Goal: Information Seeking & Learning: Learn about a topic

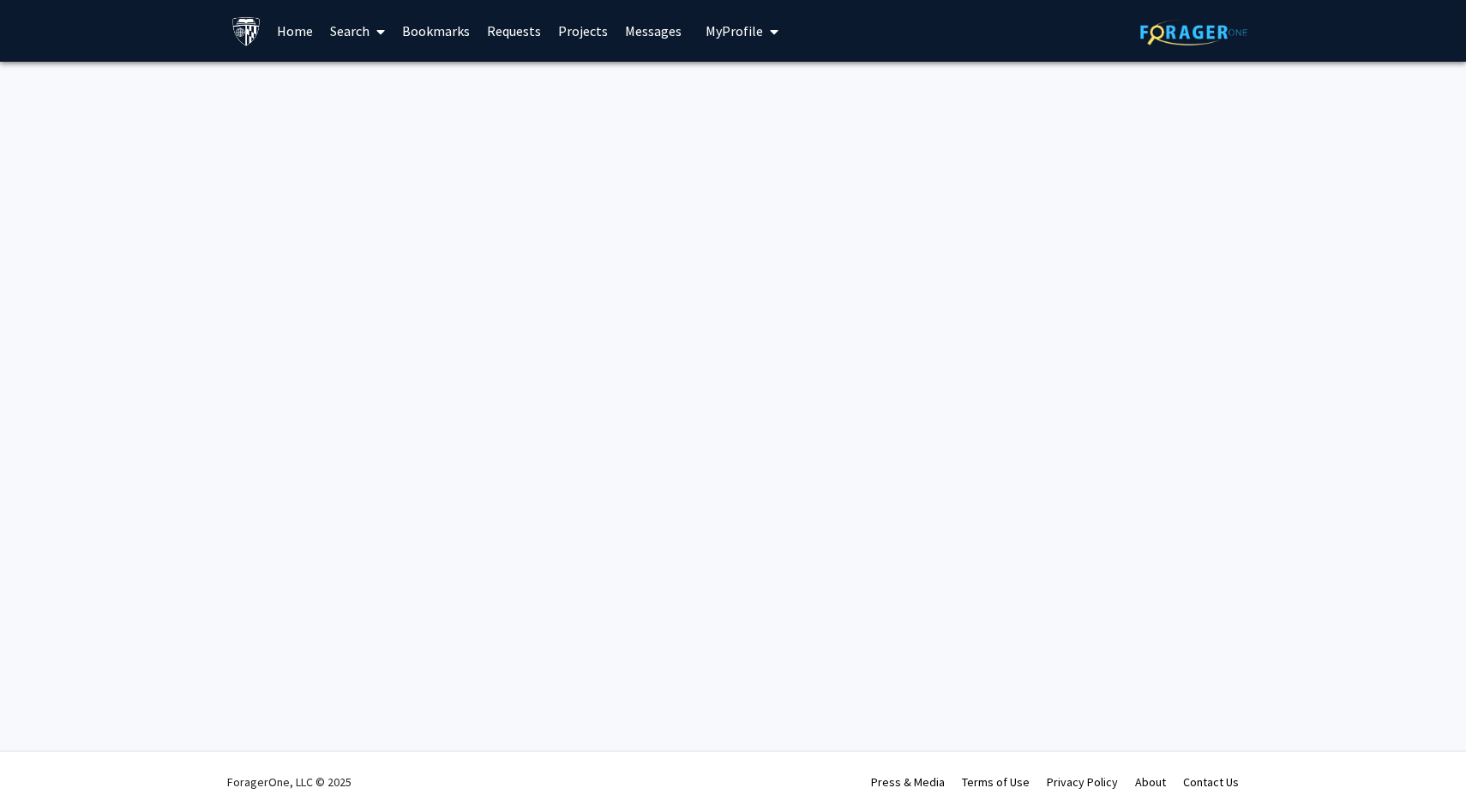
click at [366, 26] on link "Search" at bounding box center [358, 31] width 72 height 60
click at [378, 73] on span "Faculty/Staff" at bounding box center [385, 79] width 126 height 34
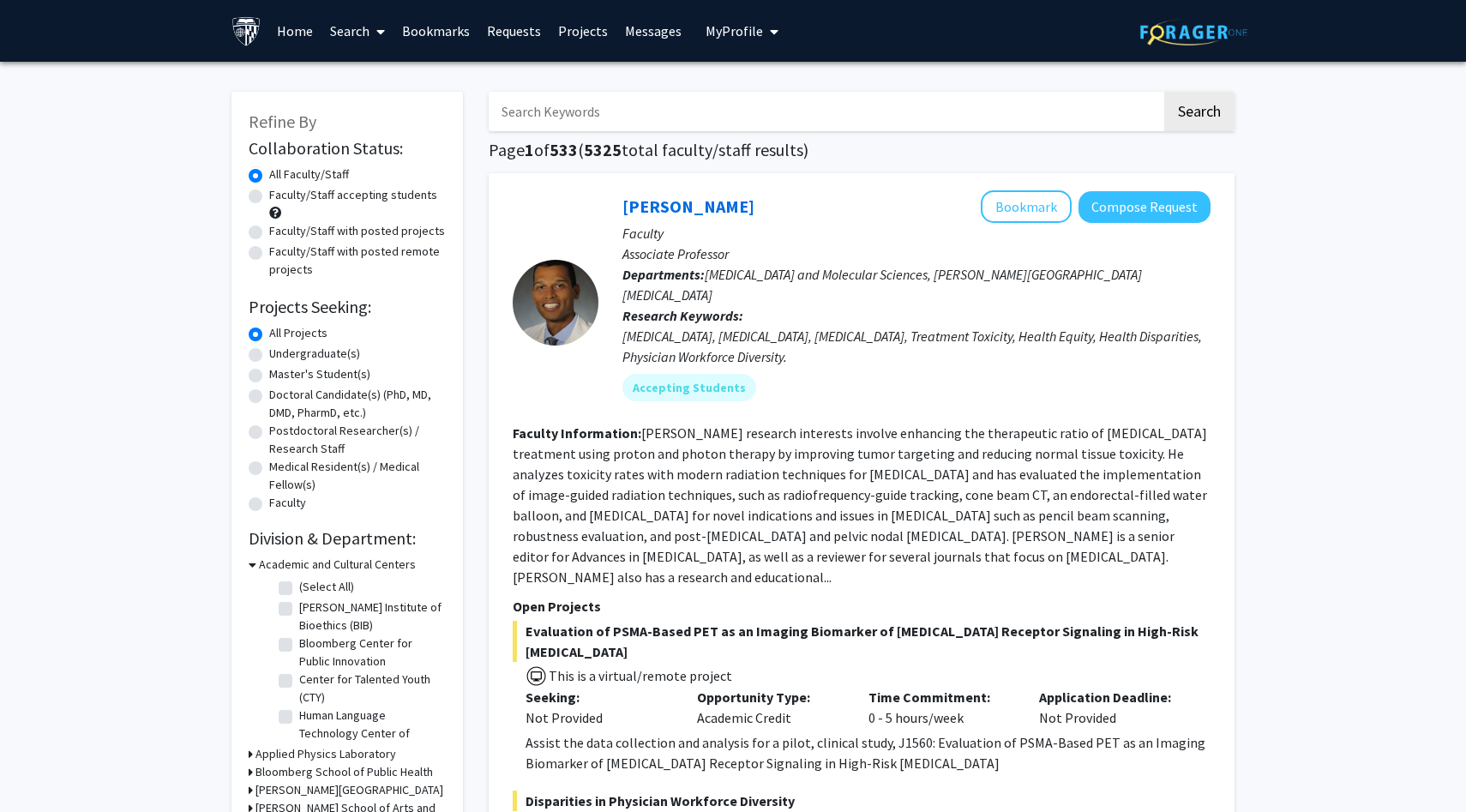
click at [653, 109] on input "Search Keywords" at bounding box center [825, 112] width 673 height 40
type input "neuro"
click at [1164, 92] on button "Search" at bounding box center [1199, 112] width 71 height 40
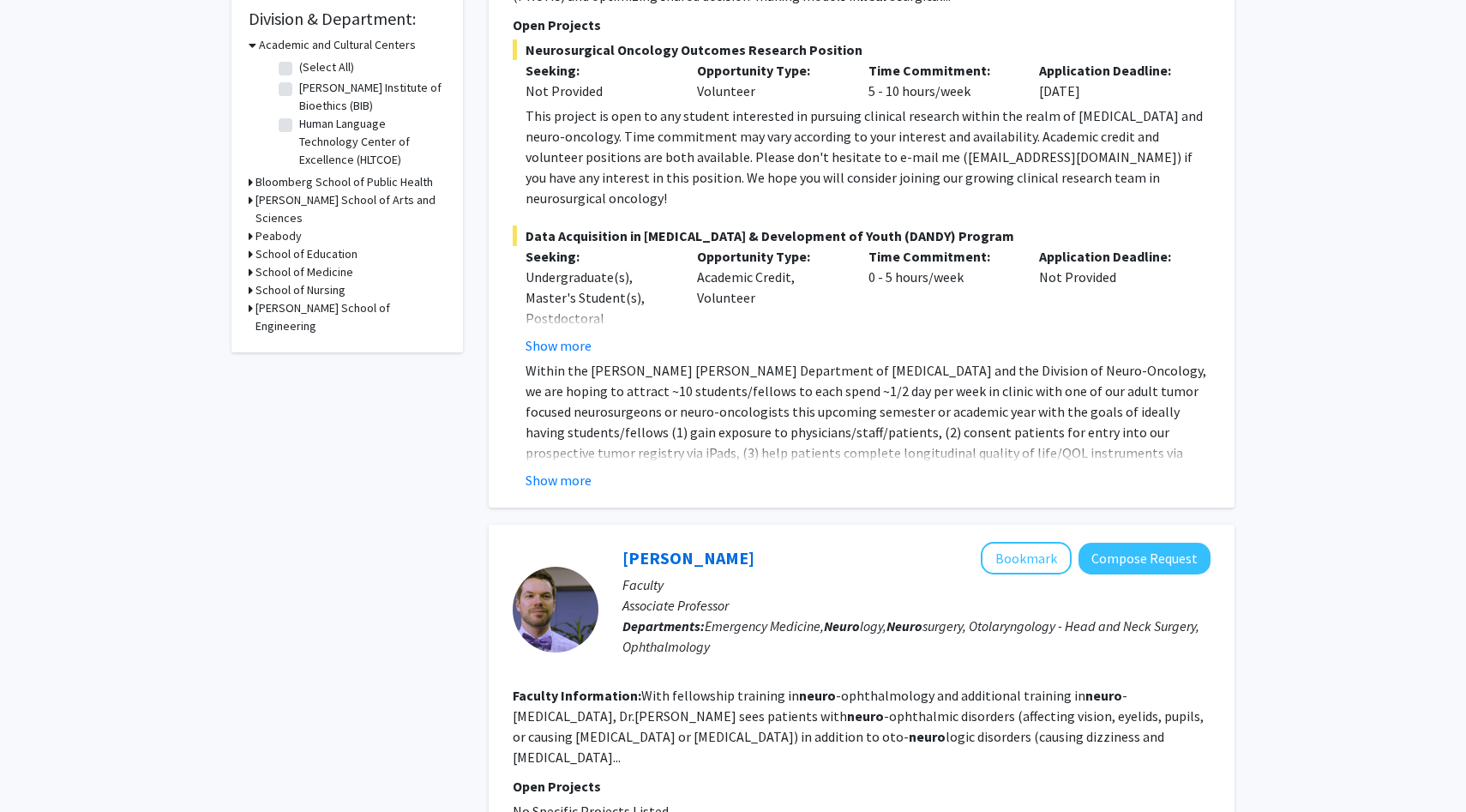
scroll to position [550, 0]
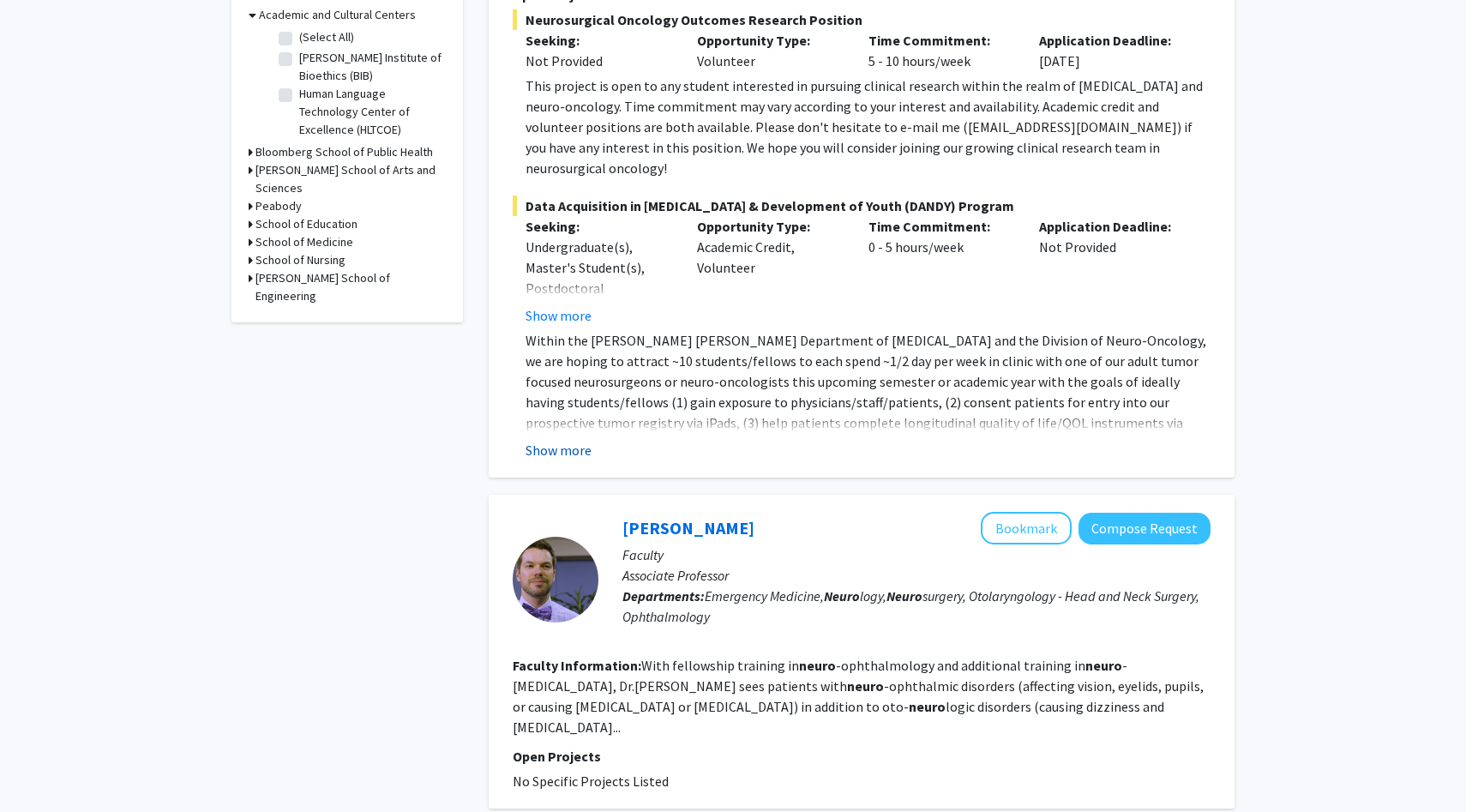
click at [574, 440] on button "Show more" at bounding box center [558, 450] width 66 height 21
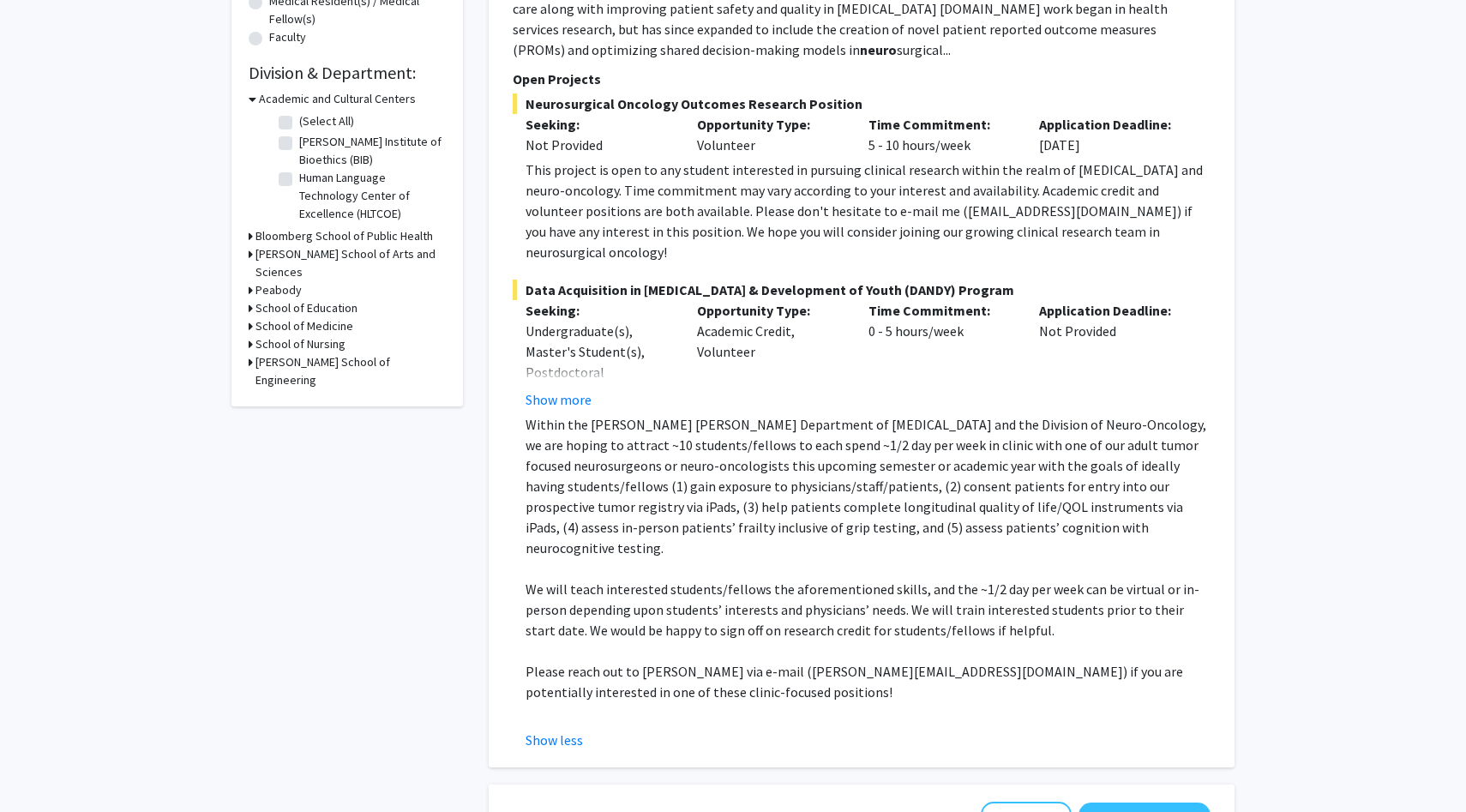
scroll to position [464, 0]
click at [539, 390] on button "Show more" at bounding box center [558, 400] width 66 height 21
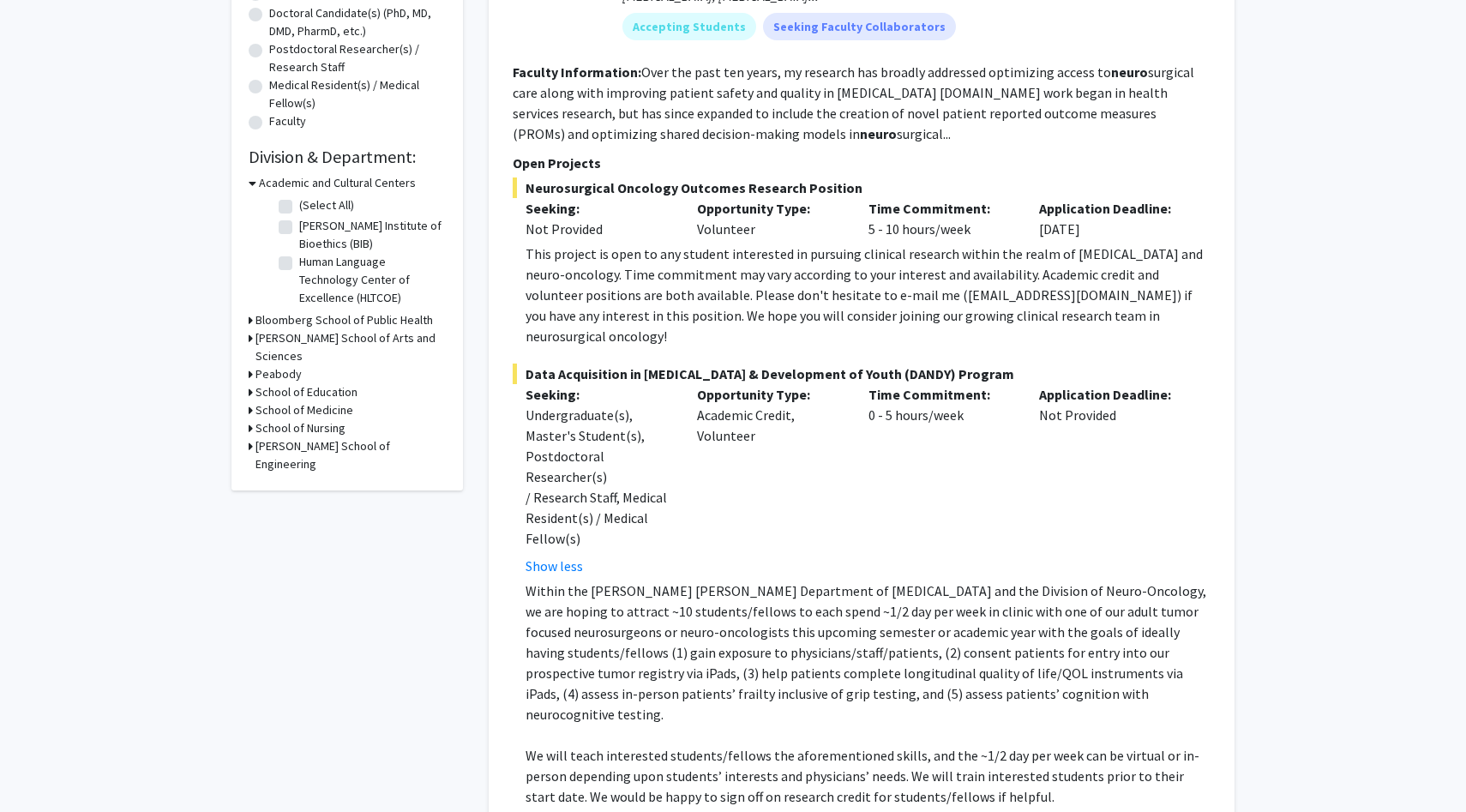
scroll to position [384, 0]
drag, startPoint x: 890, startPoint y: 294, endPoint x: 1010, endPoint y: 291, distance: 120.0
click at [1010, 291] on div "This project is open to any student interested in pursuing clinical research wi…" at bounding box center [868, 292] width 685 height 103
copy div "dmukher1@jhmi.edu"
click at [1182, 290] on div "This project is open to any student interested in pursuing clinical research wi…" at bounding box center [868, 292] width 685 height 103
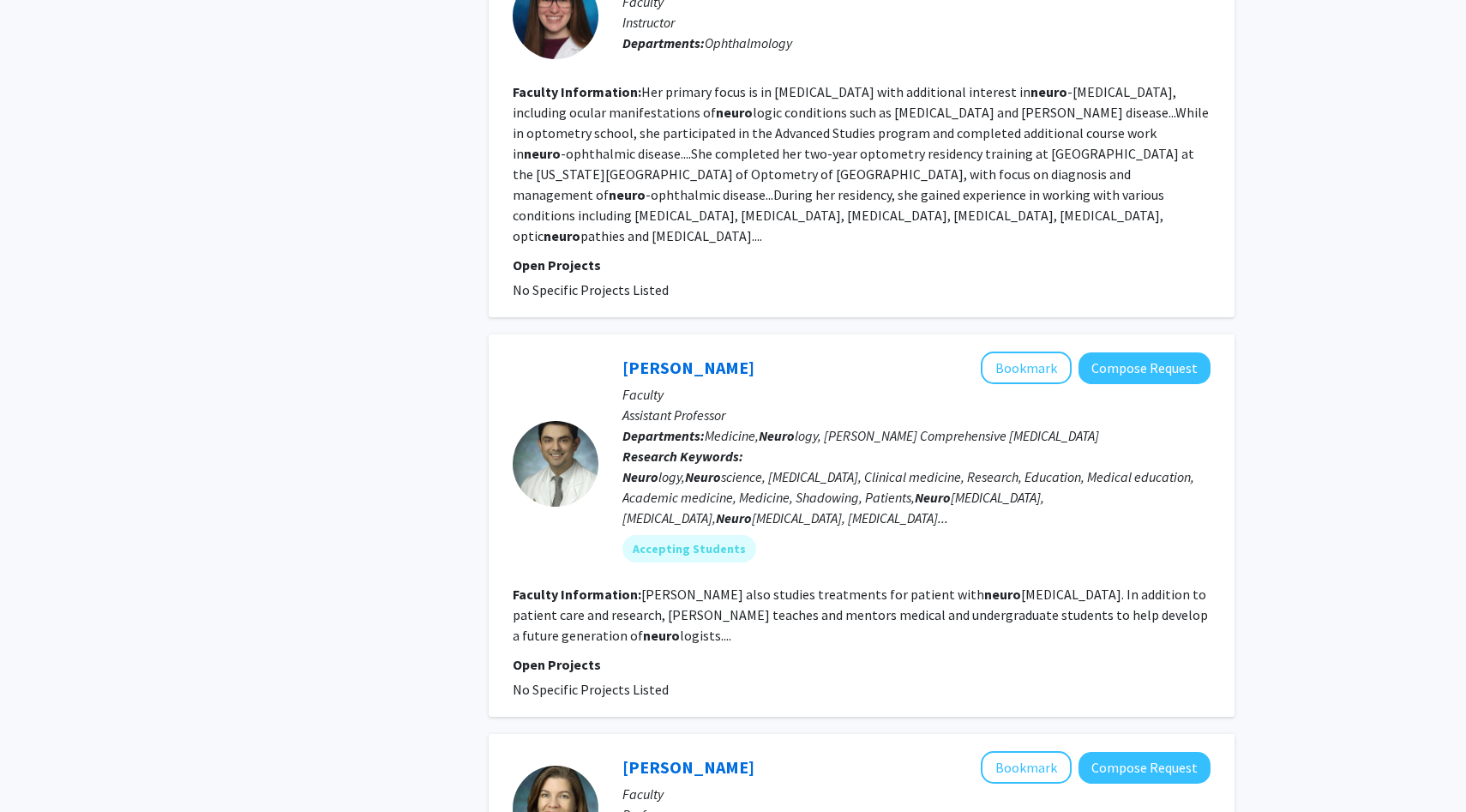
scroll to position [2802, 0]
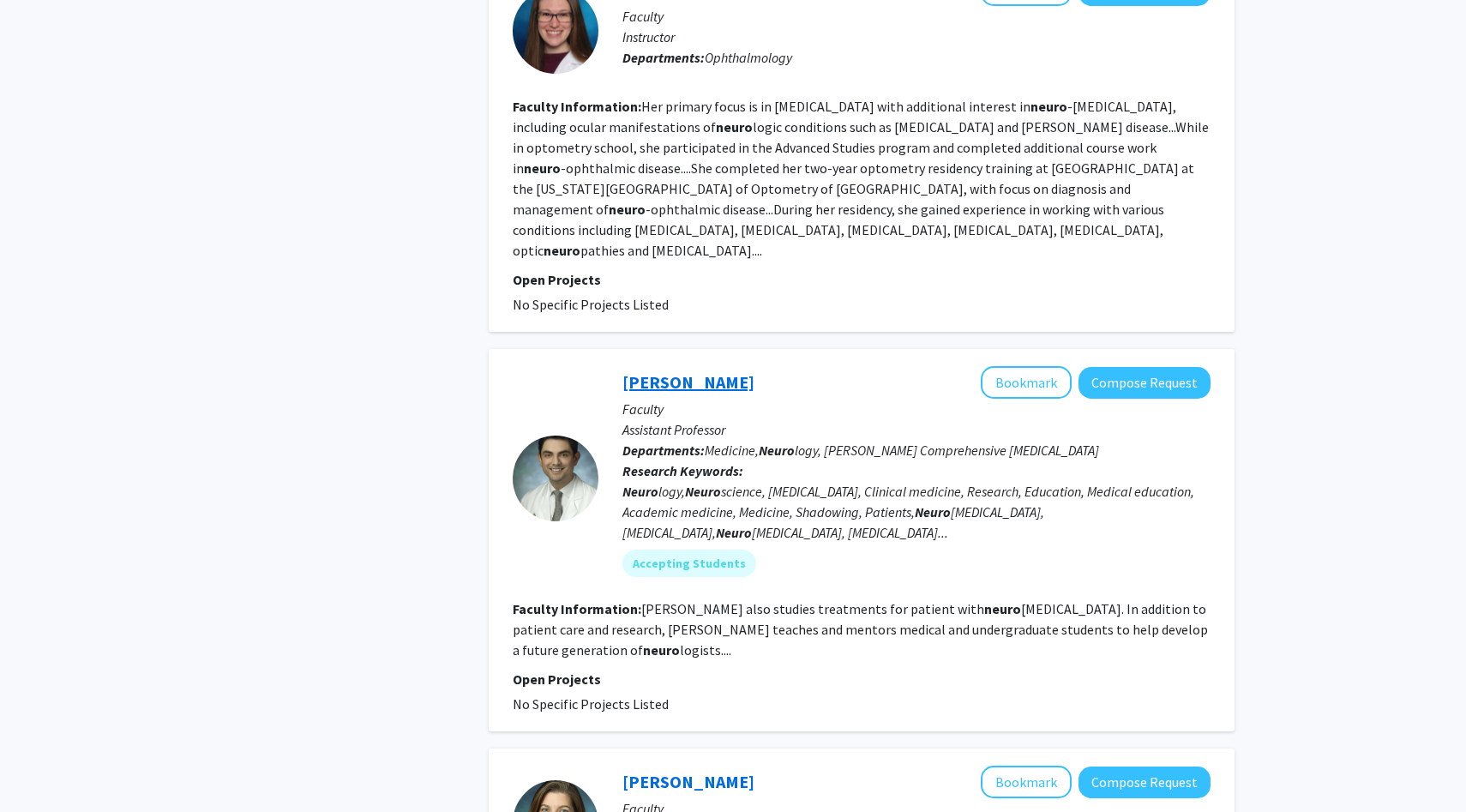
click at [692, 371] on link "Carlos Romo" at bounding box center [687, 381] width 132 height 22
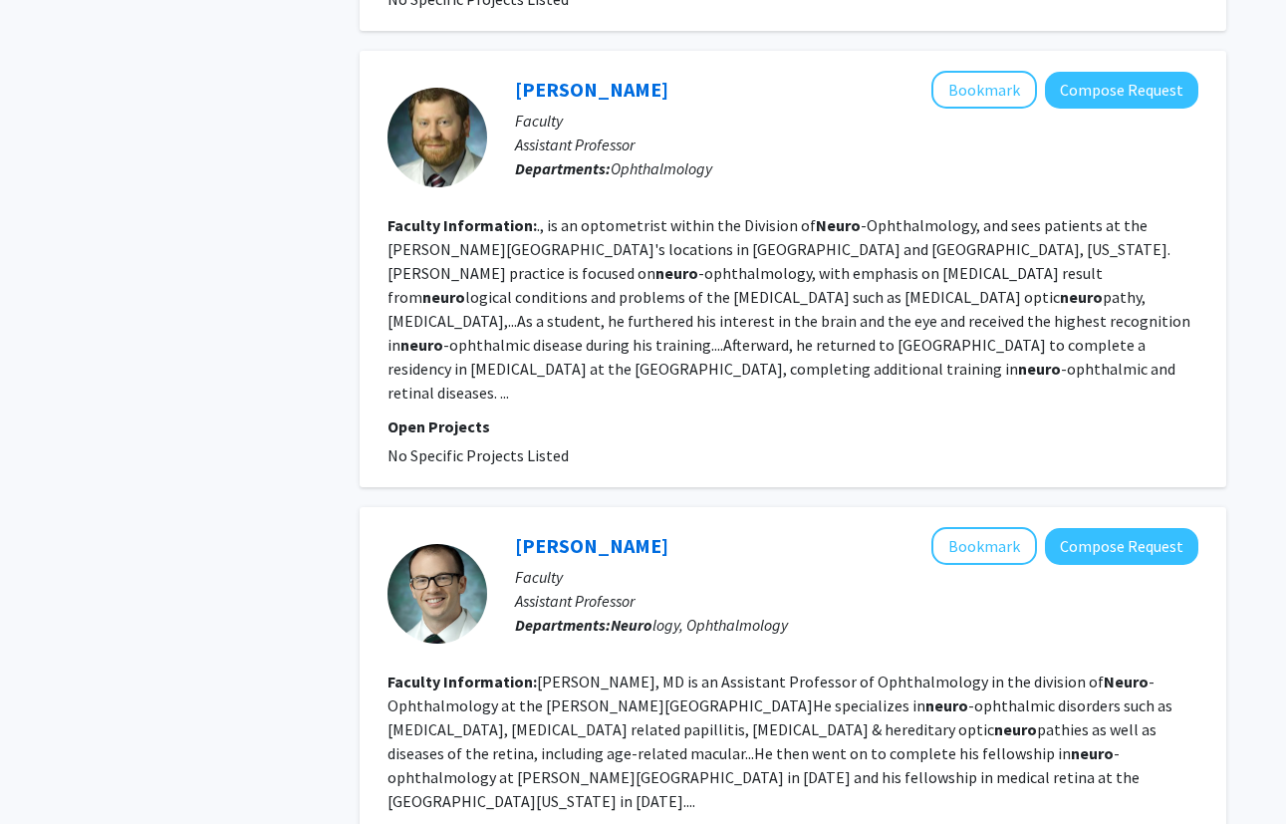
scroll to position [1958, 0]
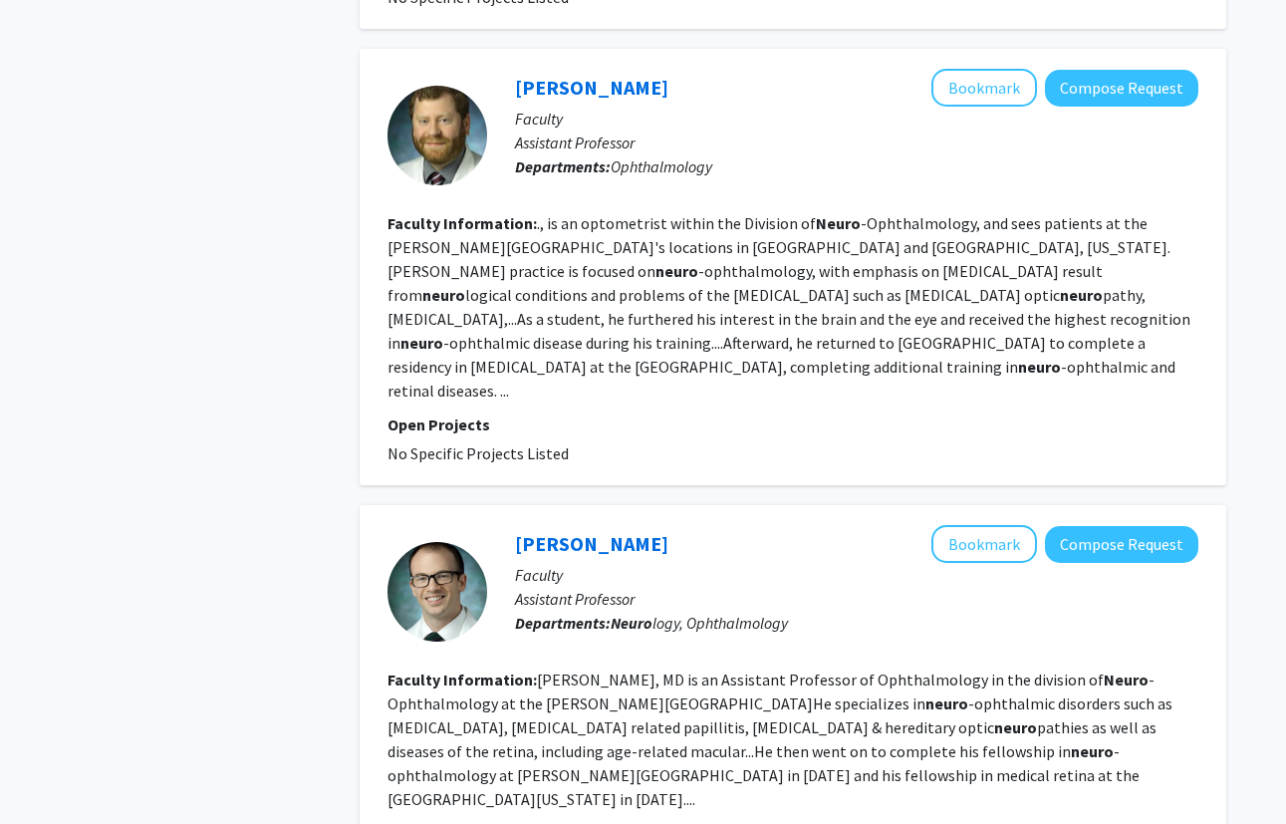
click at [313, 434] on div "Refine By Collaboration Status: Collaboration Status All Faculty/Staff Collabor…" at bounding box center [195, 666] width 299 height 5074
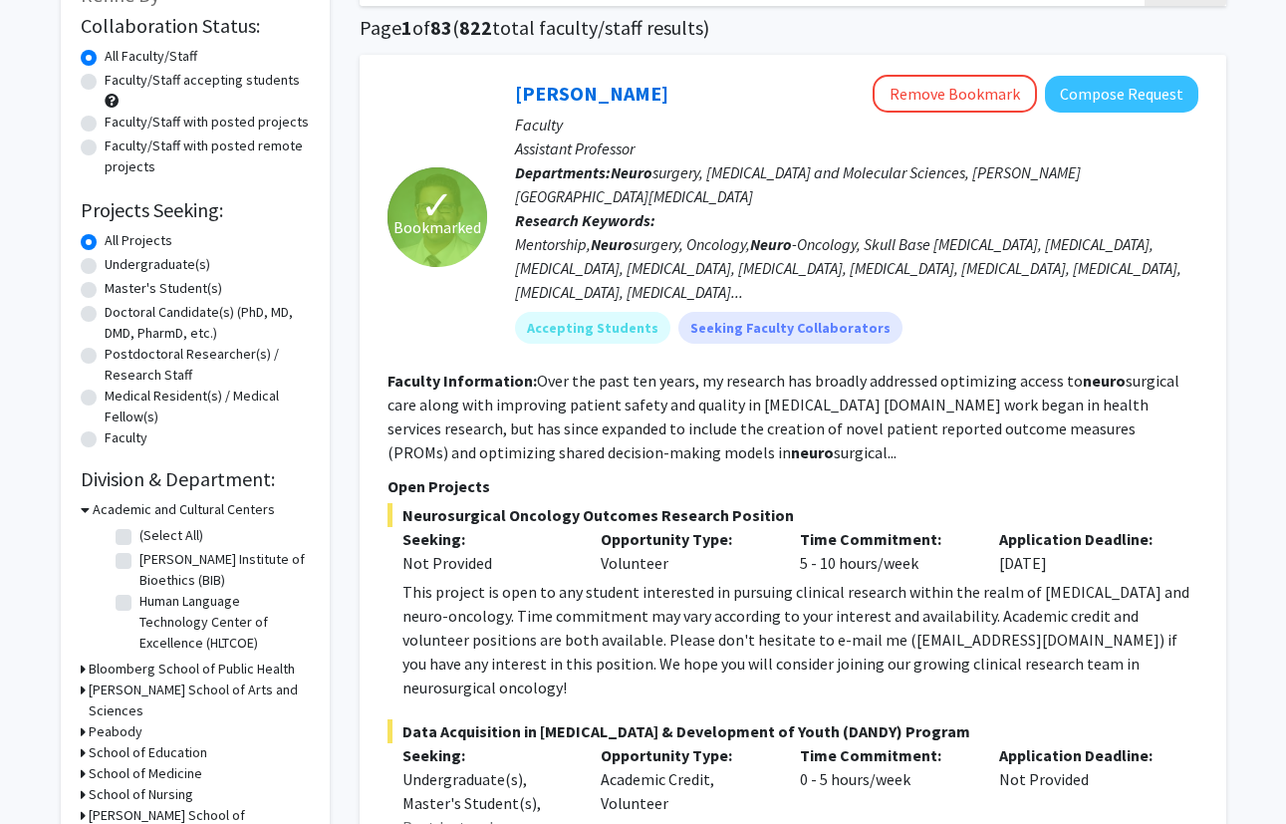
scroll to position [126, 0]
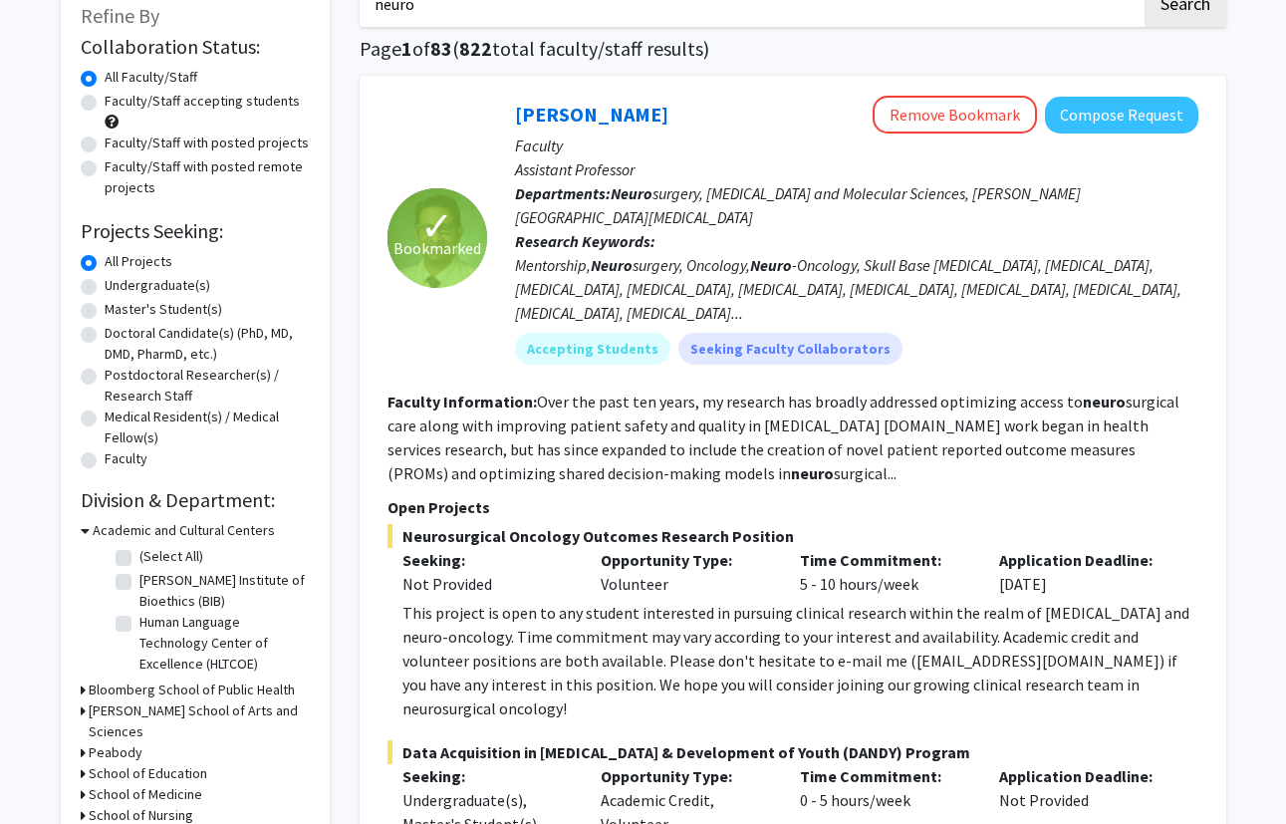
click at [167, 103] on label "Faculty/Staff accepting students" at bounding box center [202, 101] width 195 height 21
click at [118, 103] on input "Faculty/Staff accepting students" at bounding box center [111, 97] width 13 height 13
radio input "true"
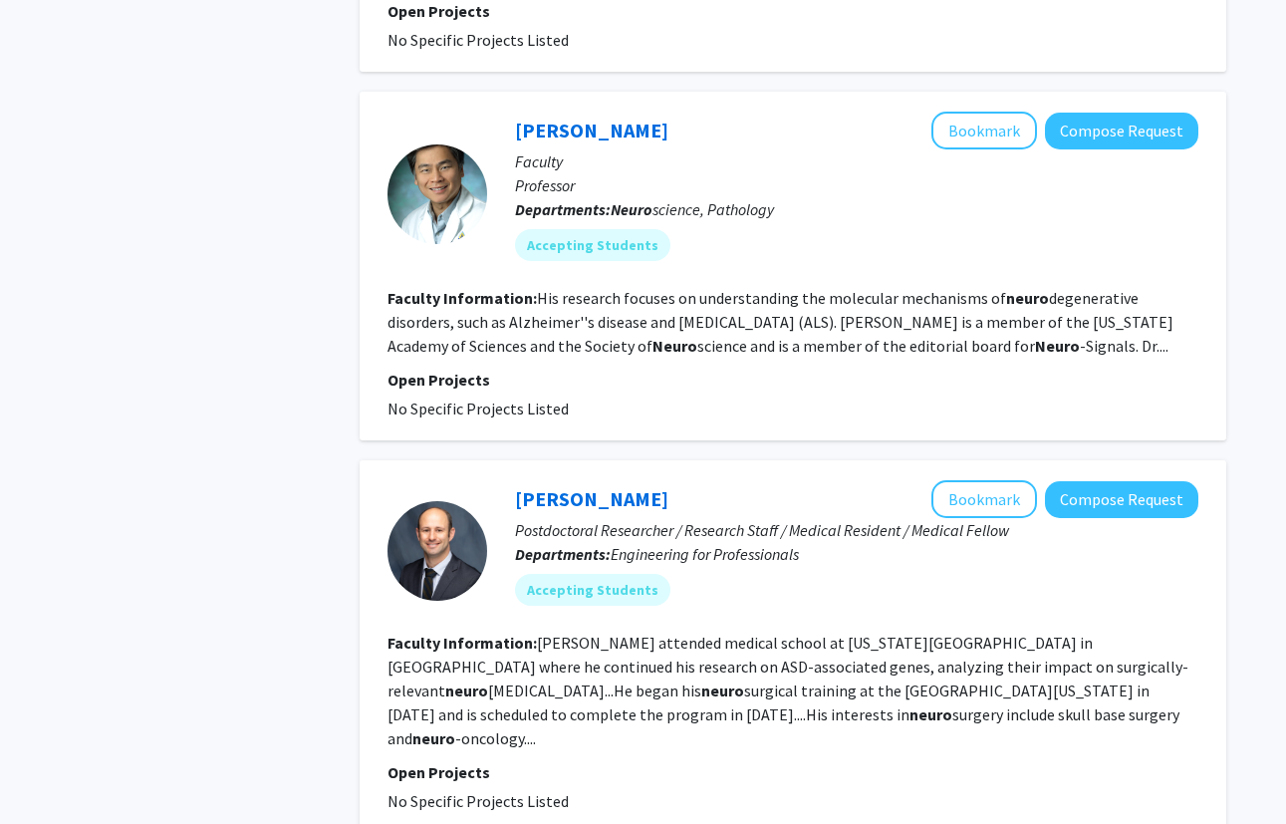
scroll to position [3280, 0]
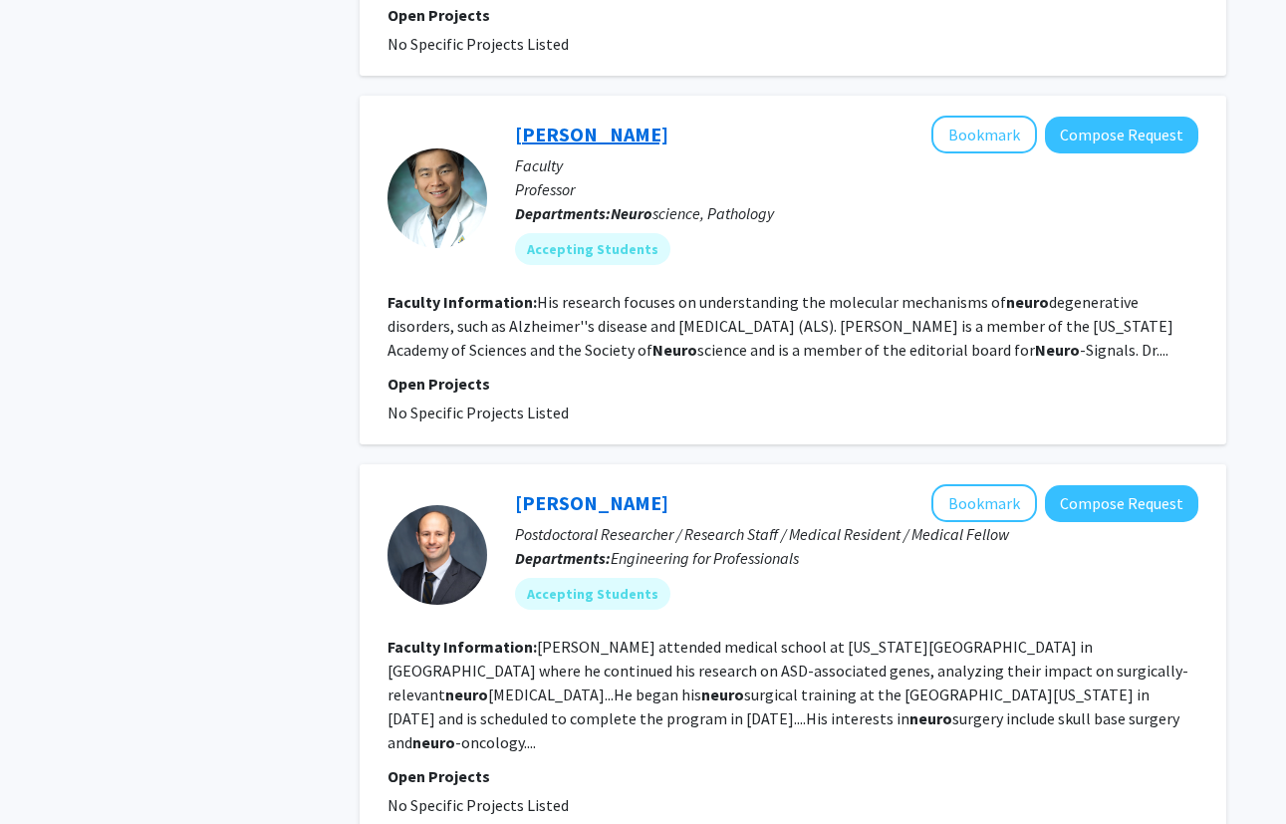
click at [540, 122] on link "Philip Wong" at bounding box center [591, 134] width 153 height 25
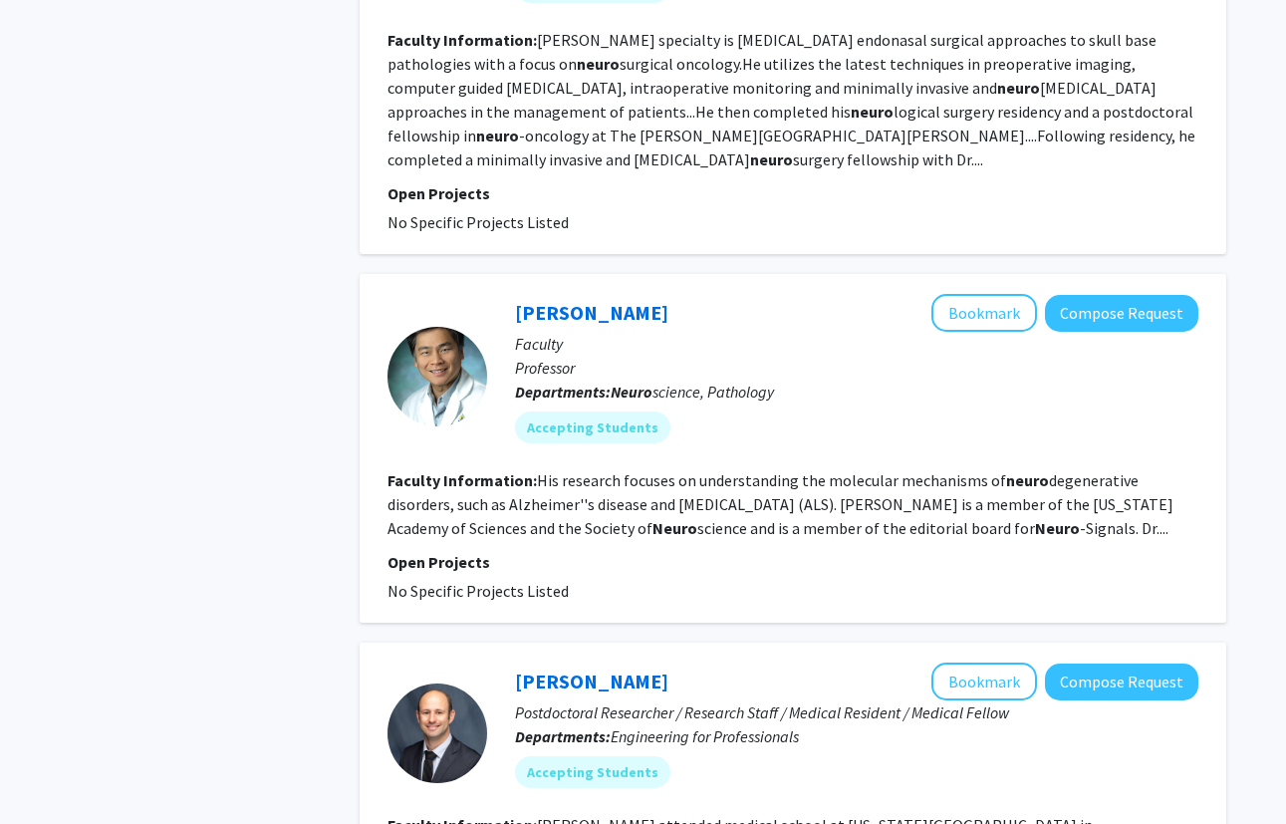
scroll to position [3103, 0]
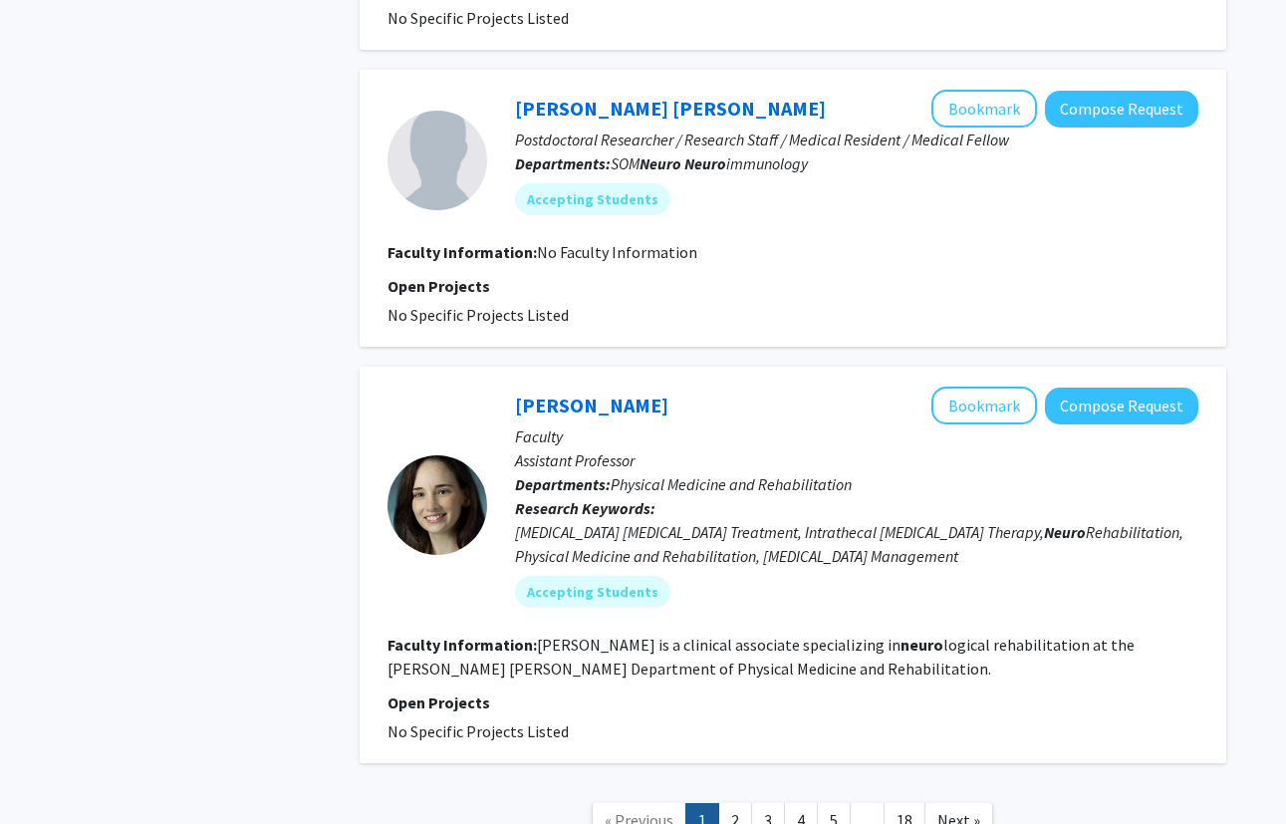
scroll to position [4131, 0]
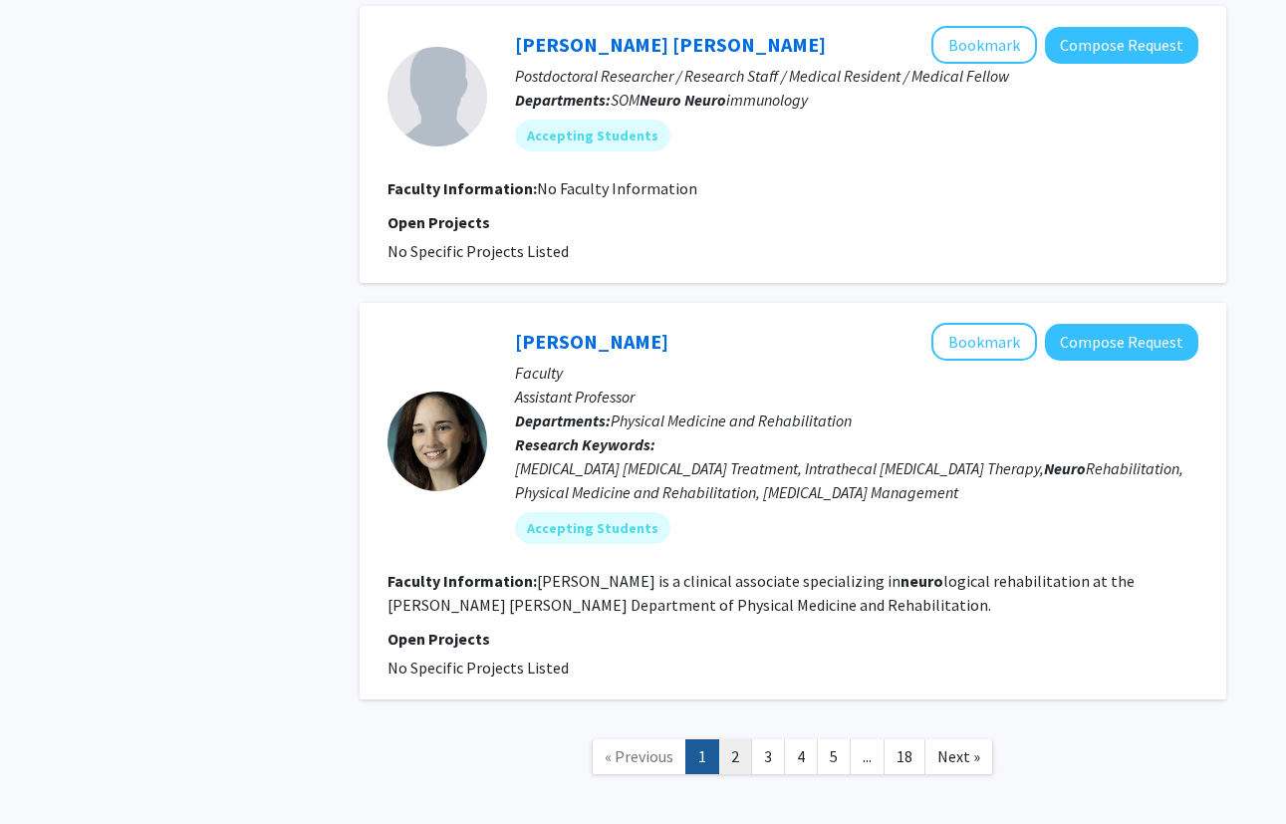
click at [746, 739] on link "2" at bounding box center [735, 756] width 34 height 35
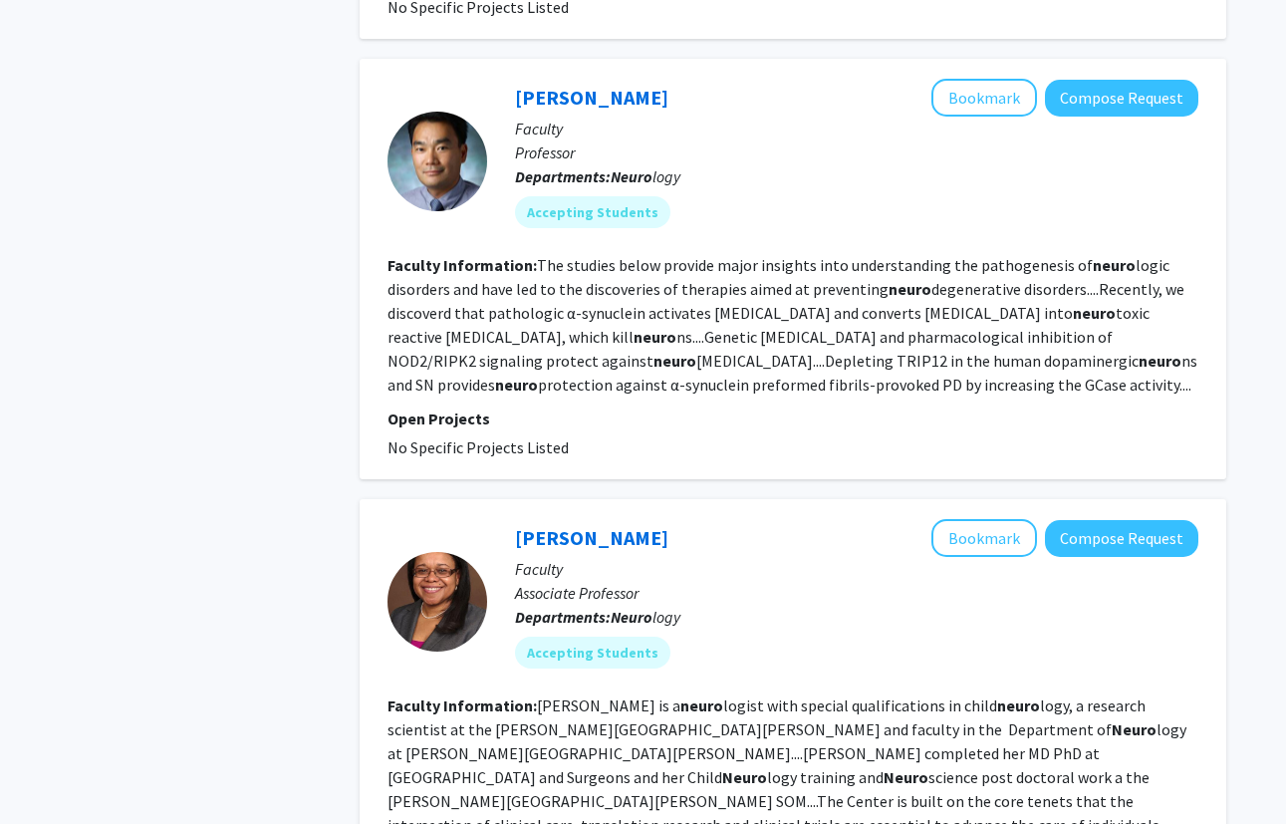
scroll to position [1712, 0]
click at [329, 345] on div "Refine By Collaboration Status: Collaboration Status All Faculty/Staff Collabor…" at bounding box center [195, 598] width 299 height 4447
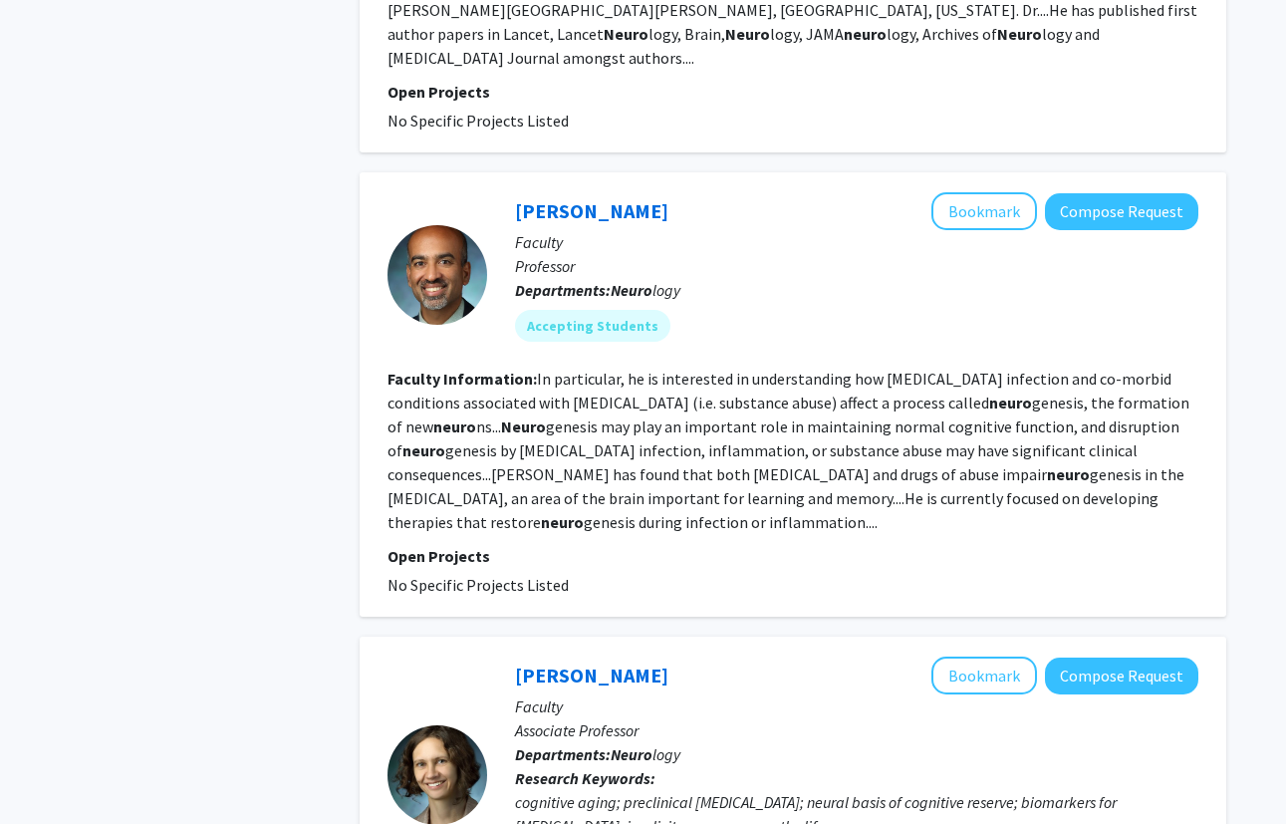
scroll to position [3381, 0]
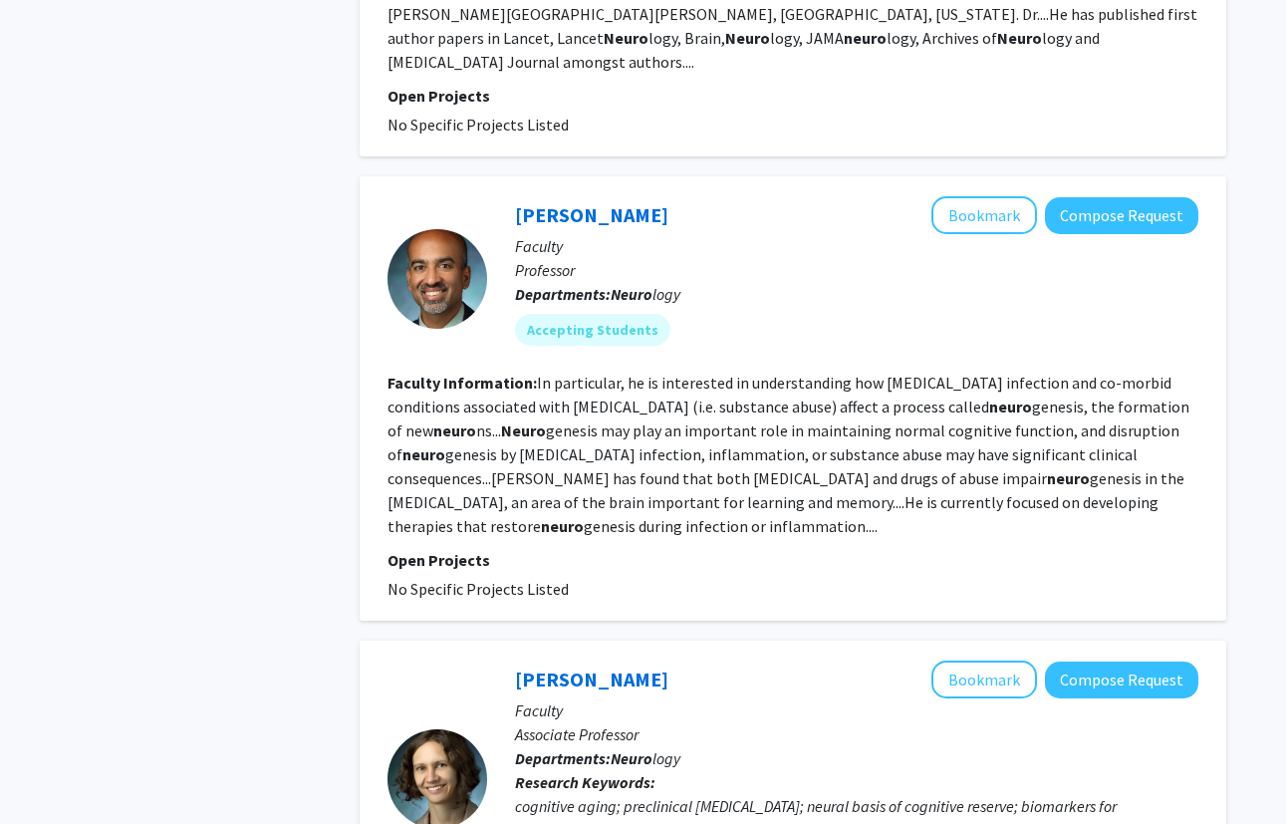
drag, startPoint x: 672, startPoint y: 145, endPoint x: 513, endPoint y: 148, distance: 158.4
click at [513, 196] on div "Arun Venkatesan Bookmark Compose Request Faculty Professor Departments: Neuro l…" at bounding box center [842, 278] width 711 height 164
copy link "Arun Venkatesan"
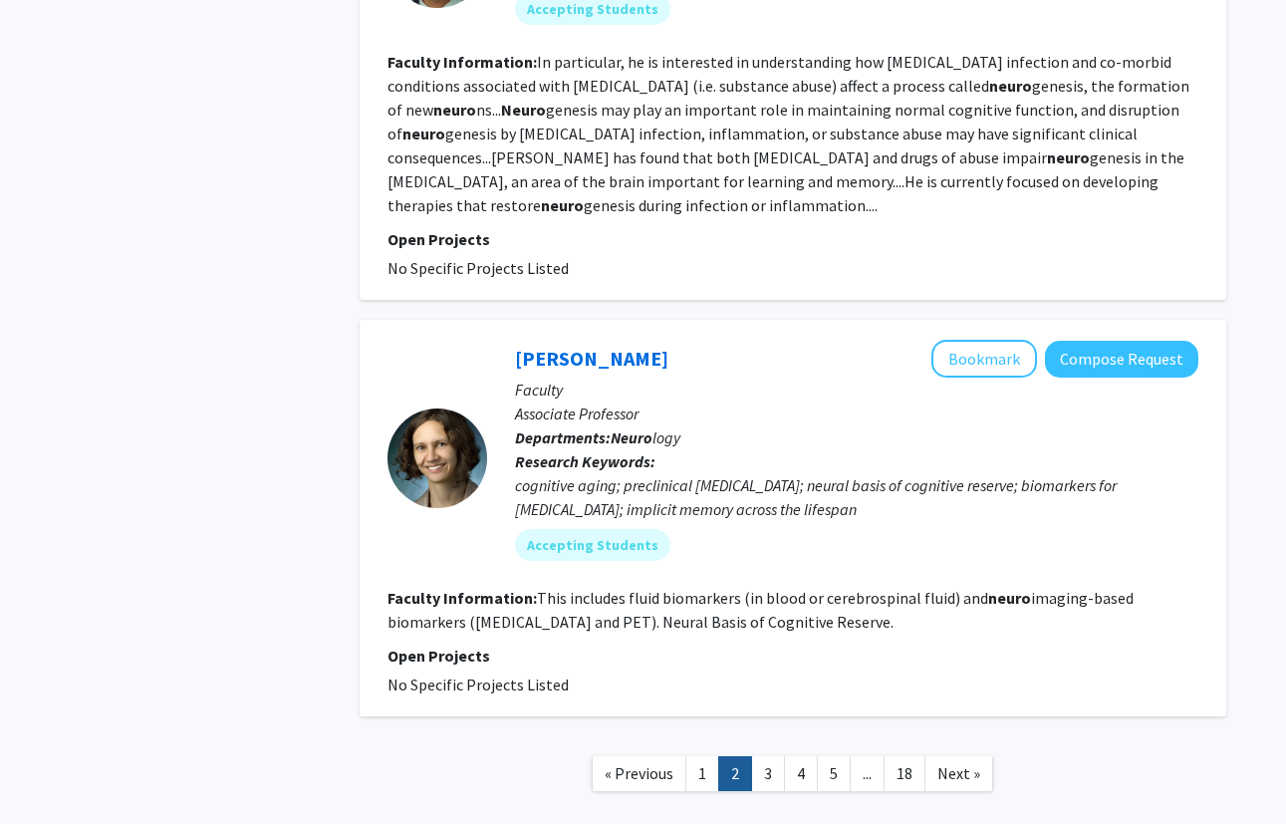
scroll to position [3703, 0]
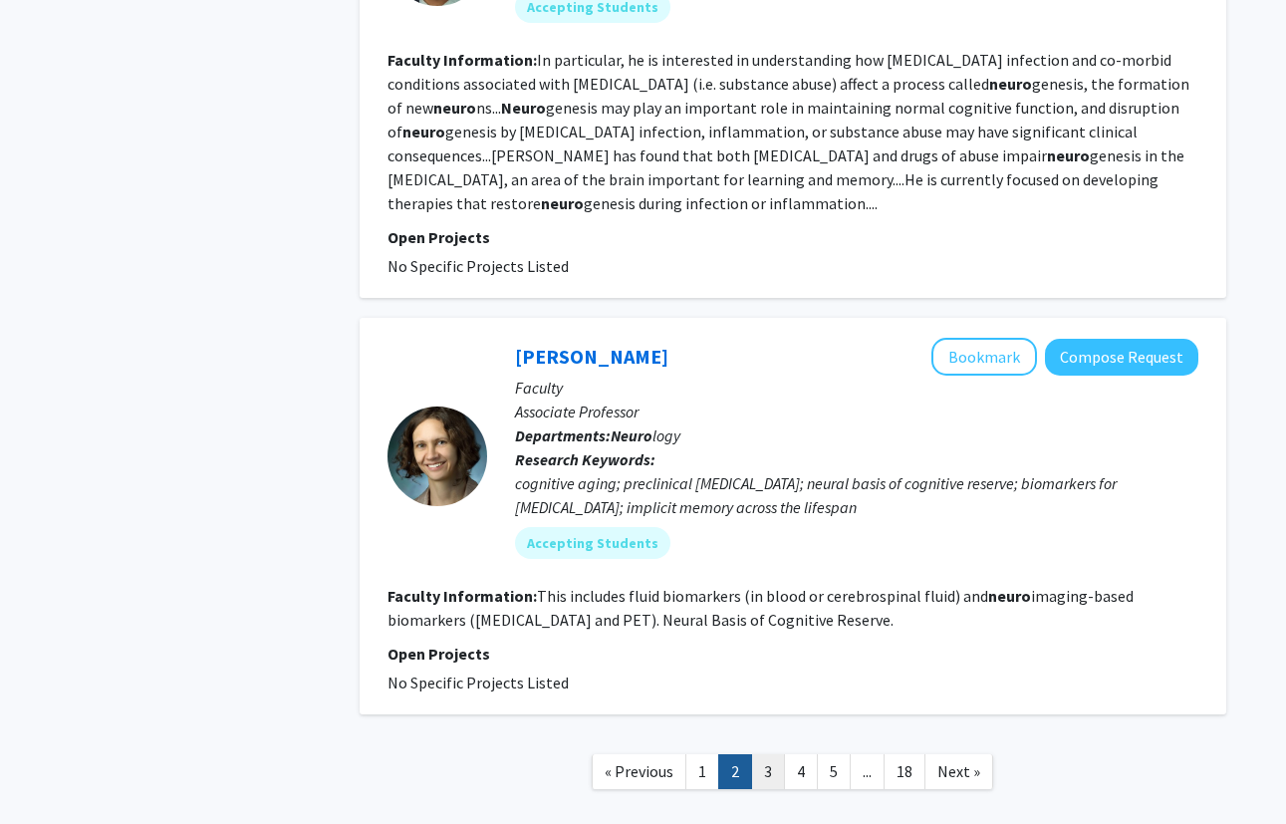
click at [773, 754] on link "3" at bounding box center [768, 771] width 34 height 35
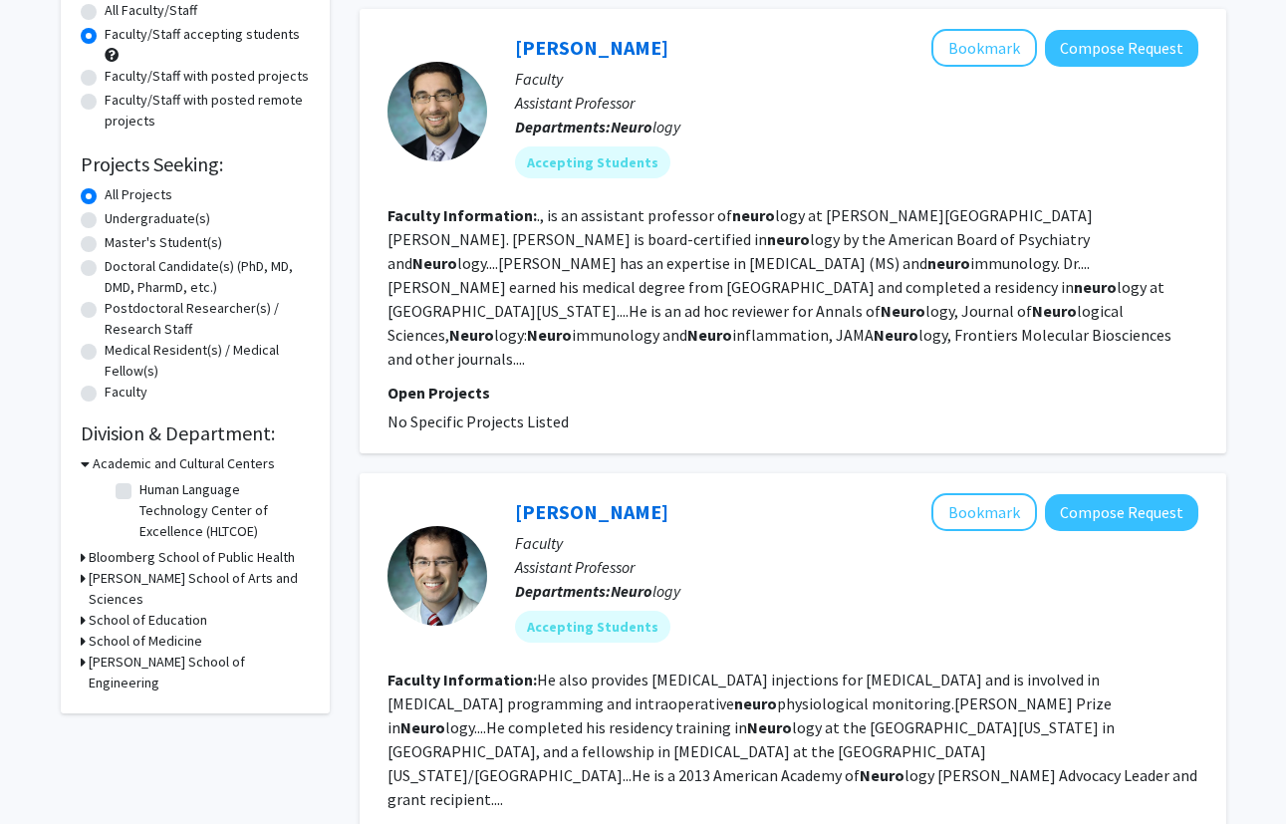
scroll to position [209, 0]
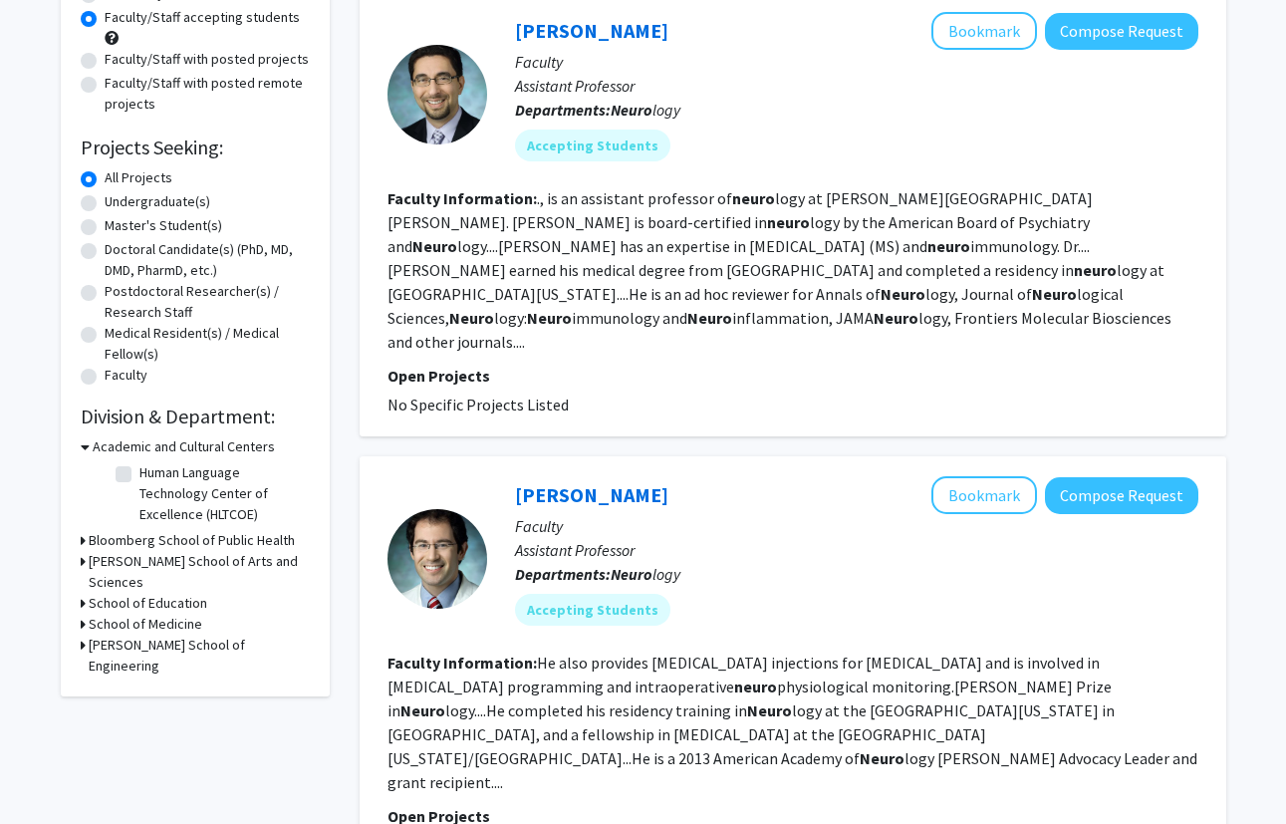
click at [194, 562] on h3 "Krieger School of Arts and Sciences" at bounding box center [199, 572] width 221 height 42
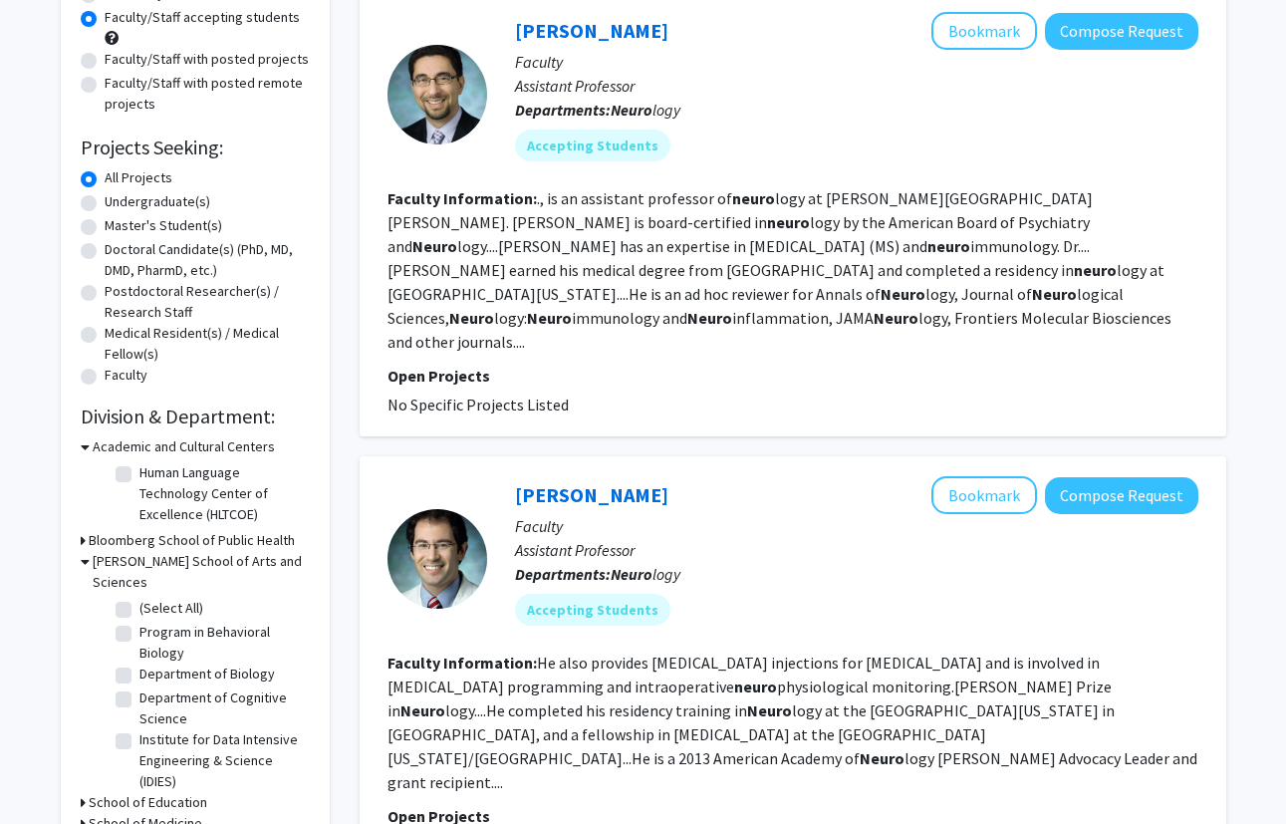
click at [139, 598] on label "(Select All)" at bounding box center [171, 608] width 64 height 21
click at [139, 598] on input "(Select All)" at bounding box center [145, 604] width 13 height 13
checkbox input "true"
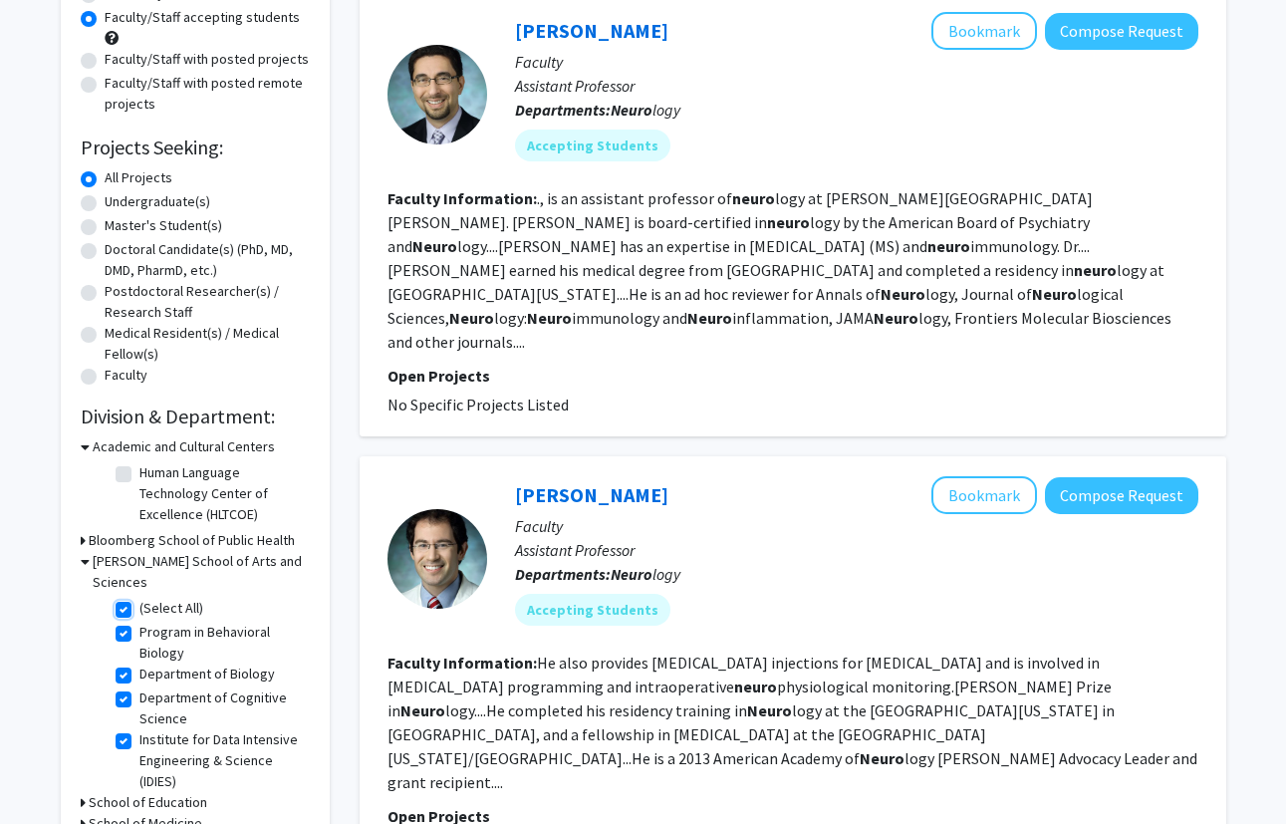
checkbox input "true"
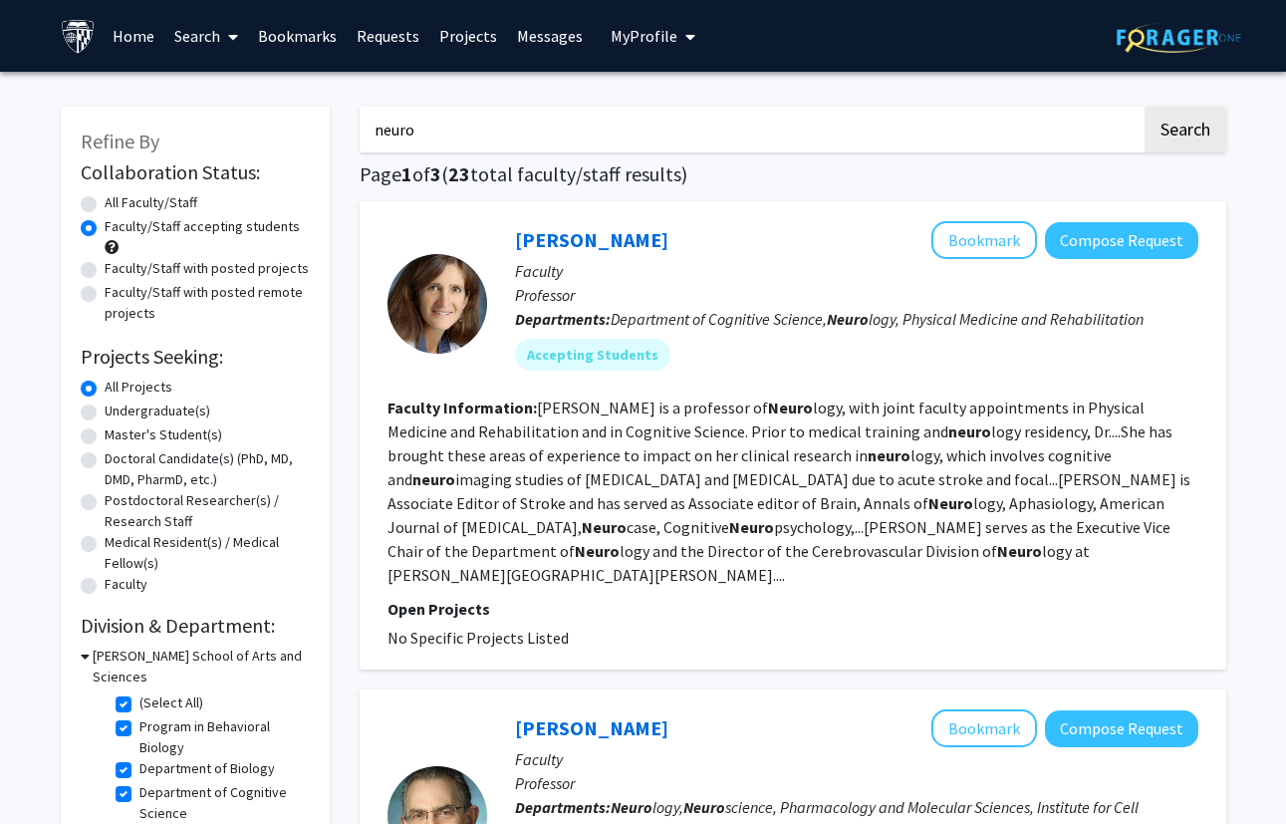
click at [549, 135] on input "neuro" at bounding box center [751, 130] width 782 height 46
type input "neurosurgery"
click at [1145, 107] on button "Search" at bounding box center [1186, 130] width 82 height 46
radio input "true"
checkbox input "false"
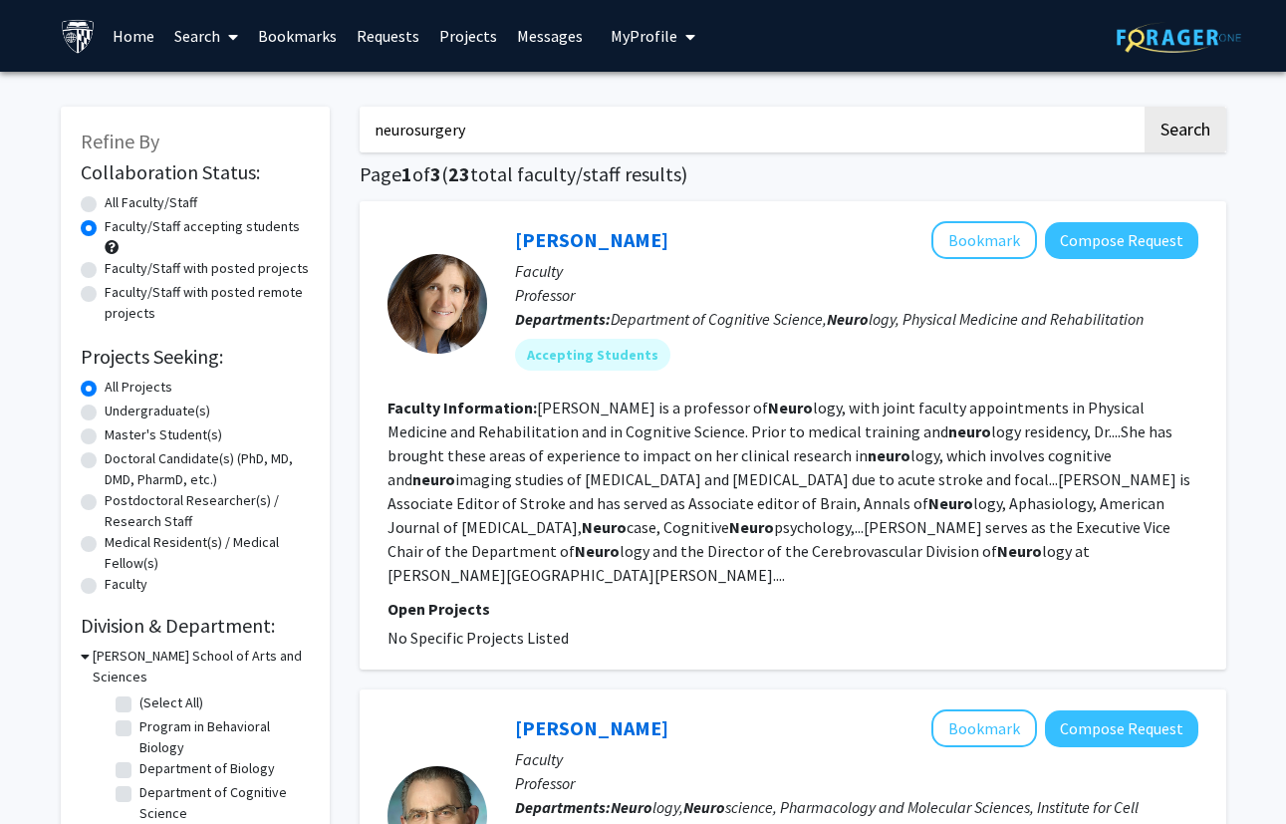
checkbox input "false"
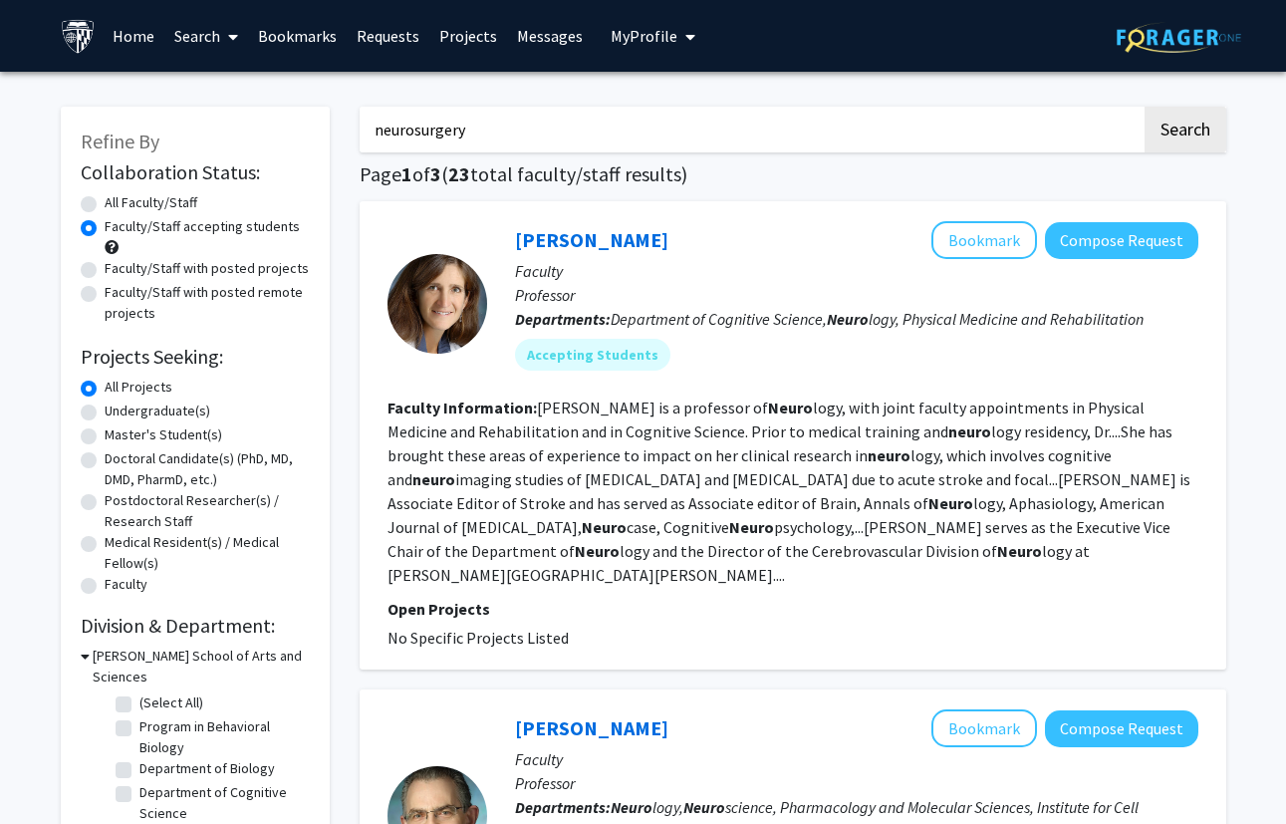
checkbox input "false"
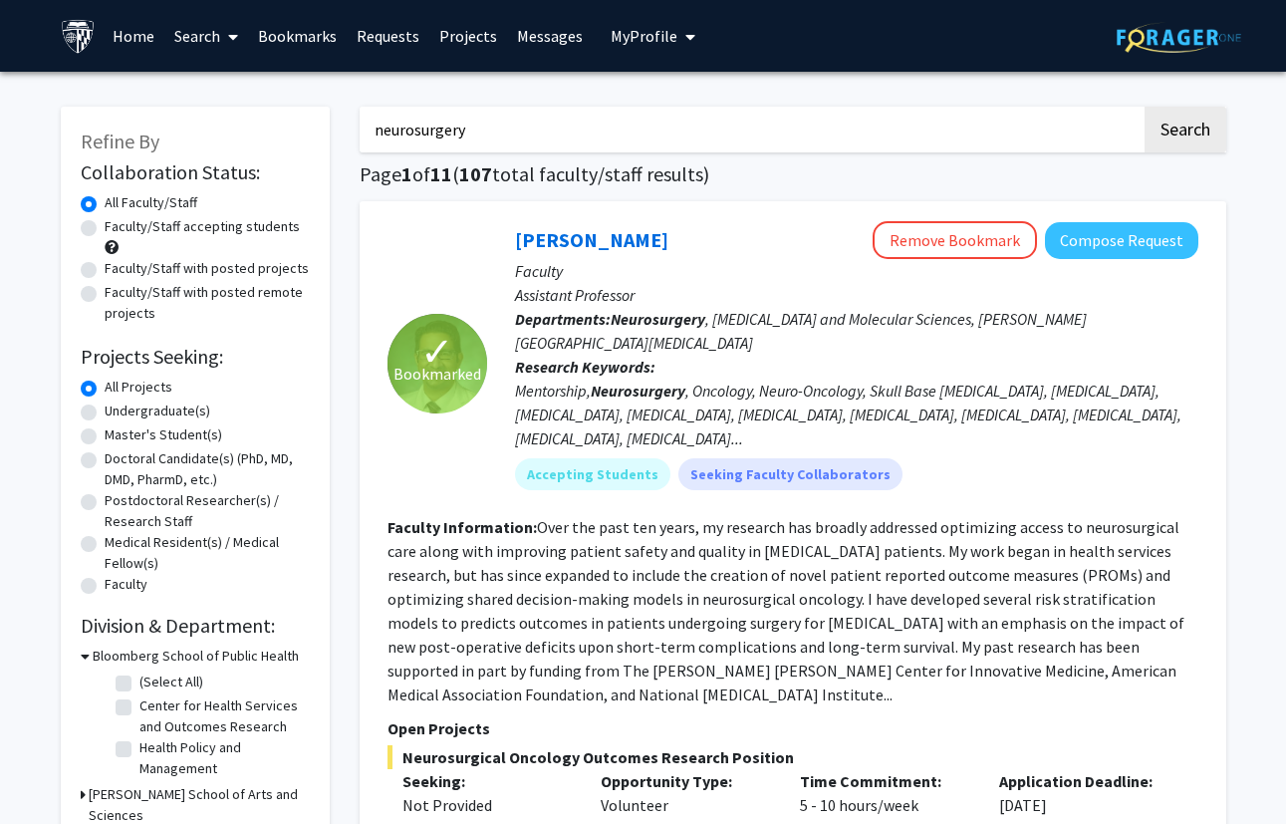
click at [146, 232] on label "Faculty/Staff accepting students" at bounding box center [202, 226] width 195 height 21
click at [118, 229] on input "Faculty/Staff accepting students" at bounding box center [111, 222] width 13 height 13
radio input "true"
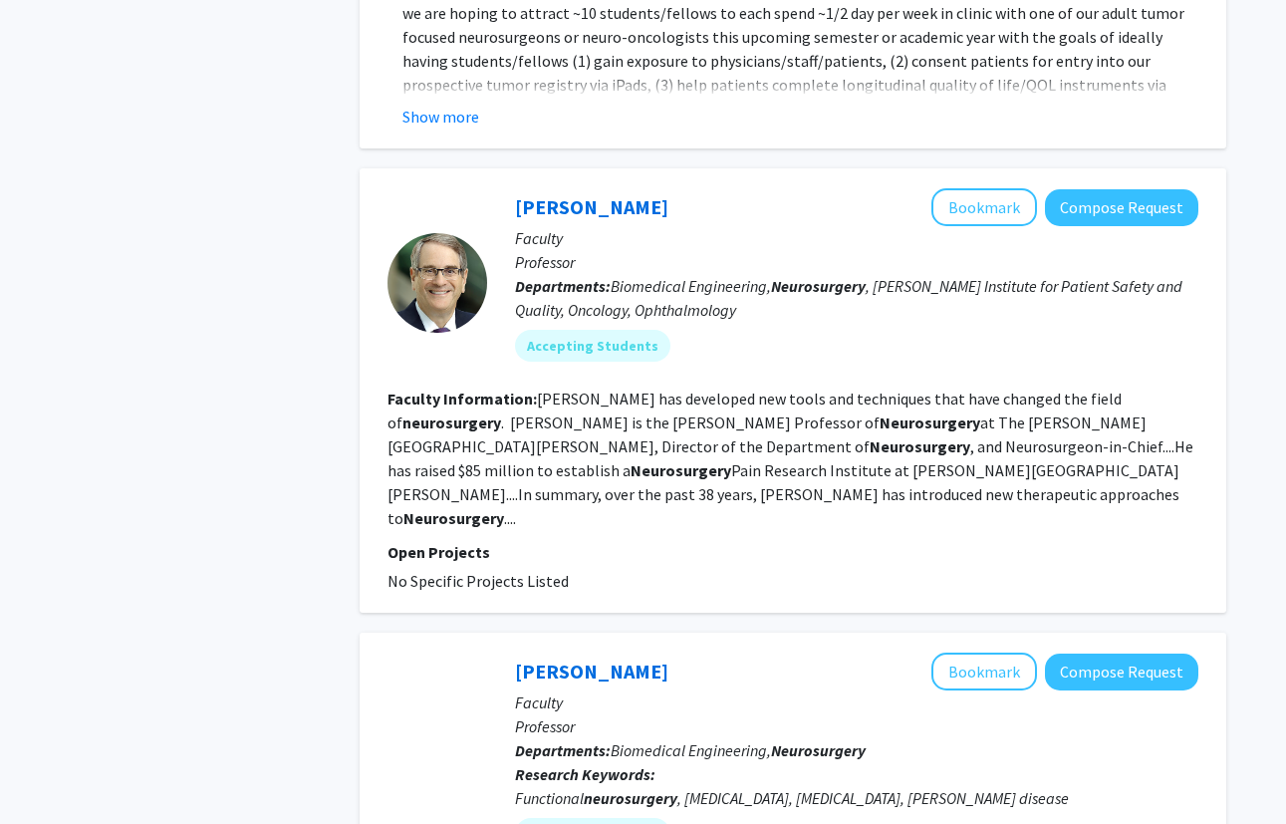
scroll to position [1142, 0]
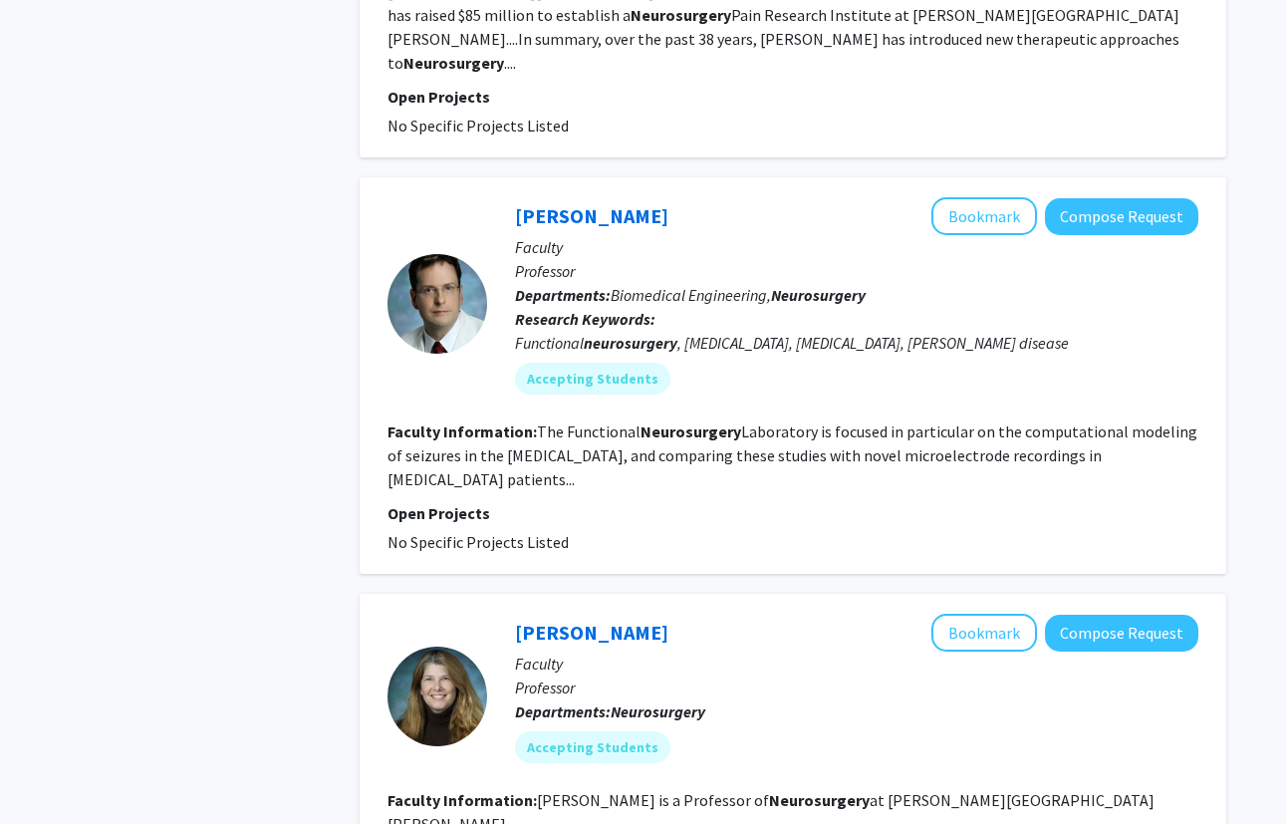
scroll to position [1587, 0]
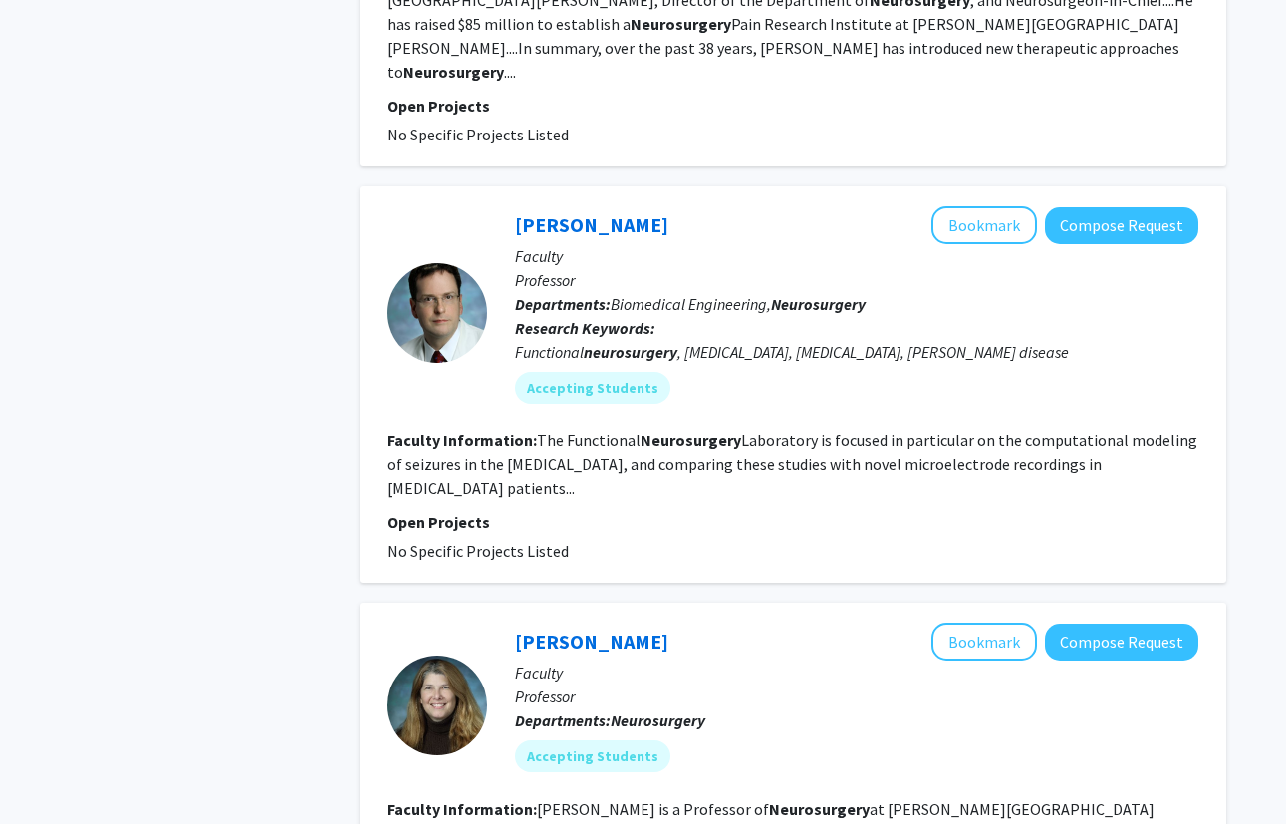
click at [278, 249] on div "Refine By Collaboration Status: Collaboration Status All Faculty/Staff Collabor…" at bounding box center [195, 818] width 299 height 4636
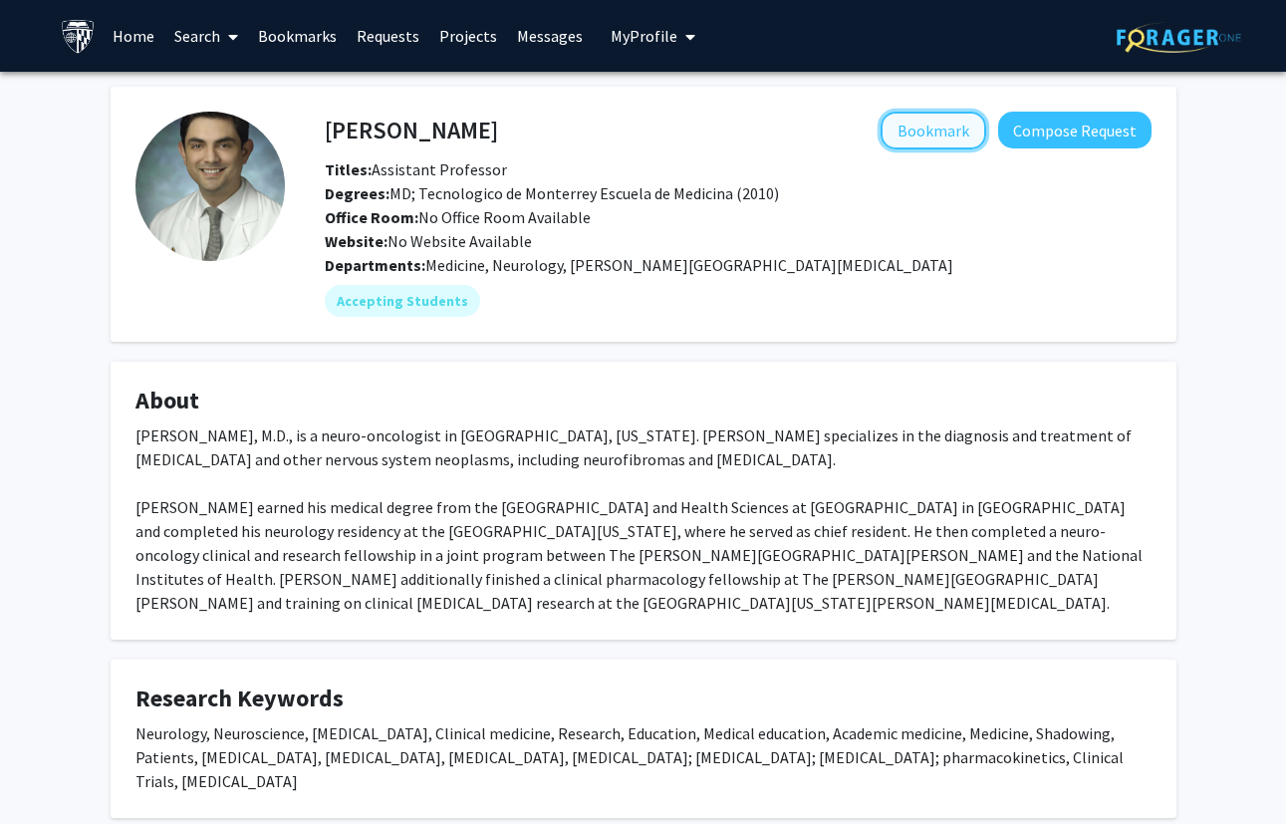
click at [930, 126] on button "Bookmark" at bounding box center [934, 131] width 106 height 38
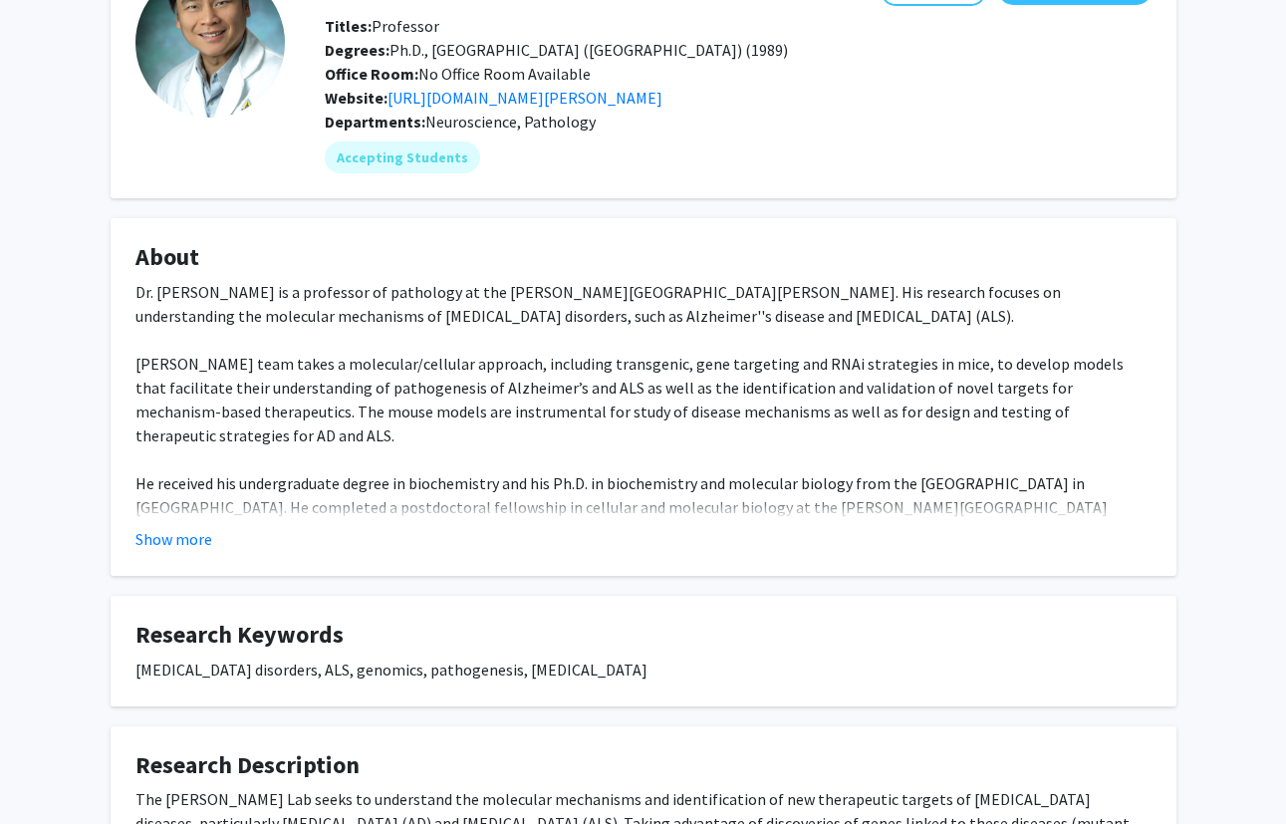
scroll to position [146, 0]
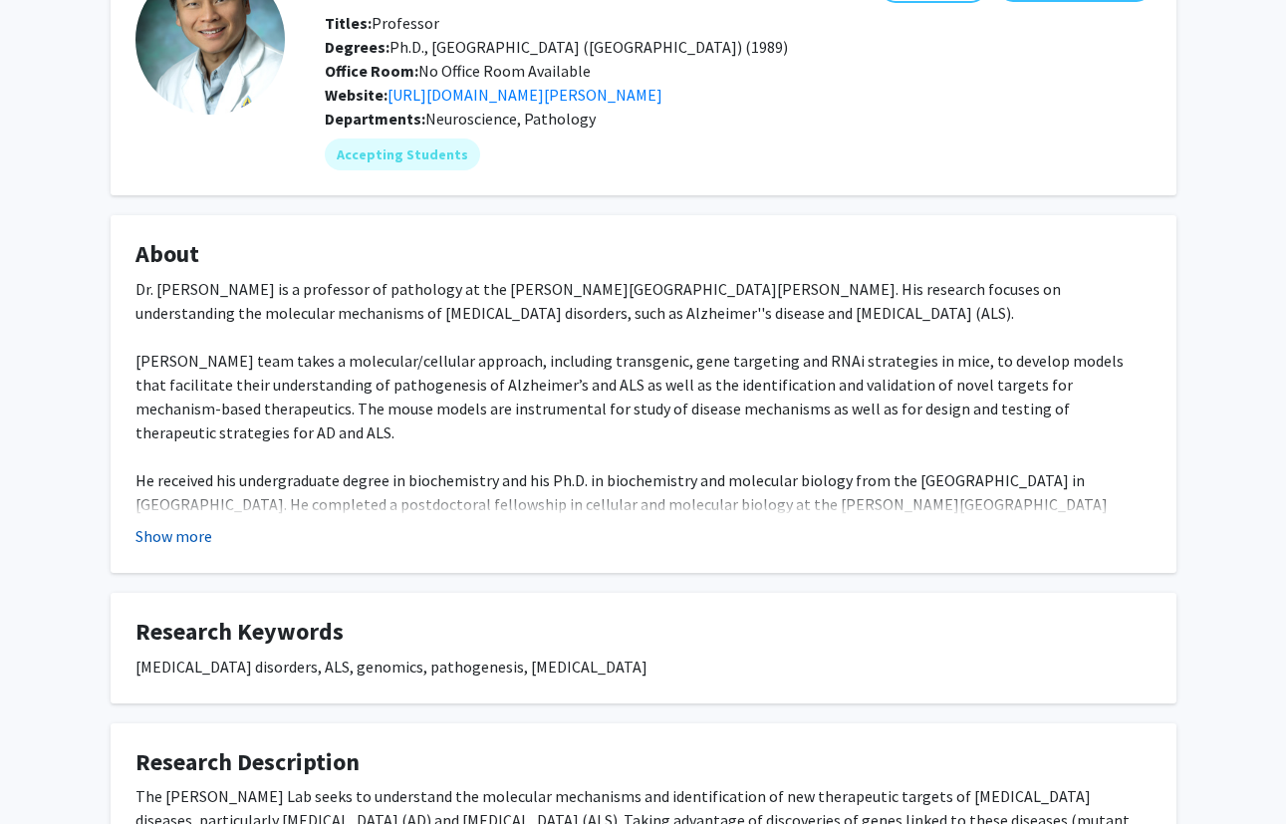
click at [194, 534] on button "Show more" at bounding box center [173, 536] width 77 height 24
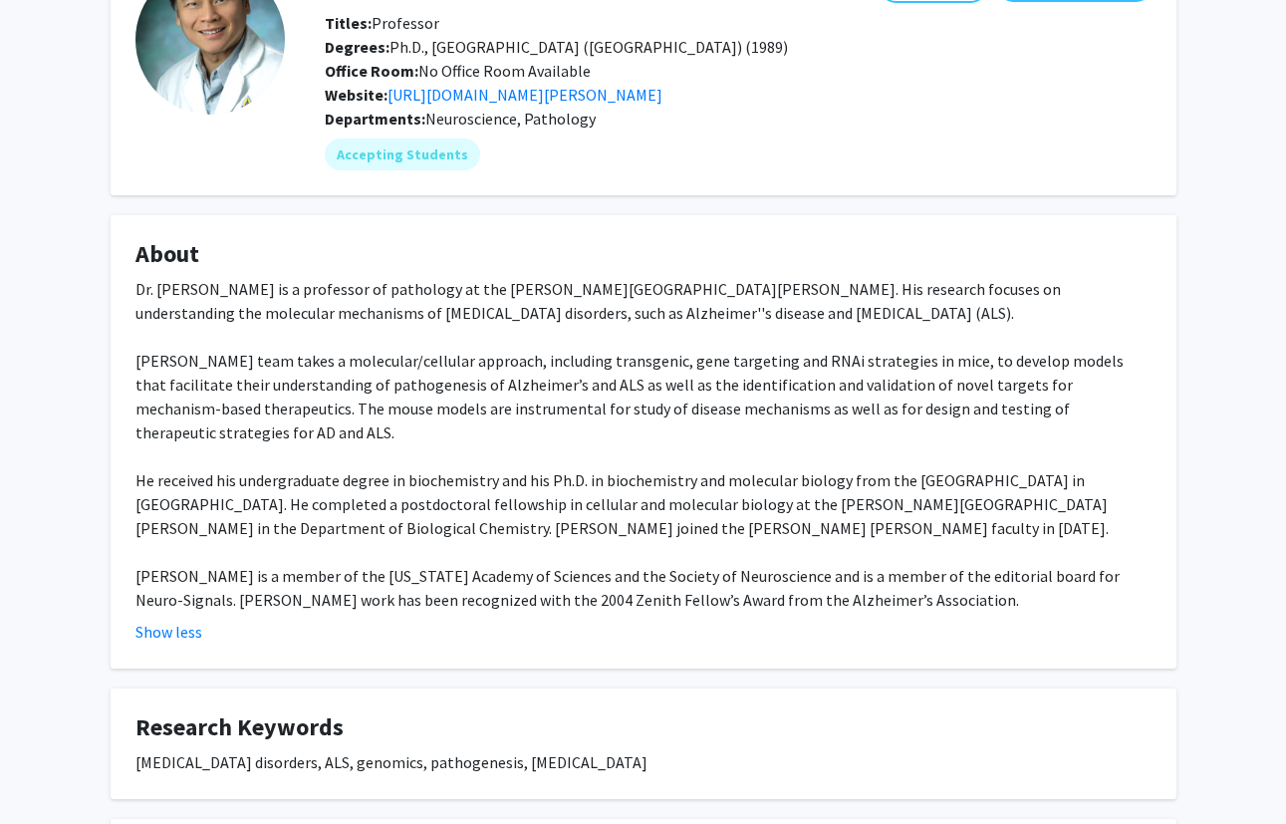
click at [414, 340] on div "Dr. Philip Wong is a professor of pathology at the Johns Hopkins University Sch…" at bounding box center [643, 444] width 1016 height 335
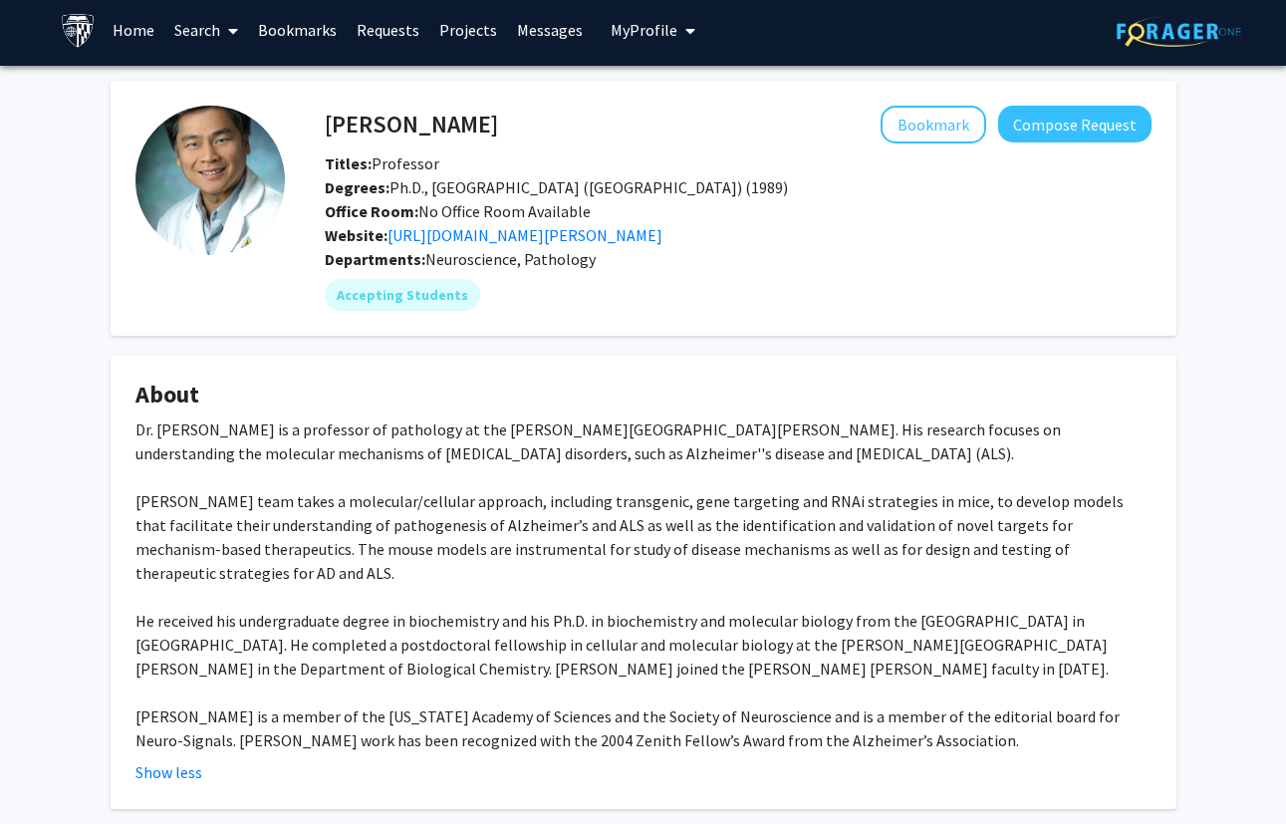
scroll to position [0, 0]
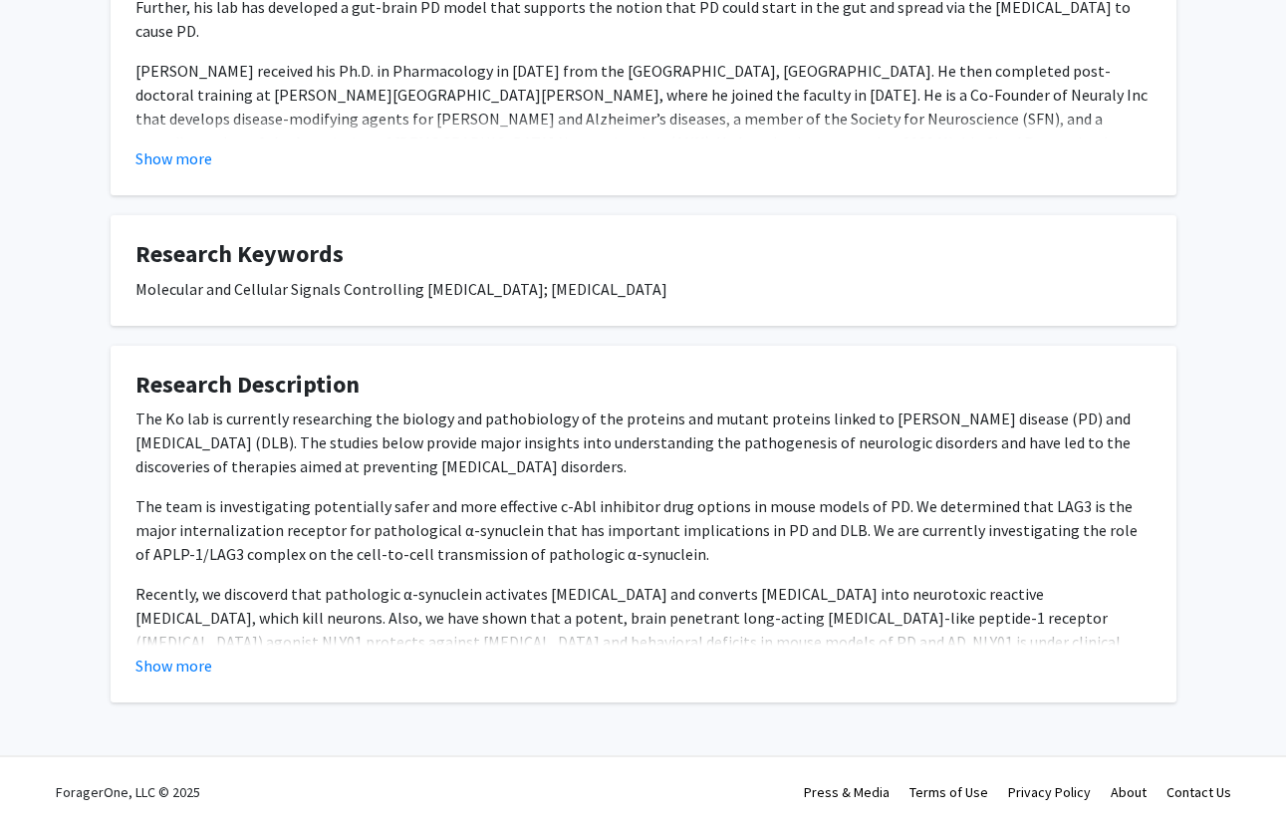
scroll to position [527, 0]
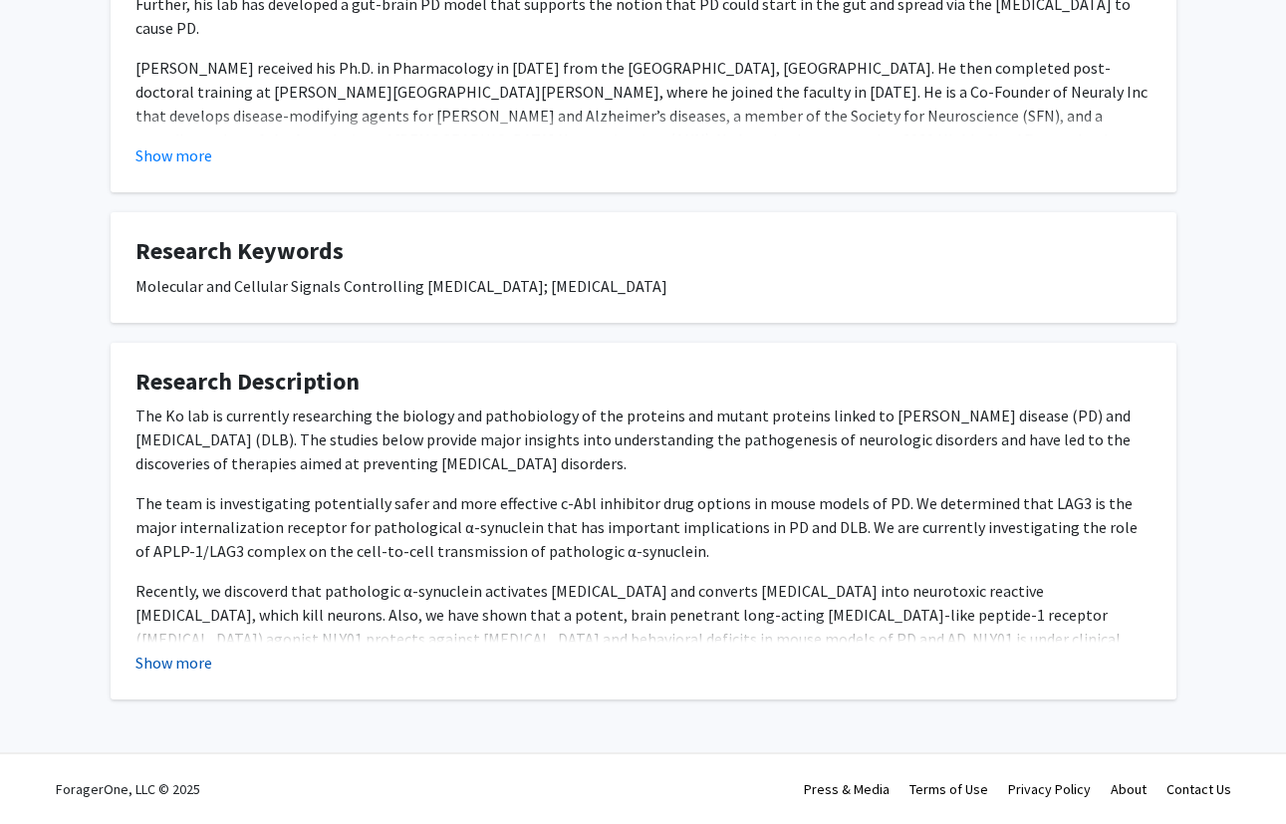
click at [182, 664] on button "Show more" at bounding box center [173, 663] width 77 height 24
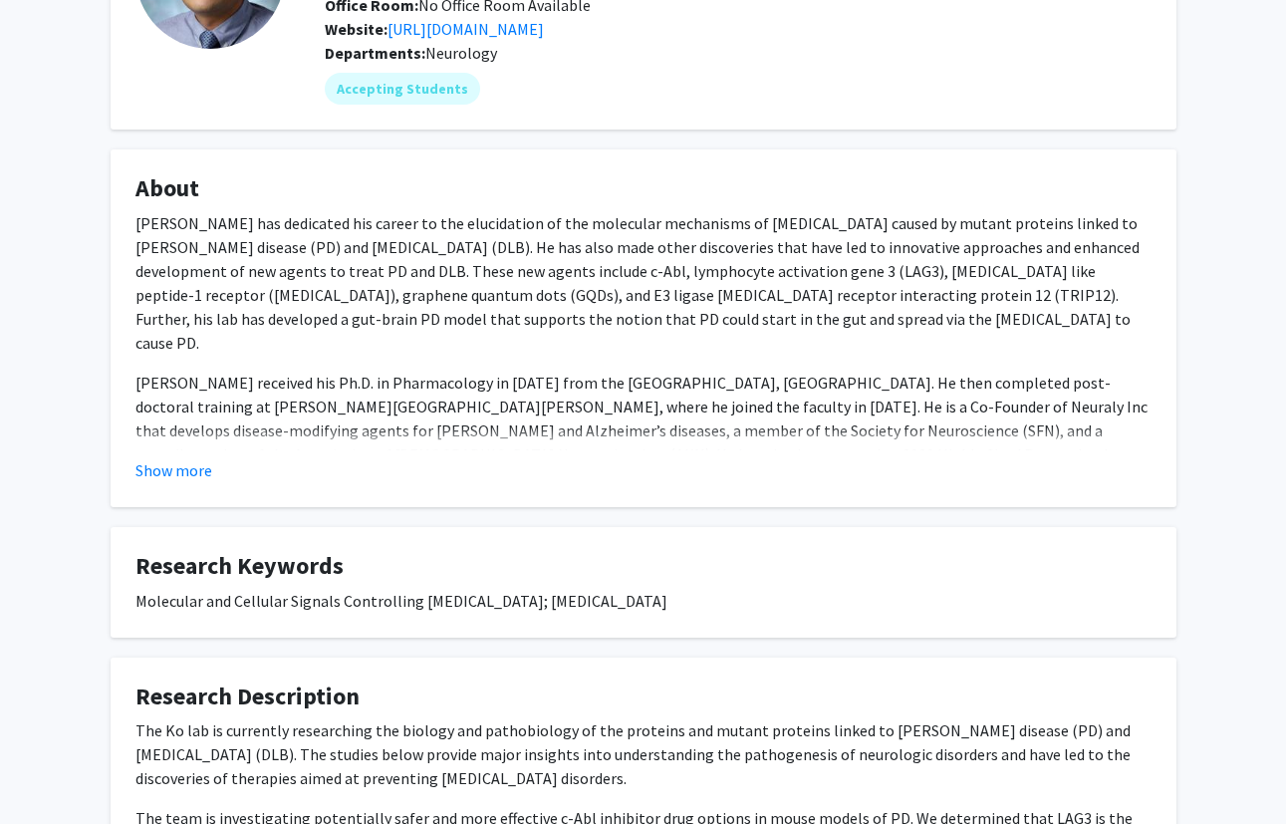
scroll to position [0, 0]
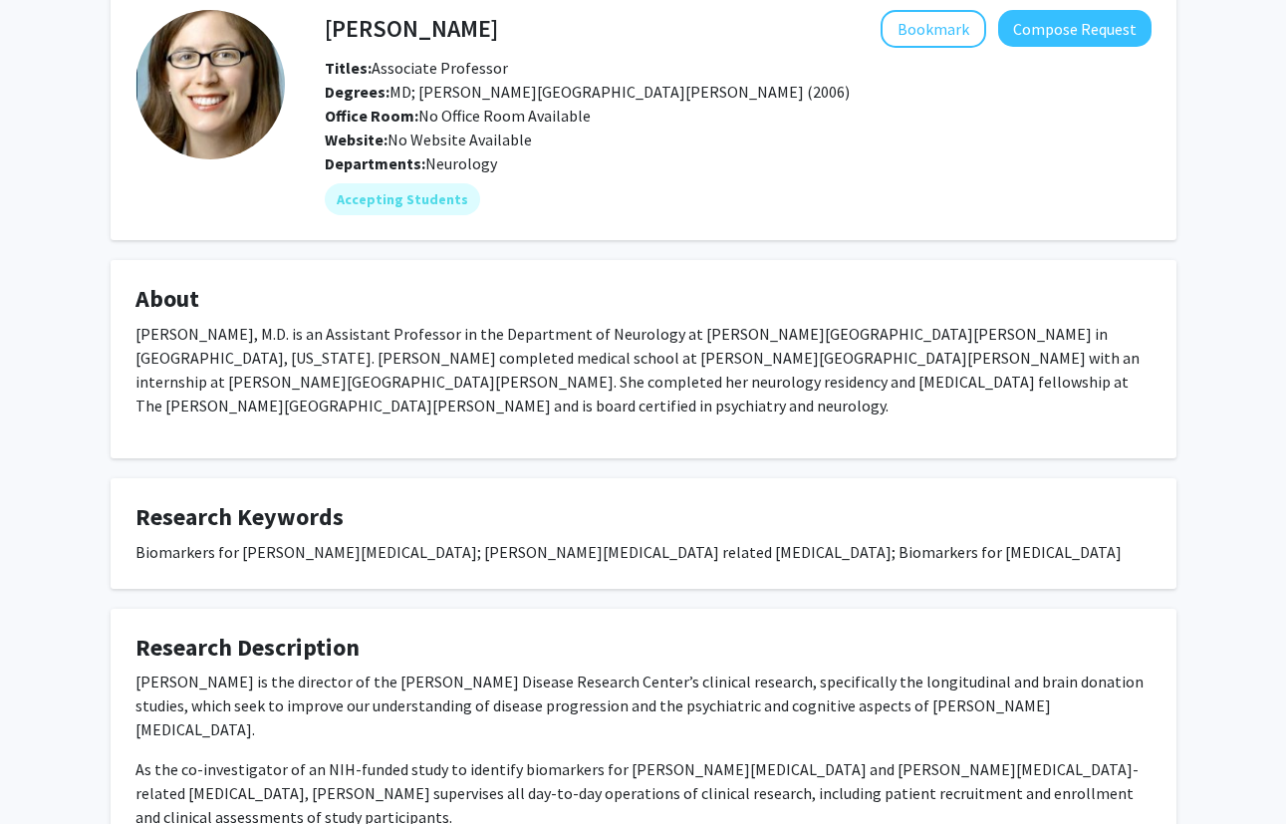
scroll to position [96, 0]
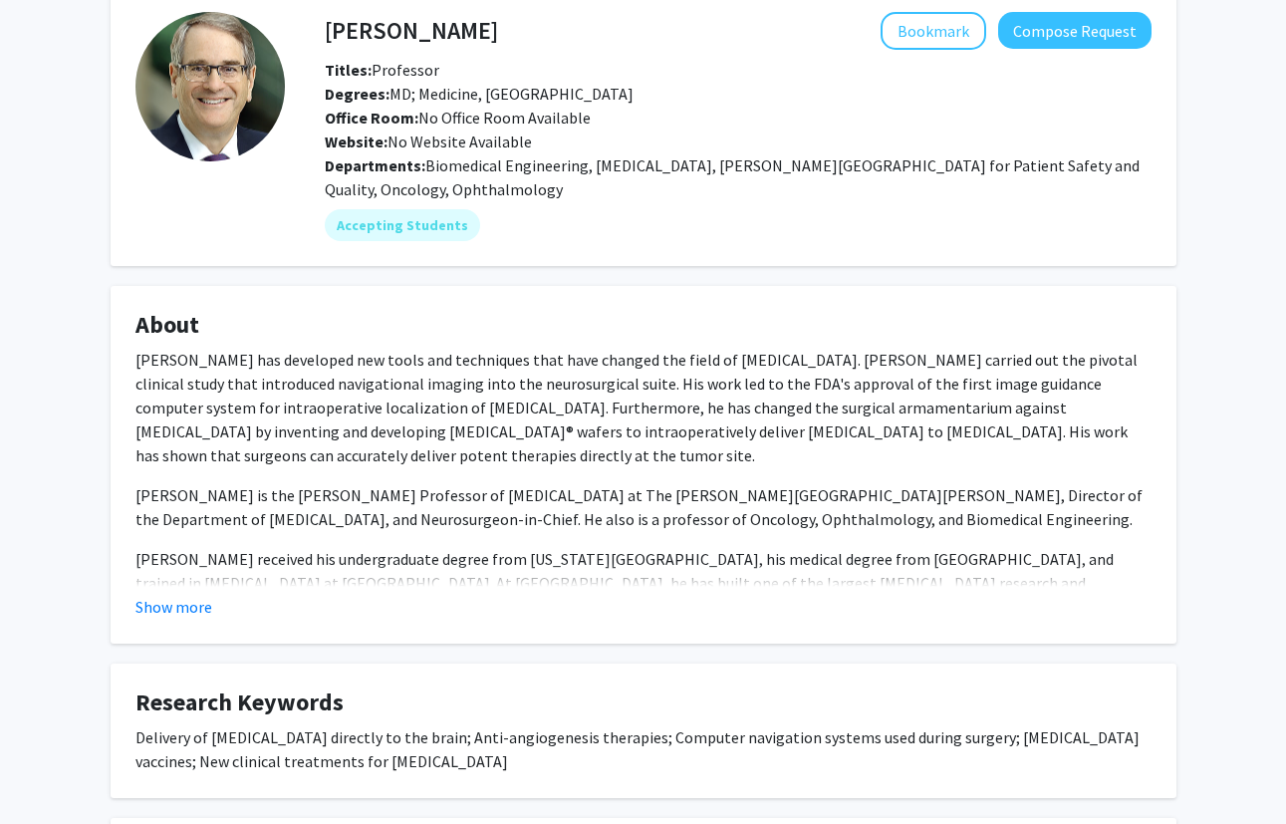
scroll to position [108, 0]
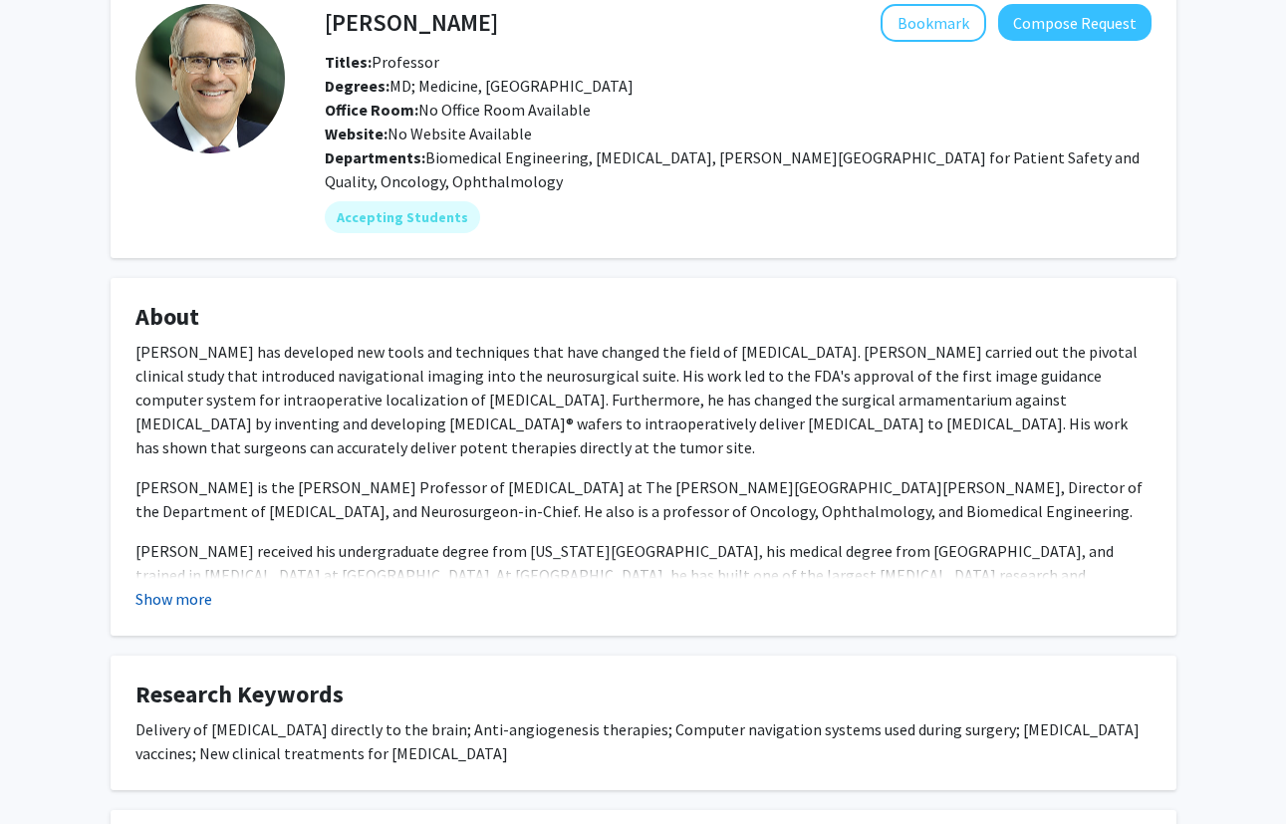
click at [183, 594] on button "Show more" at bounding box center [173, 599] width 77 height 24
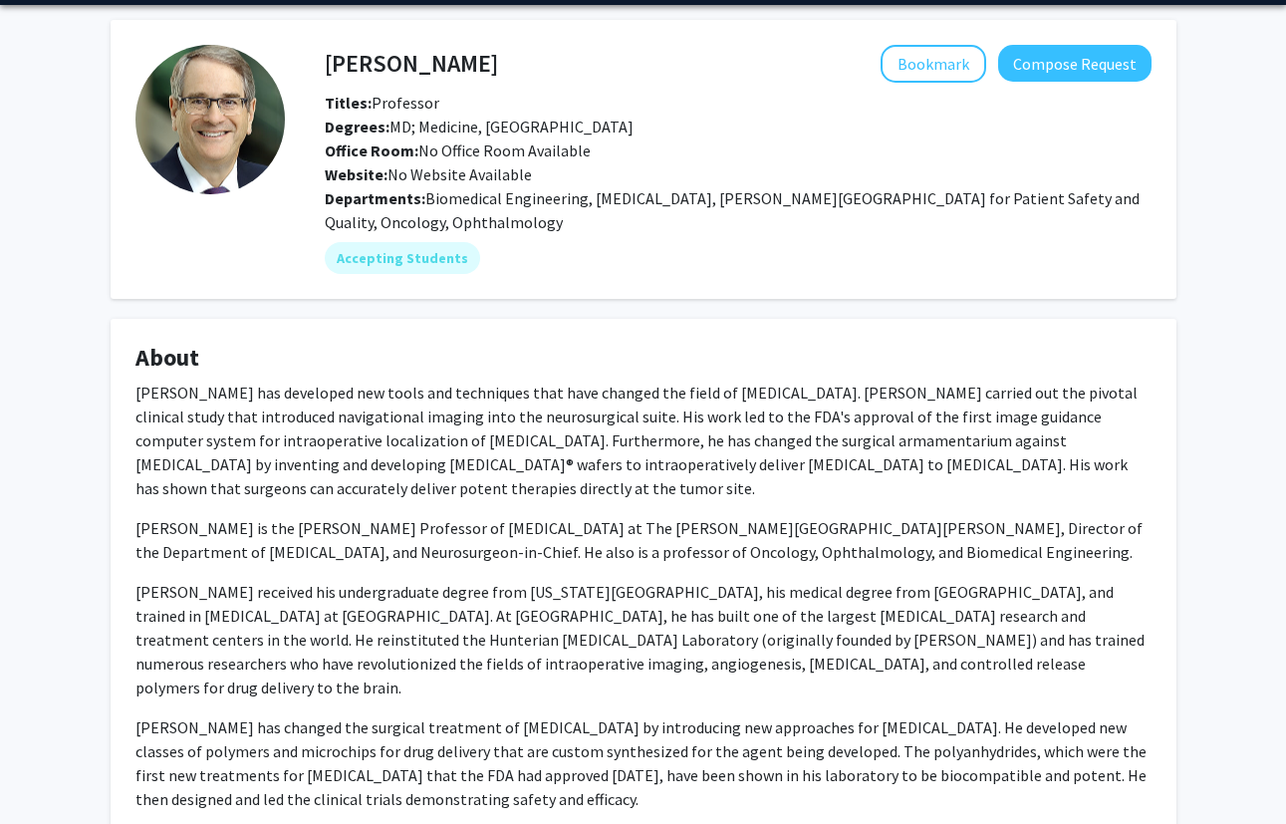
scroll to position [0, 0]
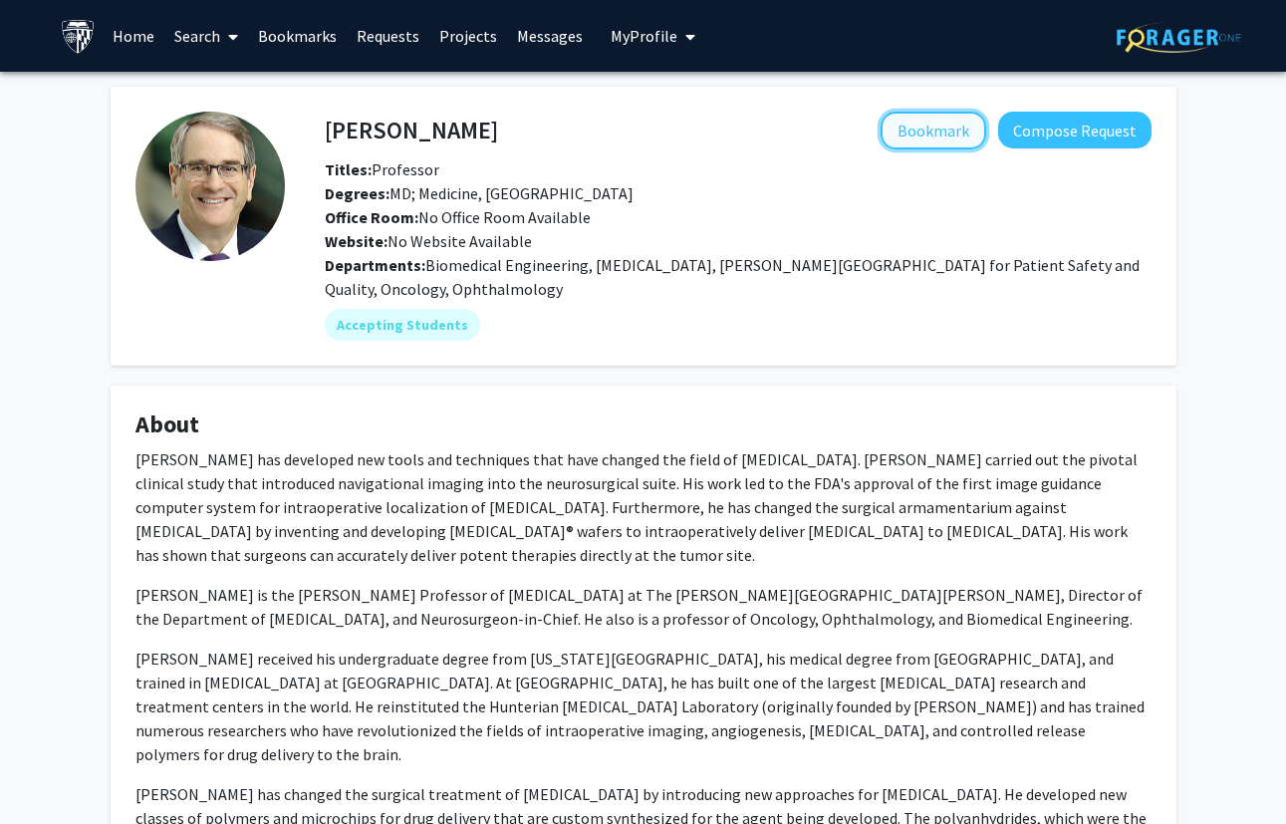
click at [921, 128] on button "Bookmark" at bounding box center [934, 131] width 106 height 38
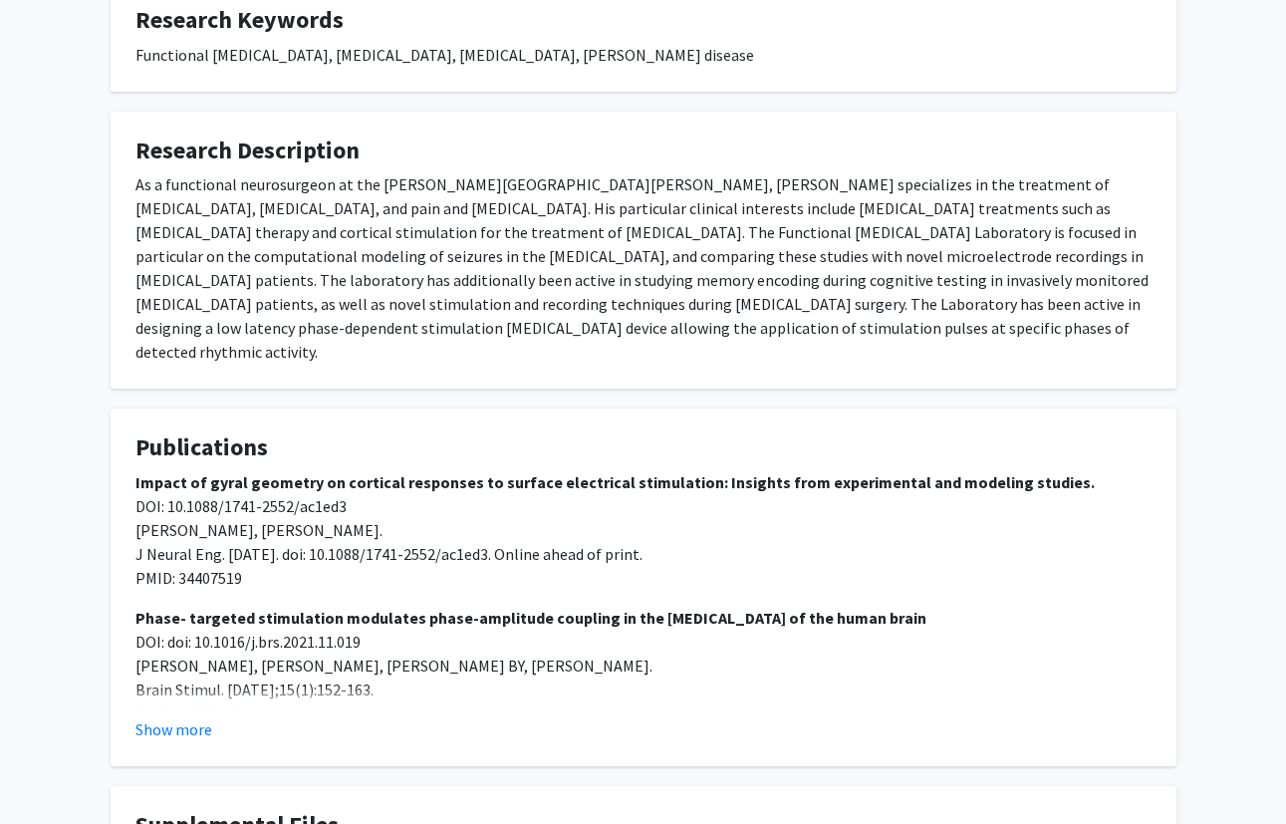
scroll to position [643, 0]
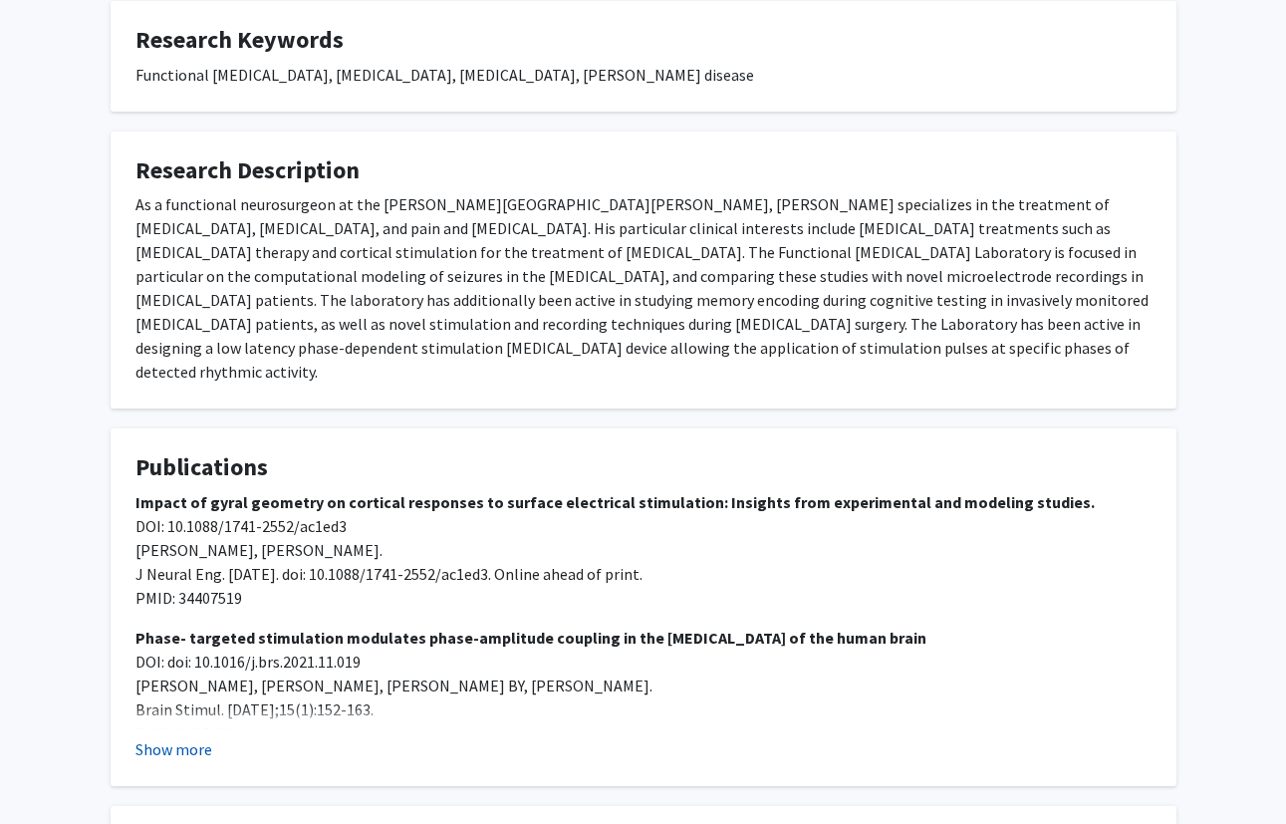
click at [171, 737] on button "Show more" at bounding box center [173, 749] width 77 height 24
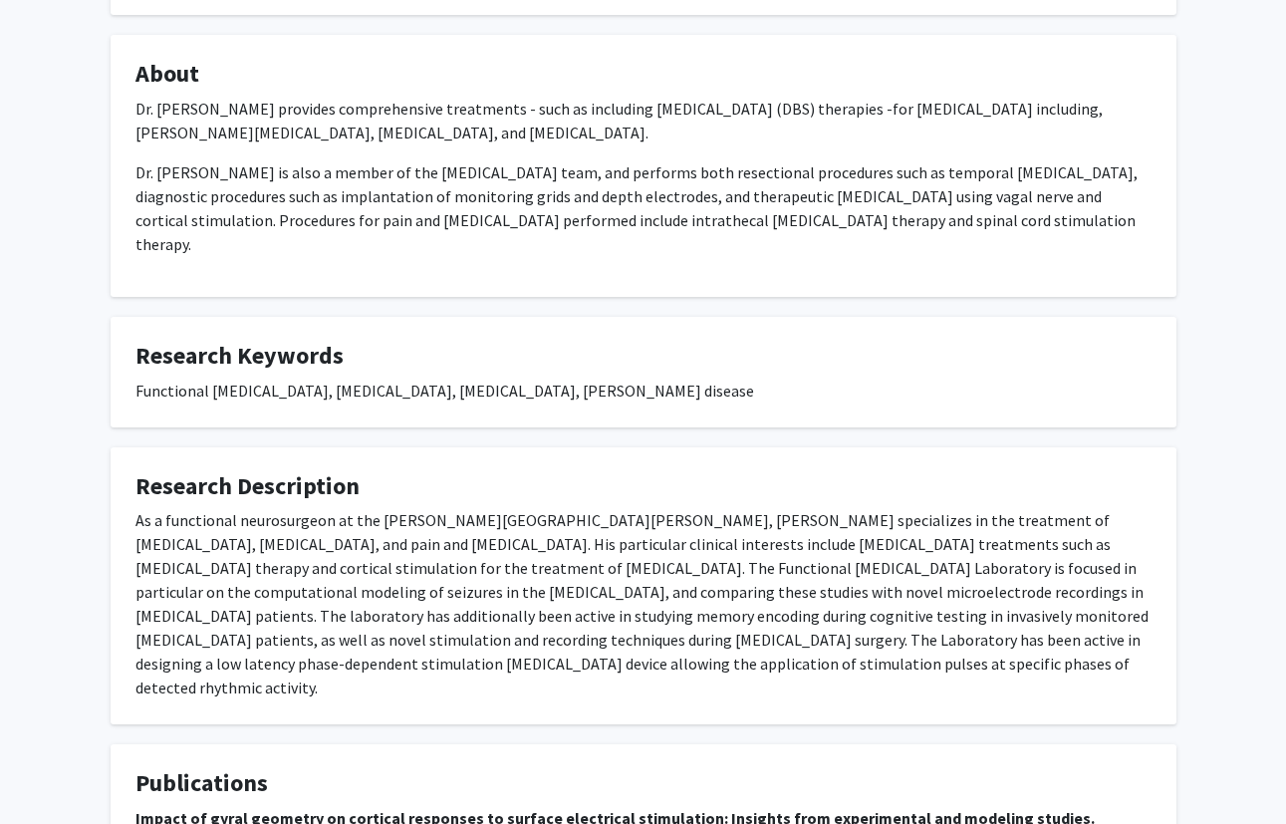
scroll to position [0, 0]
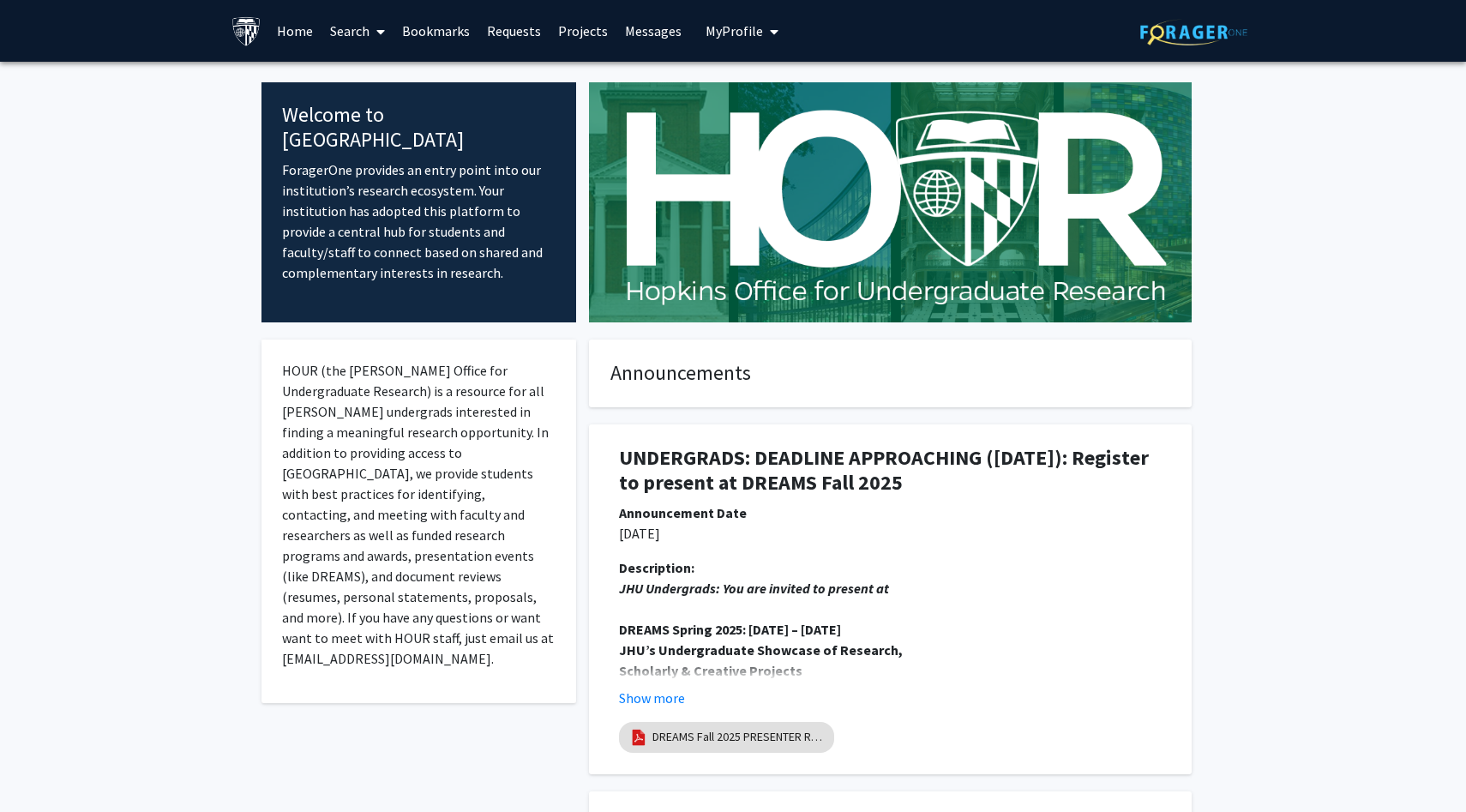
click at [585, 26] on link "Projects" at bounding box center [583, 31] width 67 height 60
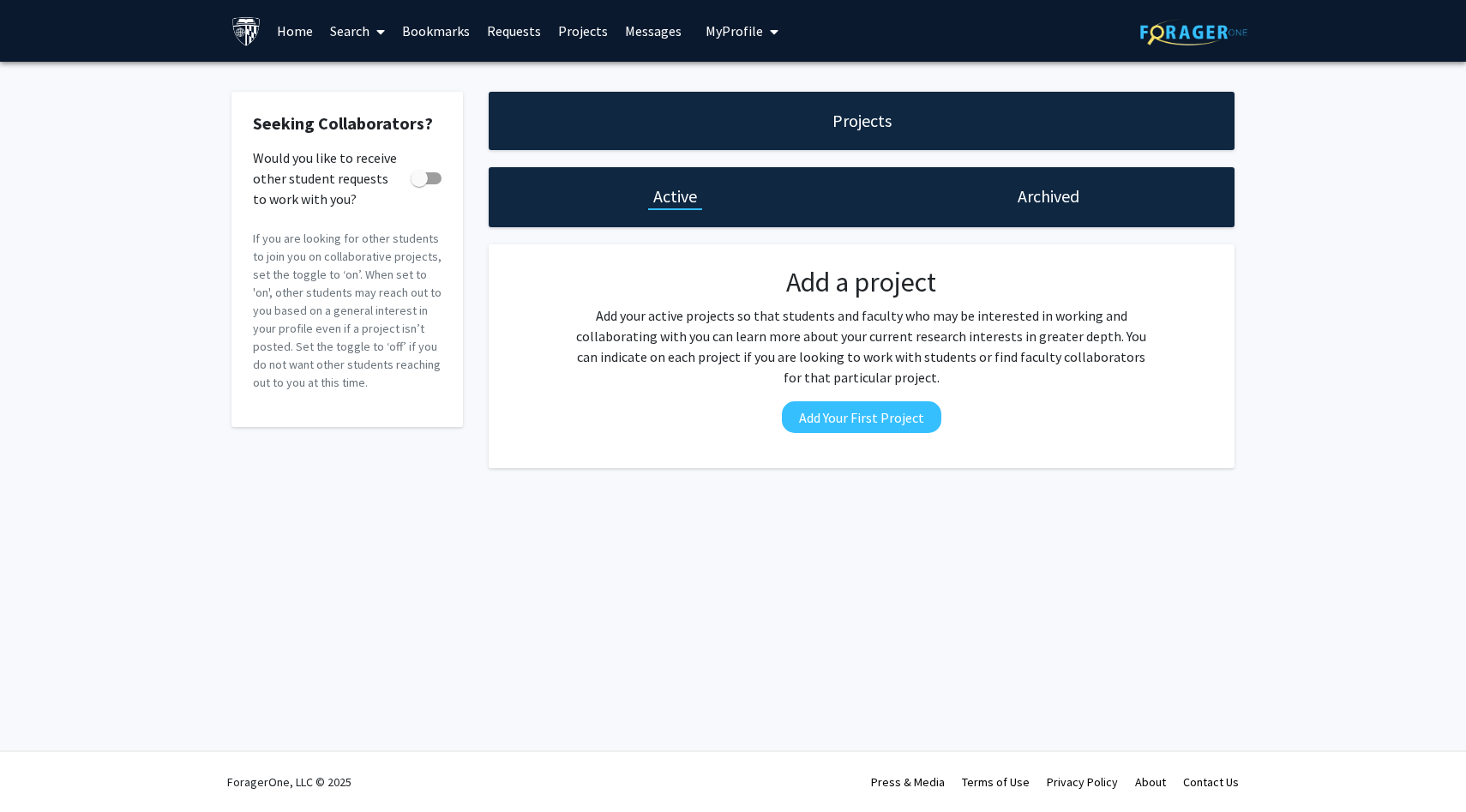
click at [377, 32] on icon at bounding box center [380, 32] width 9 height 14
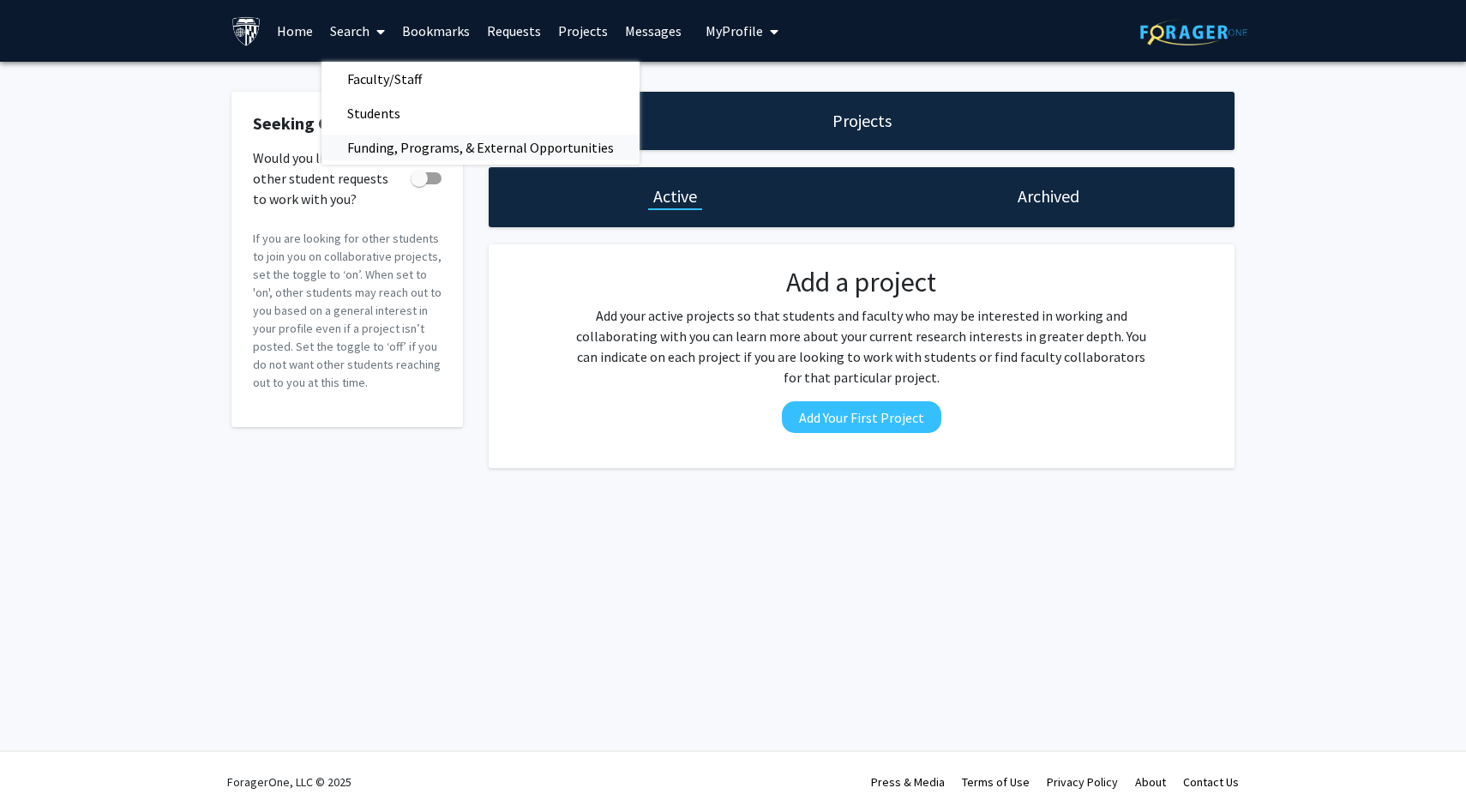
click at [397, 142] on span "Funding, Programs, & External Opportunities" at bounding box center [481, 147] width 318 height 34
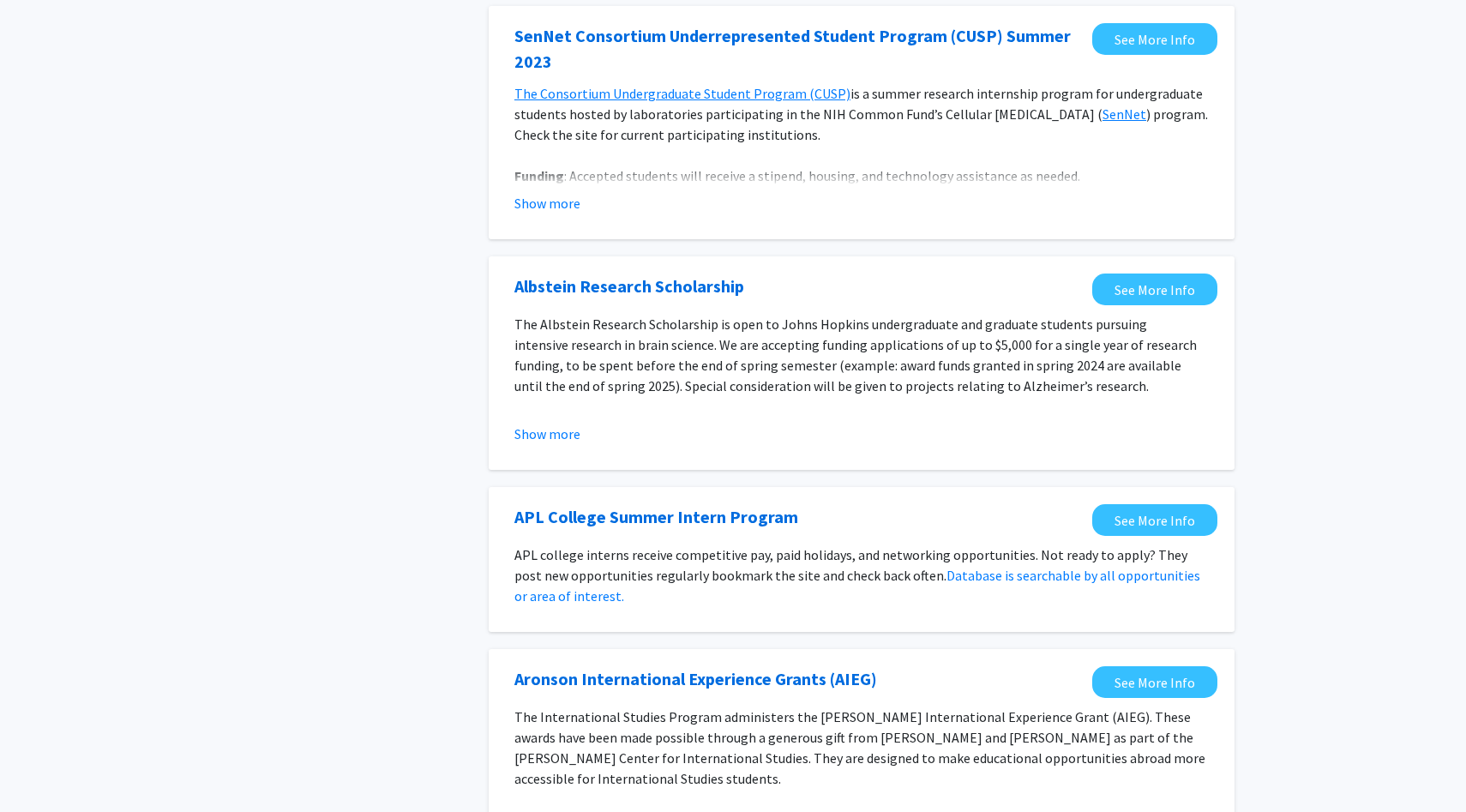
scroll to position [862, 0]
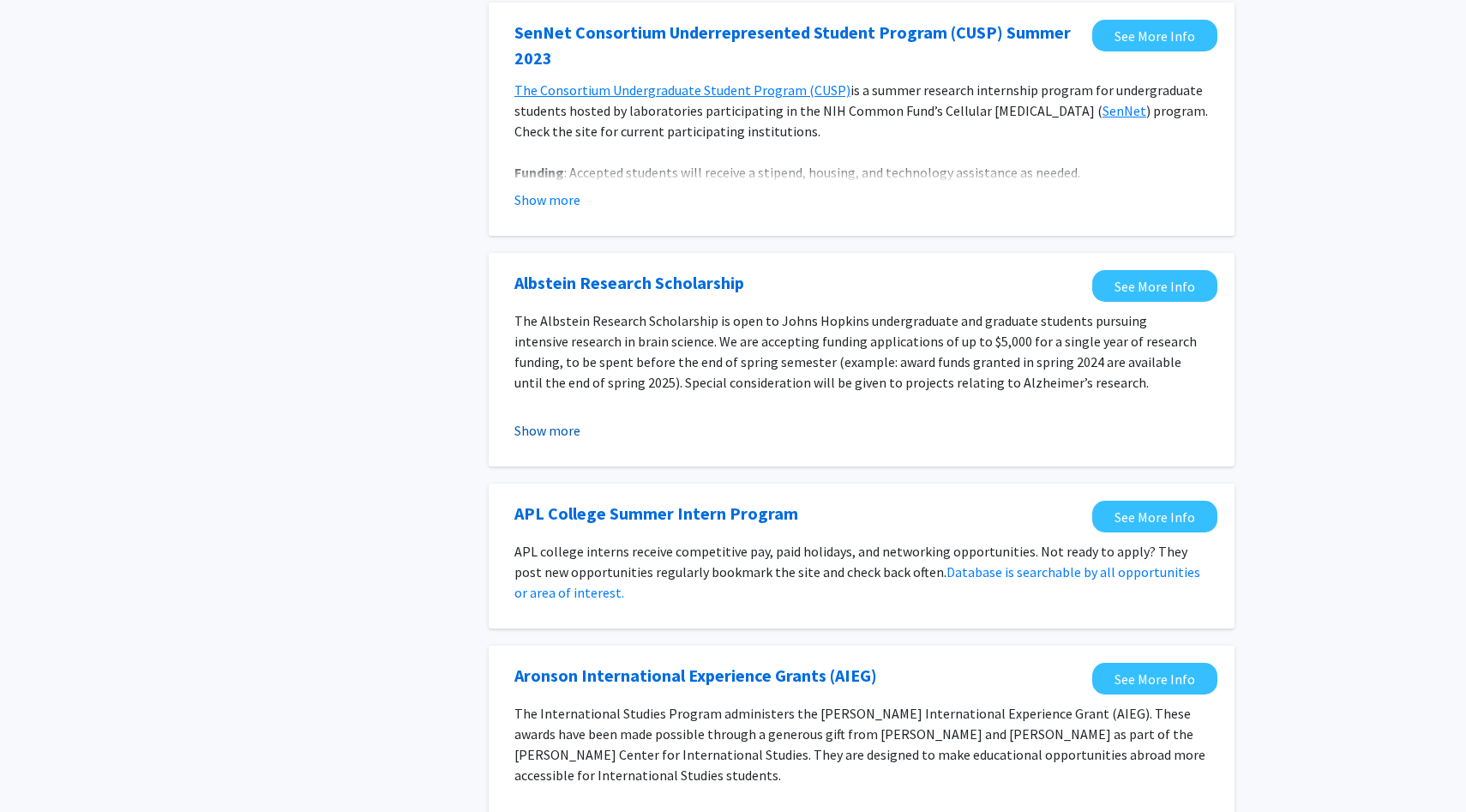
click at [562, 429] on button "Show more" at bounding box center [547, 430] width 66 height 21
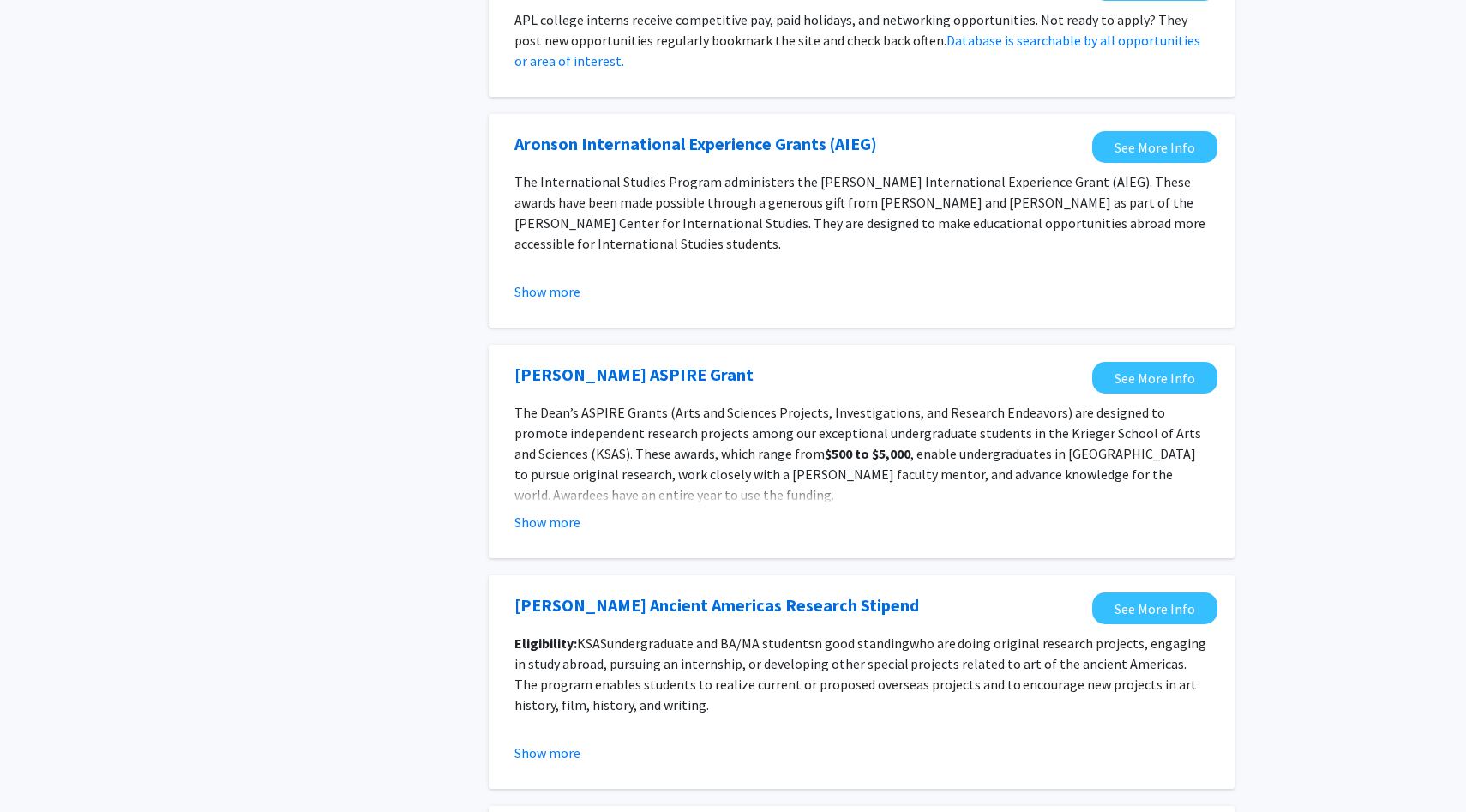
scroll to position [1528, 0]
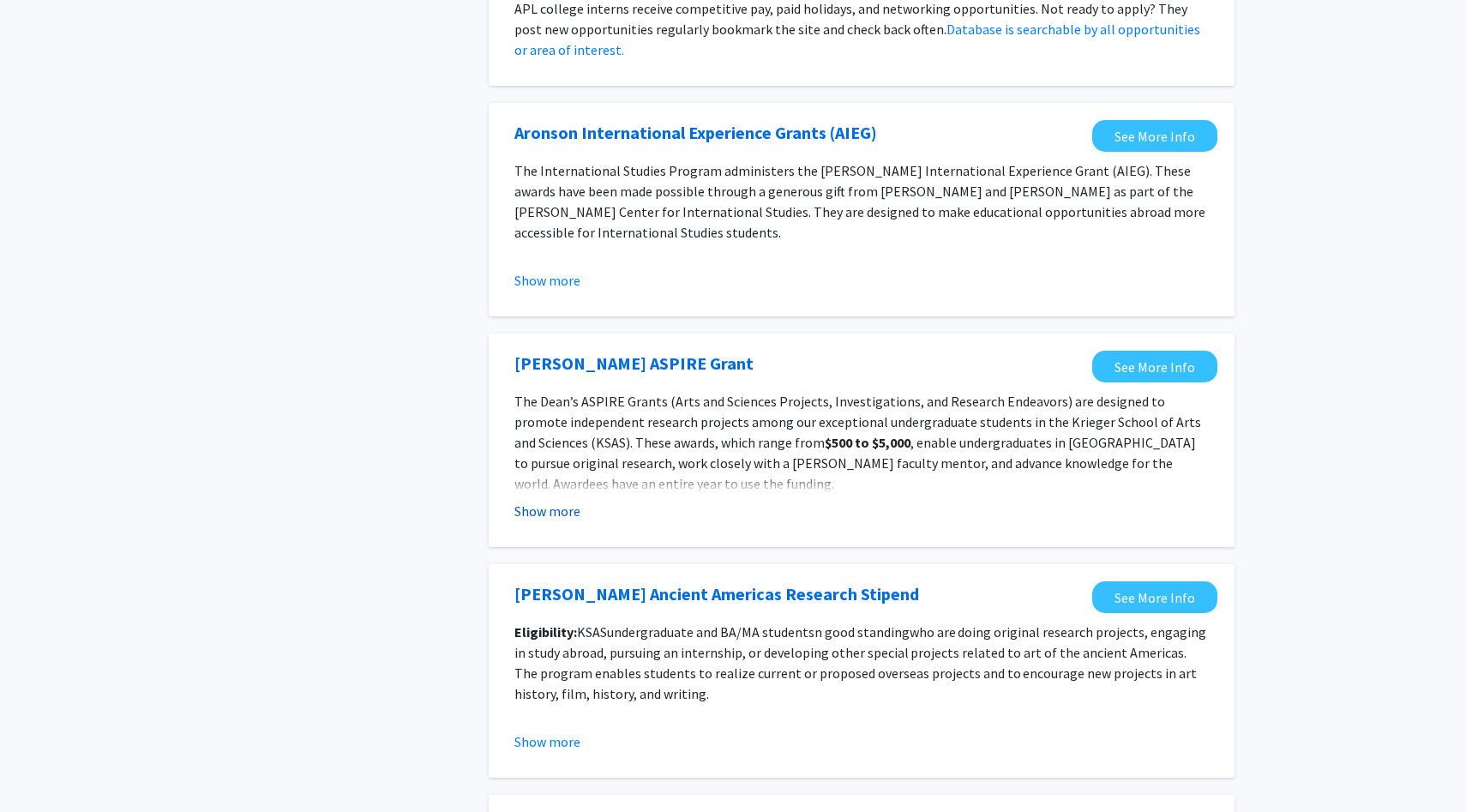
click at [550, 501] on button "Show more" at bounding box center [547, 511] width 66 height 21
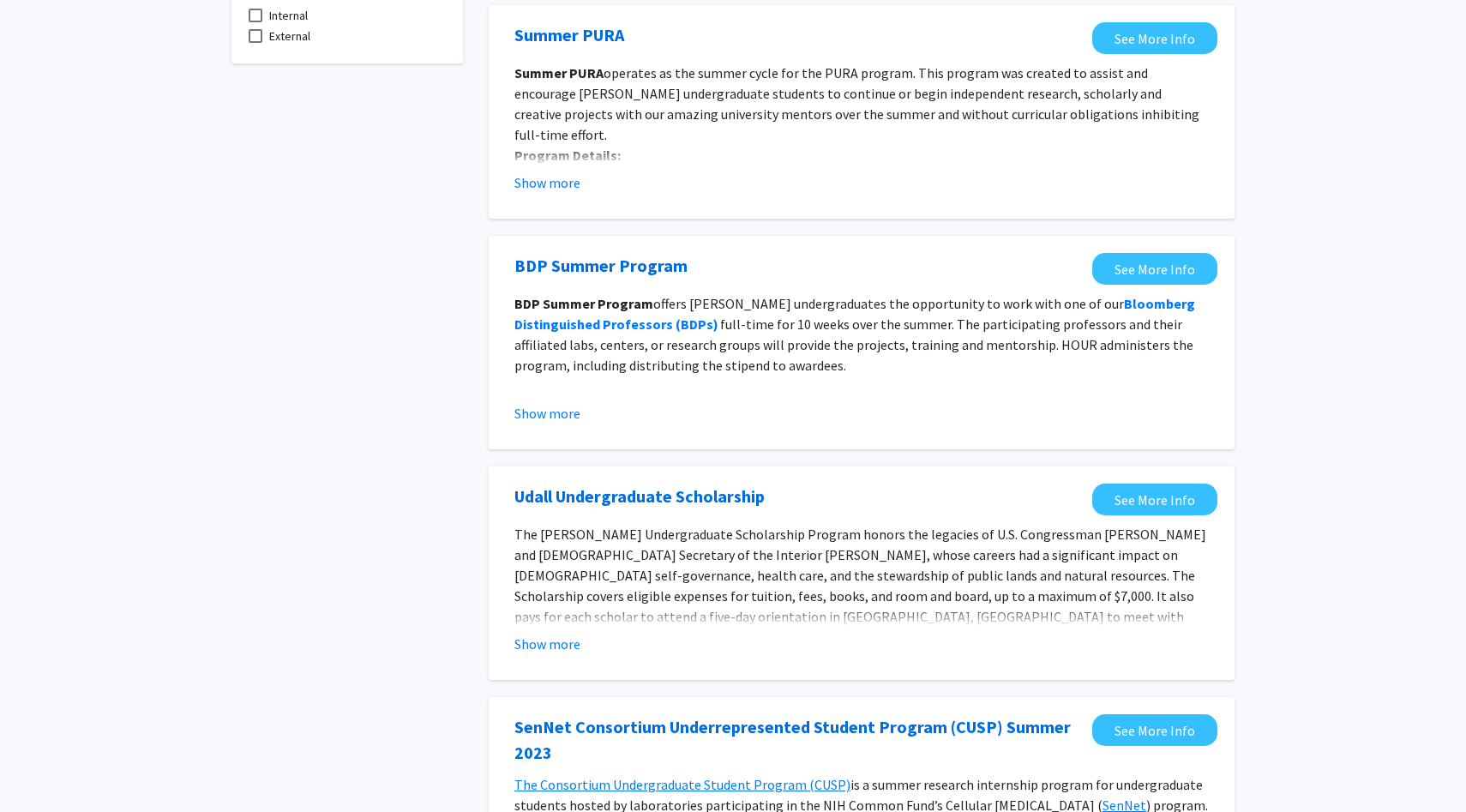
scroll to position [0, 0]
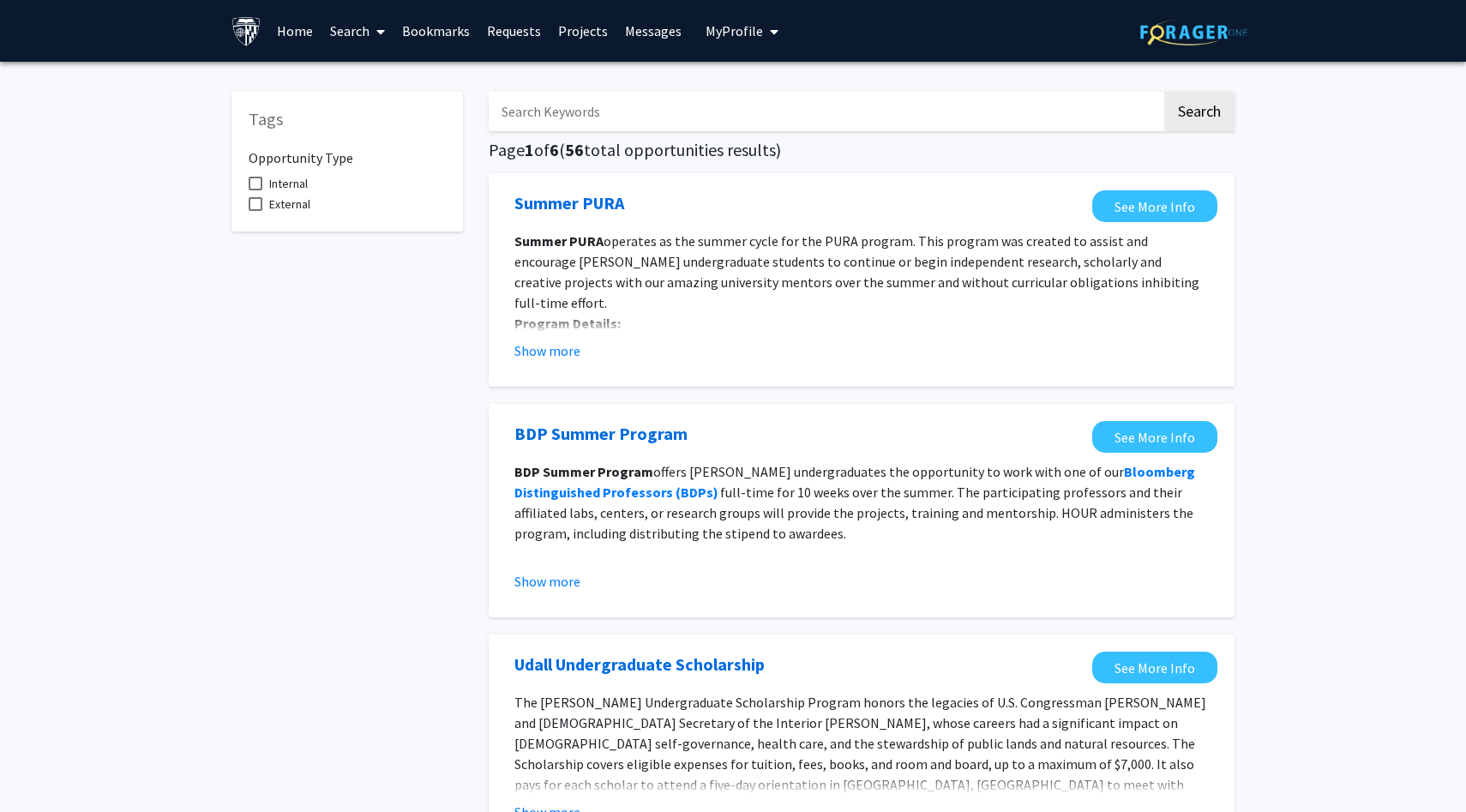
click at [361, 34] on link "Search" at bounding box center [358, 31] width 72 height 60
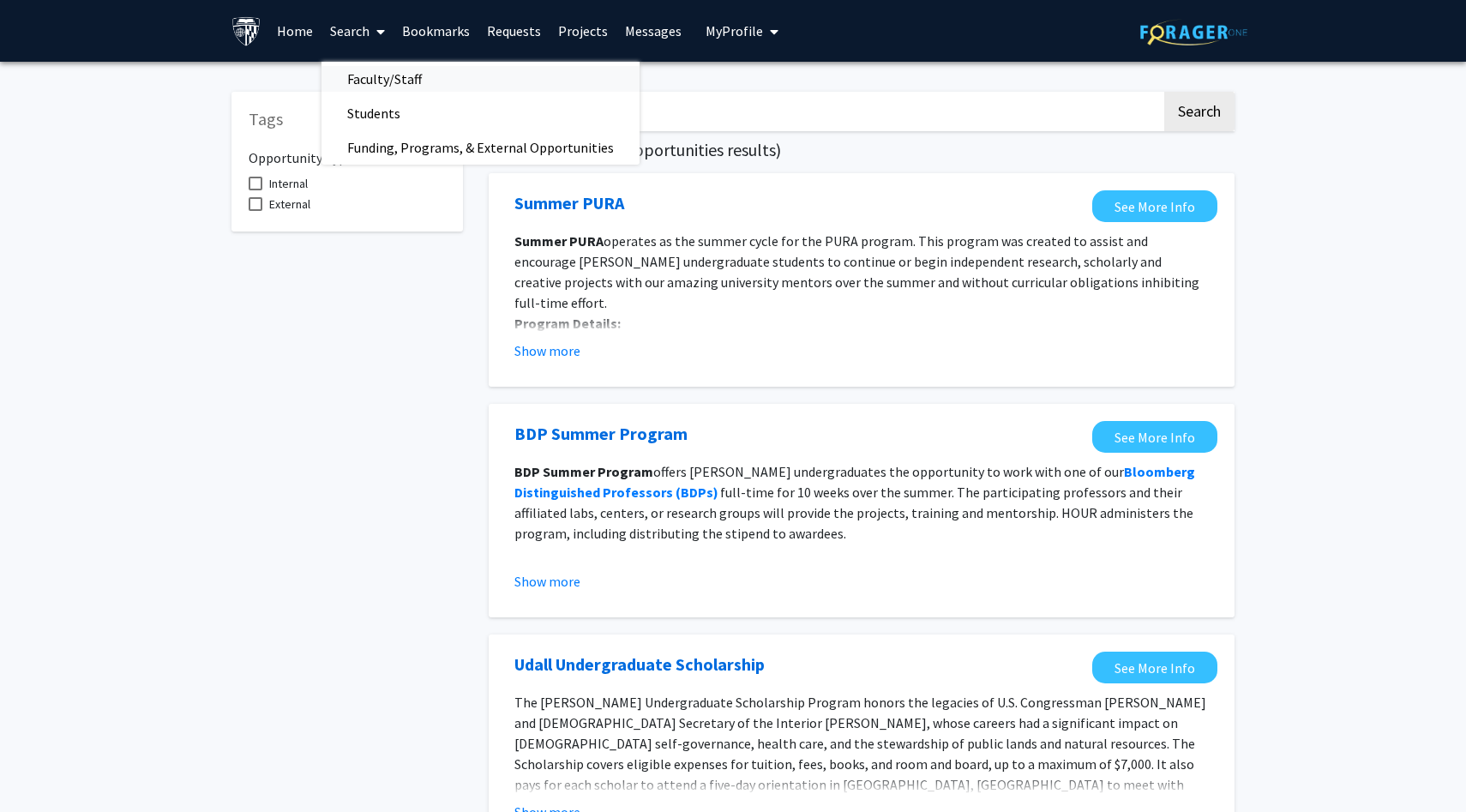
click at [391, 77] on span "Faculty/Staff" at bounding box center [385, 79] width 126 height 34
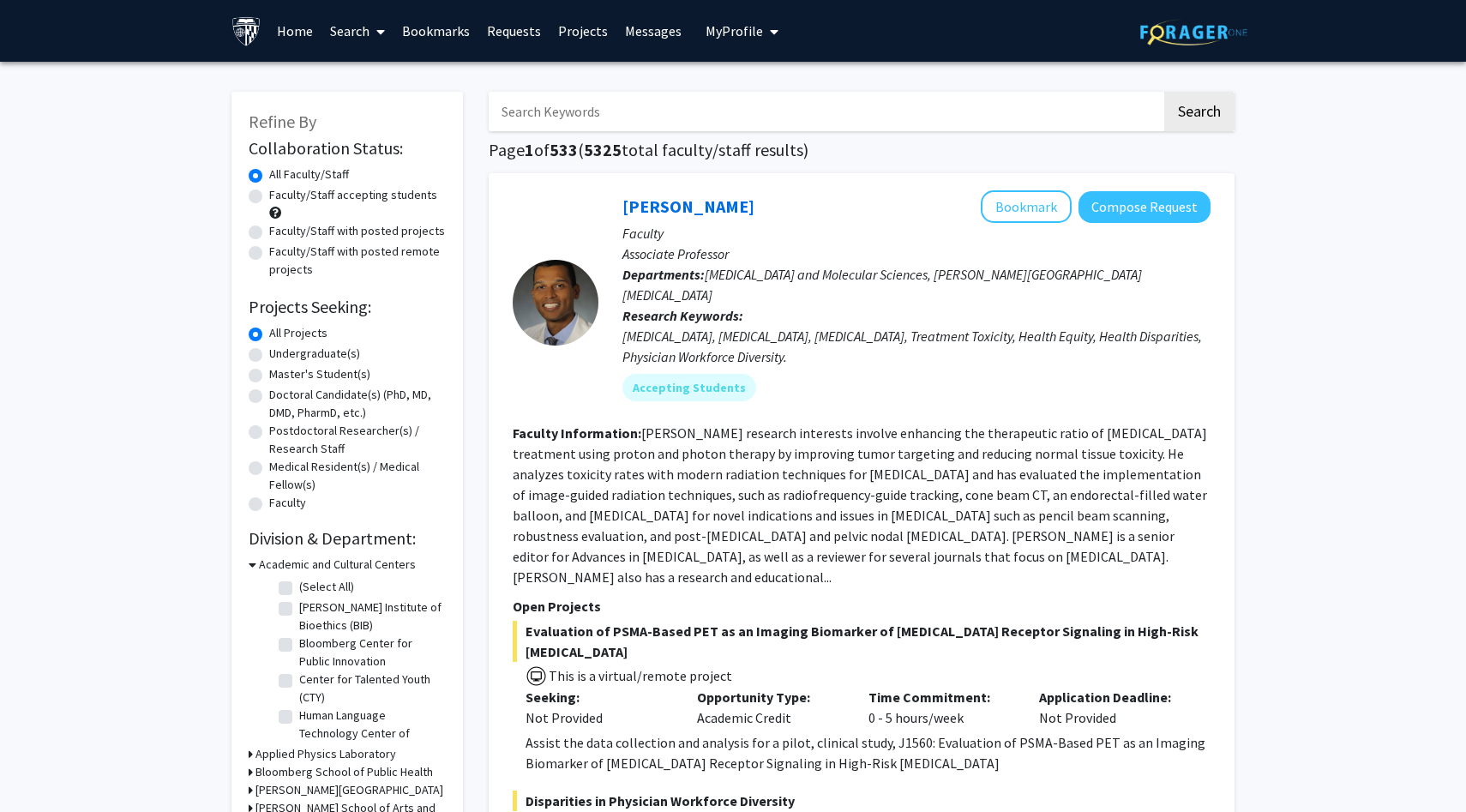
click at [316, 349] on label "Undergraduate(s)" at bounding box center [315, 354] width 91 height 18
click at [280, 349] on input "Undergraduate(s)" at bounding box center [274, 350] width 11 height 11
radio input "true"
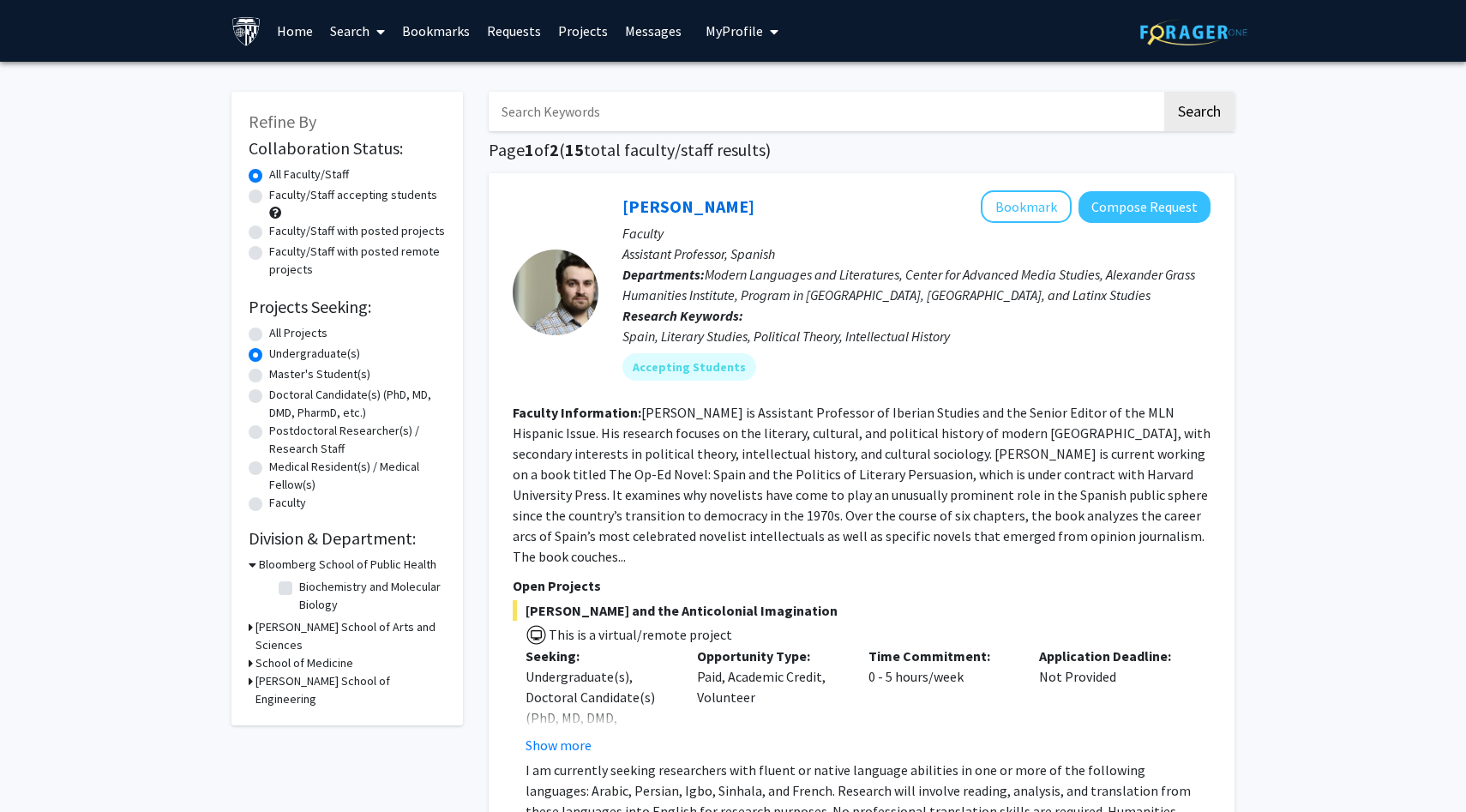
click at [720, 109] on input "Search Keywords" at bounding box center [825, 112] width 673 height 40
type input "neuro"
click at [1210, 114] on button "Search" at bounding box center [1199, 112] width 71 height 40
radio input "true"
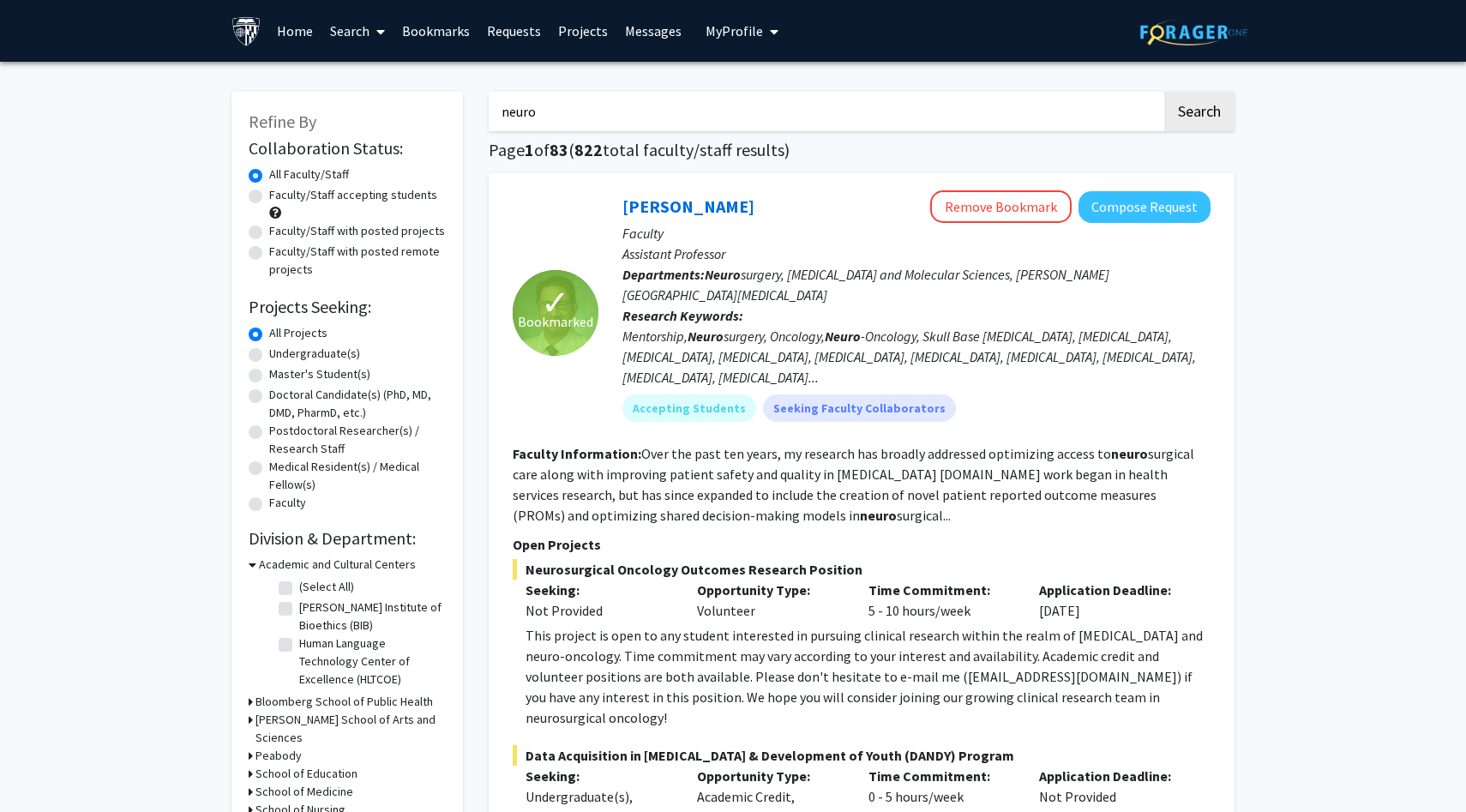
click at [339, 352] on label "Undergraduate(s)" at bounding box center [315, 354] width 91 height 18
click at [280, 352] on input "Undergraduate(s)" at bounding box center [274, 350] width 11 height 11
radio input "true"
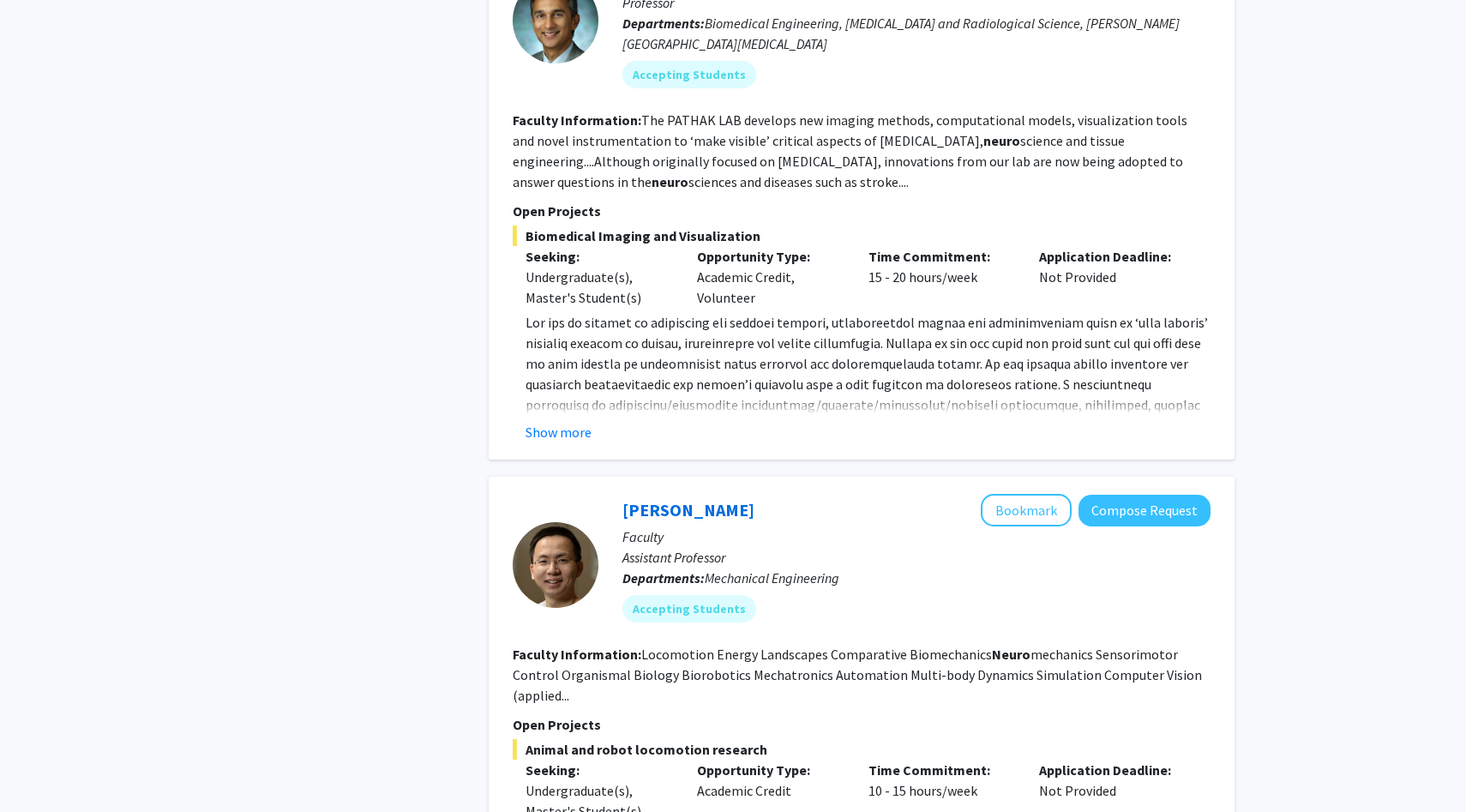
scroll to position [1404, 0]
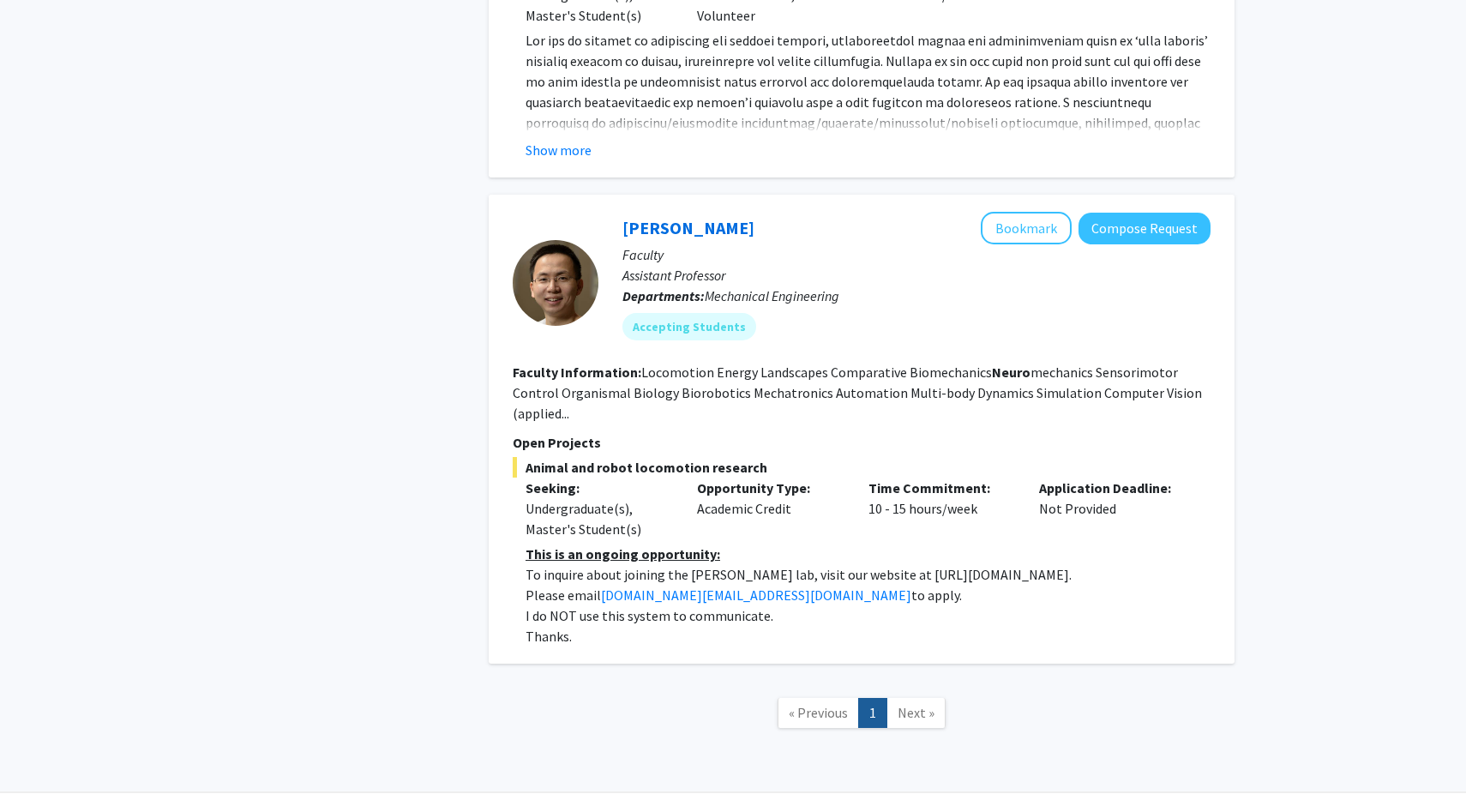
drag, startPoint x: 1014, startPoint y: 532, endPoint x: 866, endPoint y: 526, distance: 148.1
click at [866, 564] on p "To inquire about joining the Chen Li lab, visit our website at https://li.me.jh…" at bounding box center [868, 575] width 685 height 21
copy p "https://li.me.jhu.edu/join/"
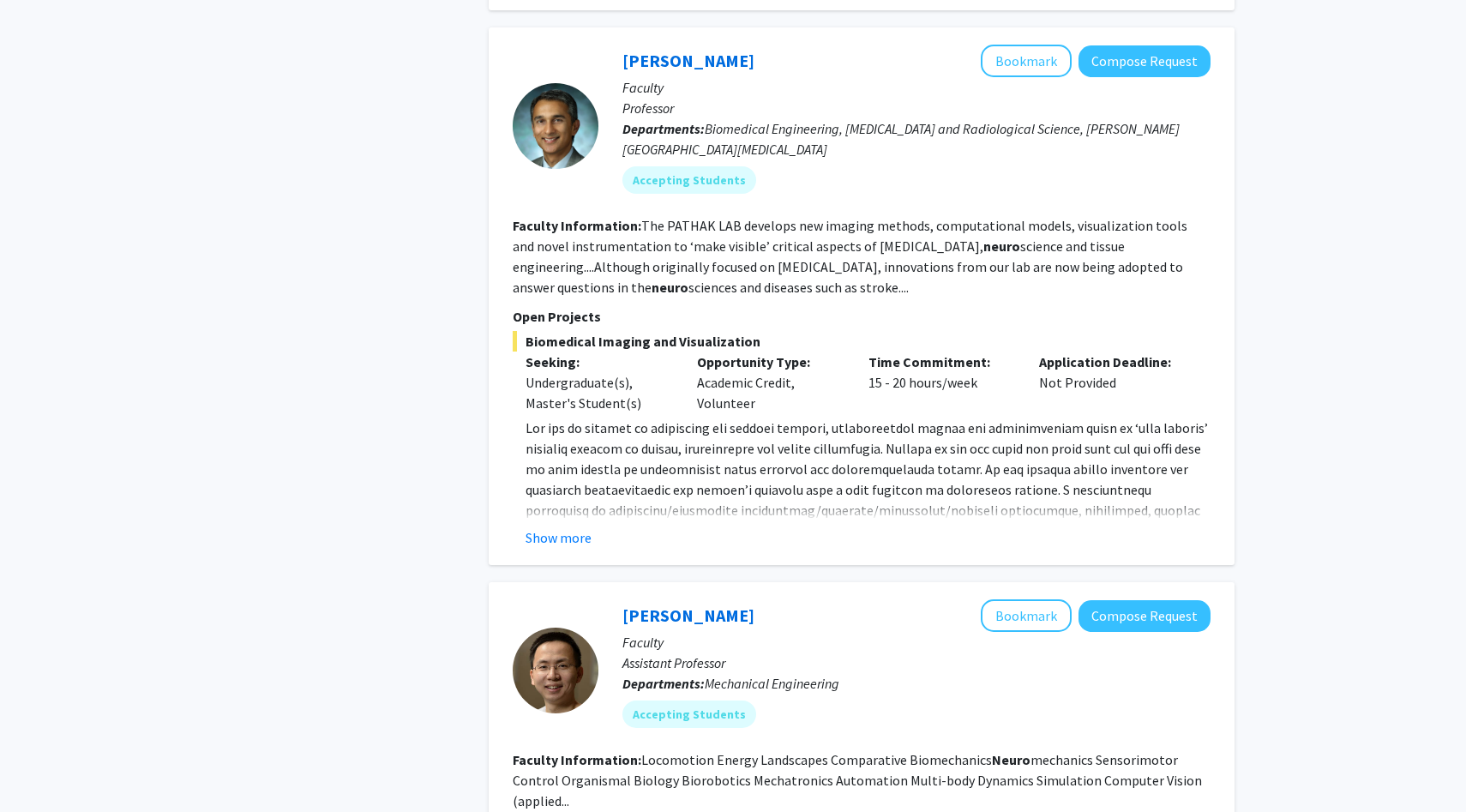
scroll to position [1013, 0]
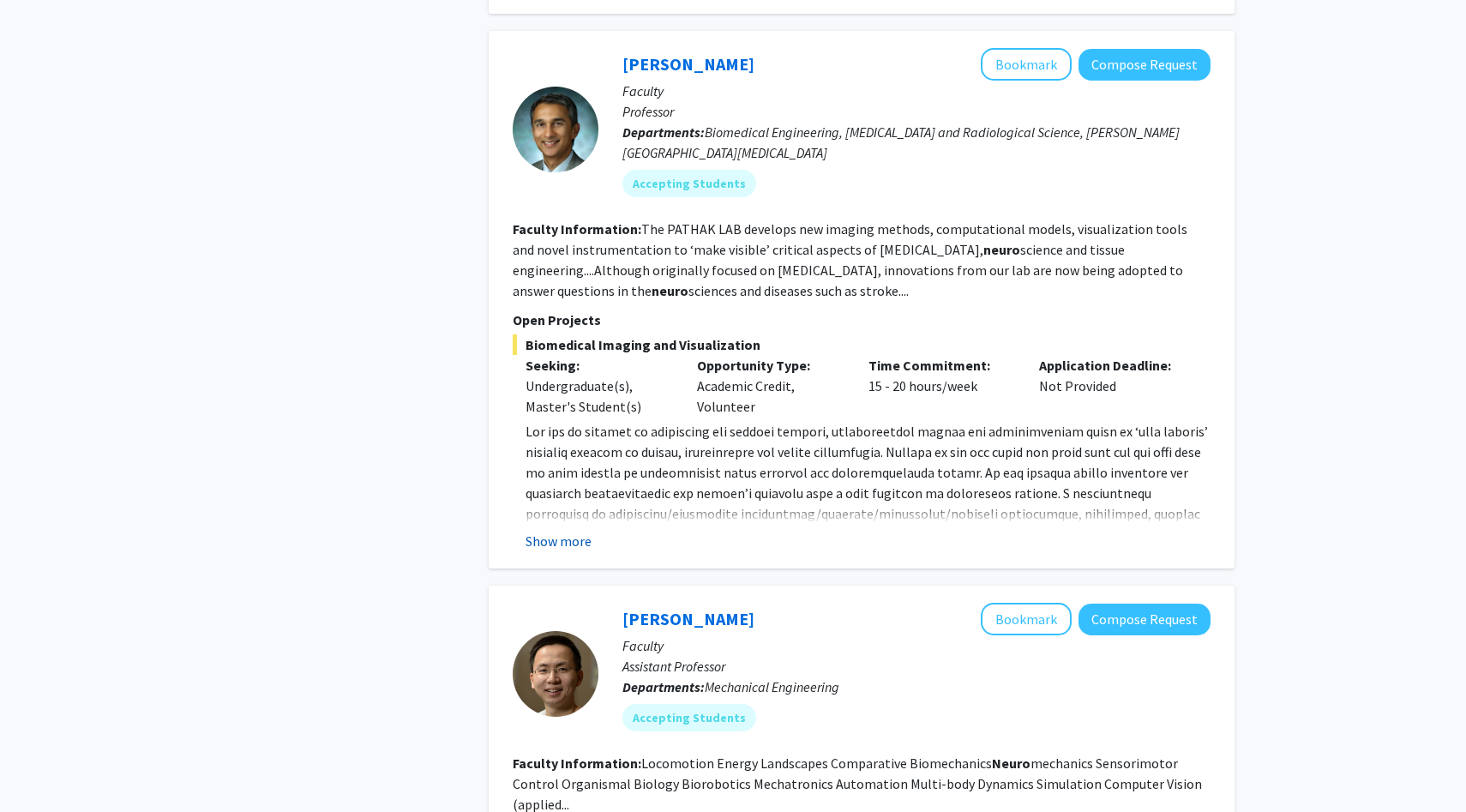
click at [555, 531] on button "Show more" at bounding box center [558, 541] width 66 height 21
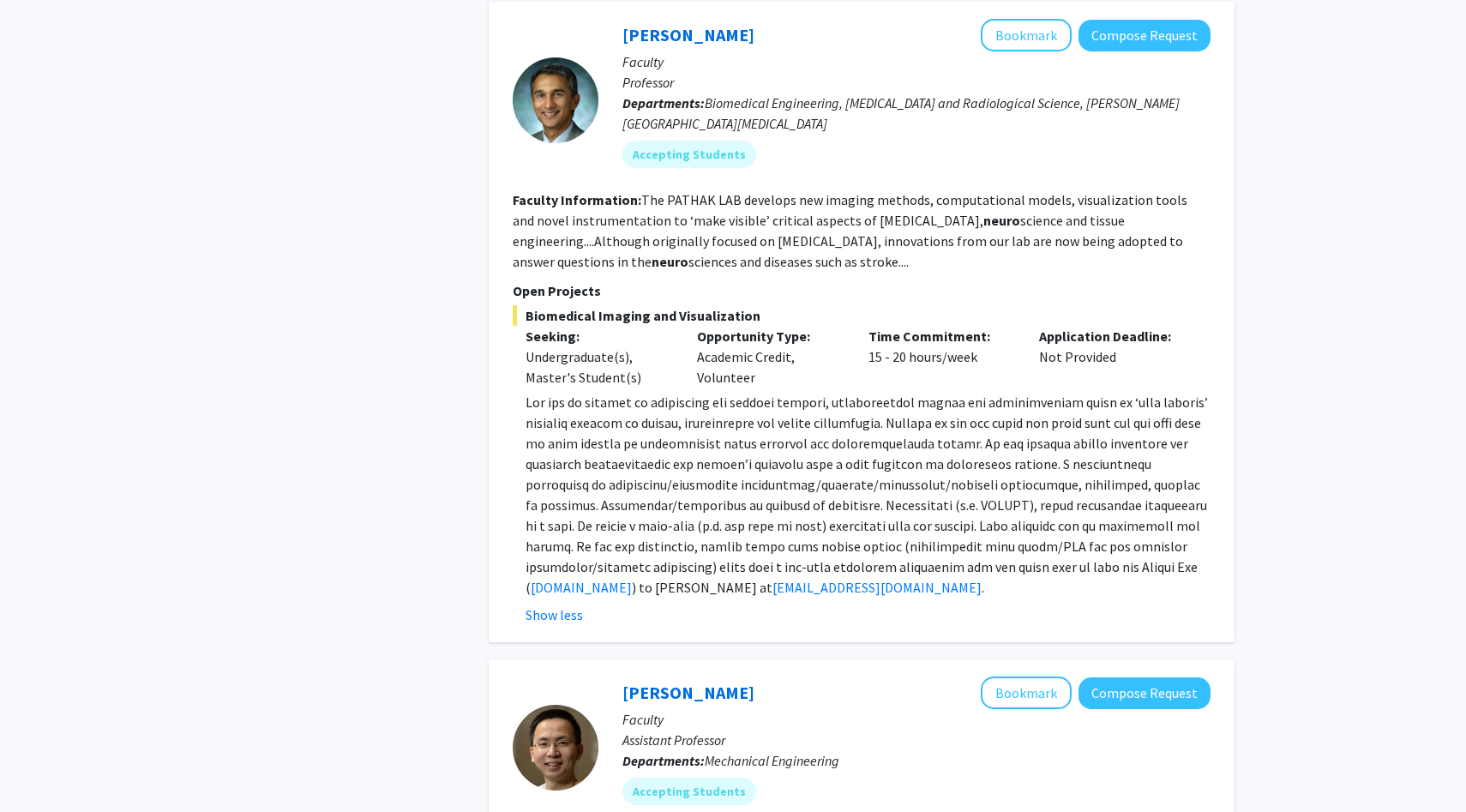
scroll to position [1068, 0]
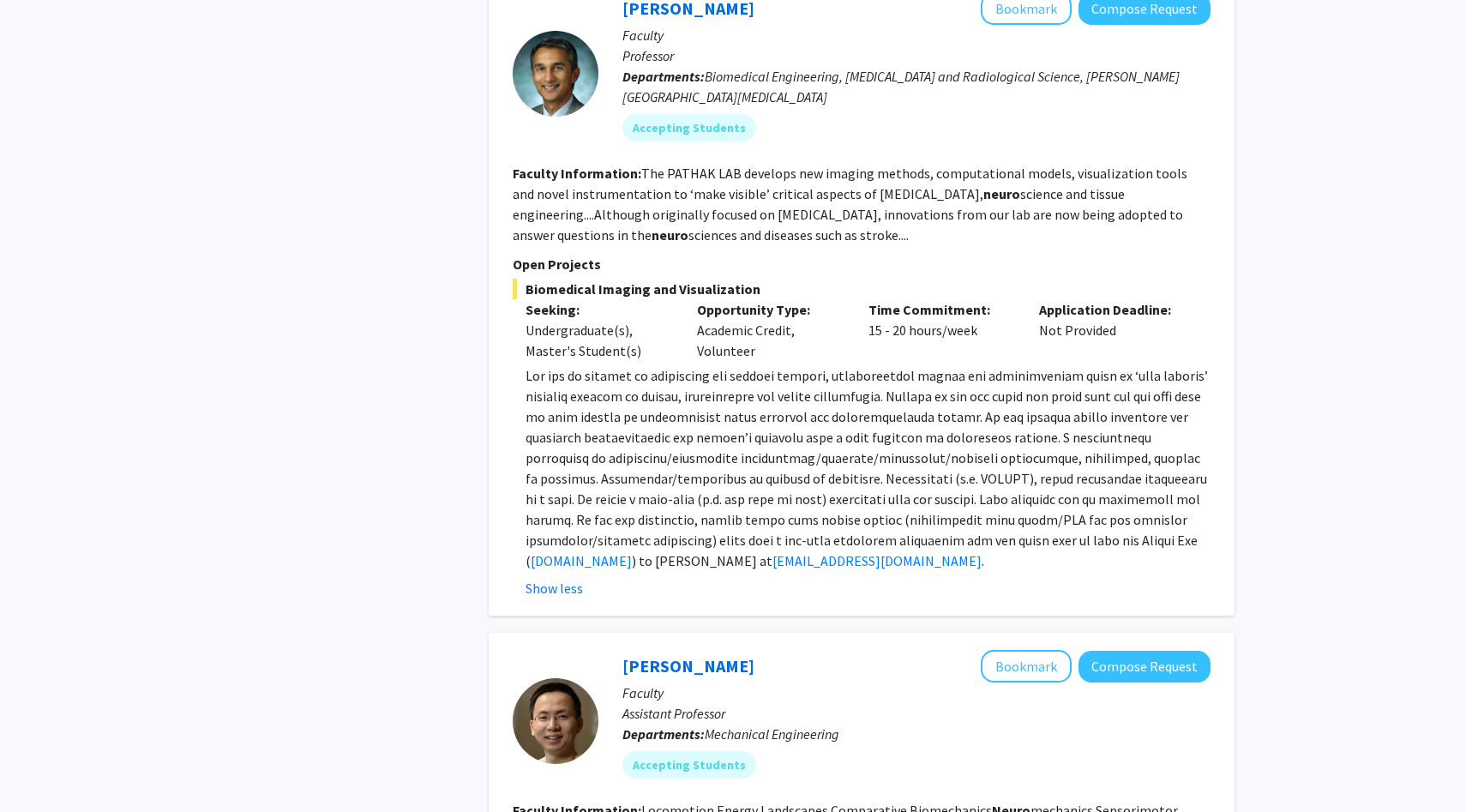
click at [420, 504] on div "Refine By Collaboration Status: Collaboration Status All Faculty/Staff Collabor…" at bounding box center [347, 103] width 257 height 2195
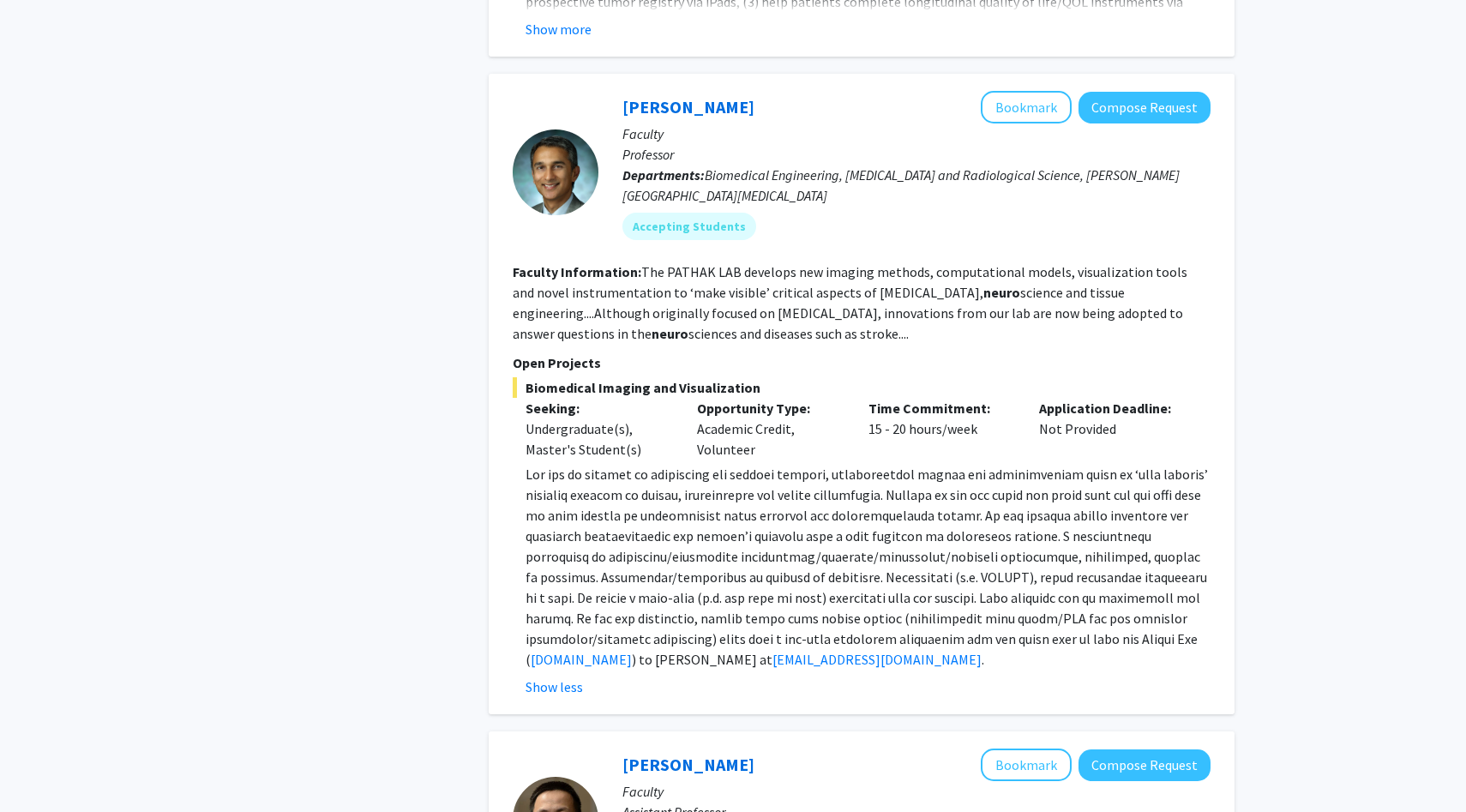
scroll to position [969, 0]
